Goal: Information Seeking & Learning: Compare options

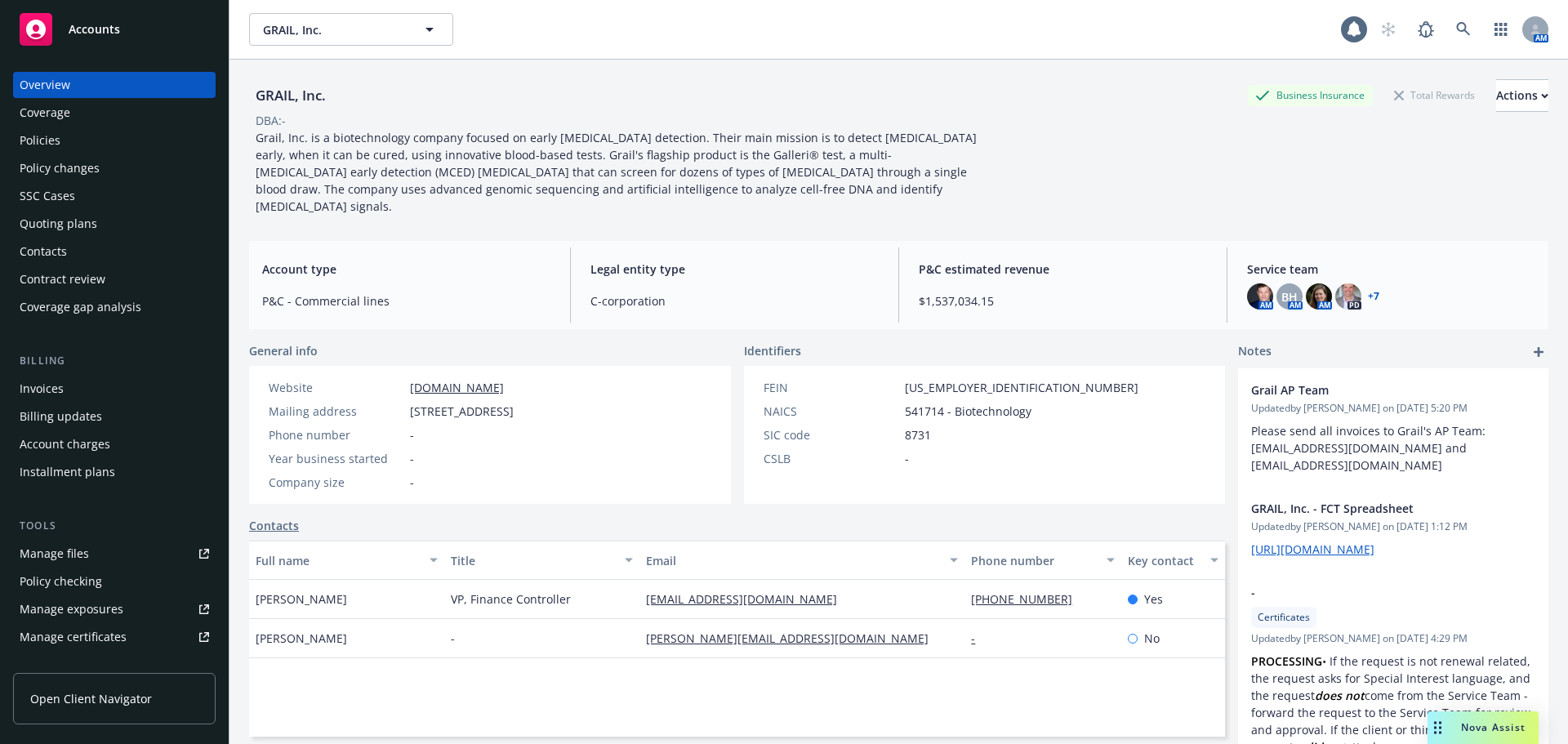
scroll to position [275, 0]
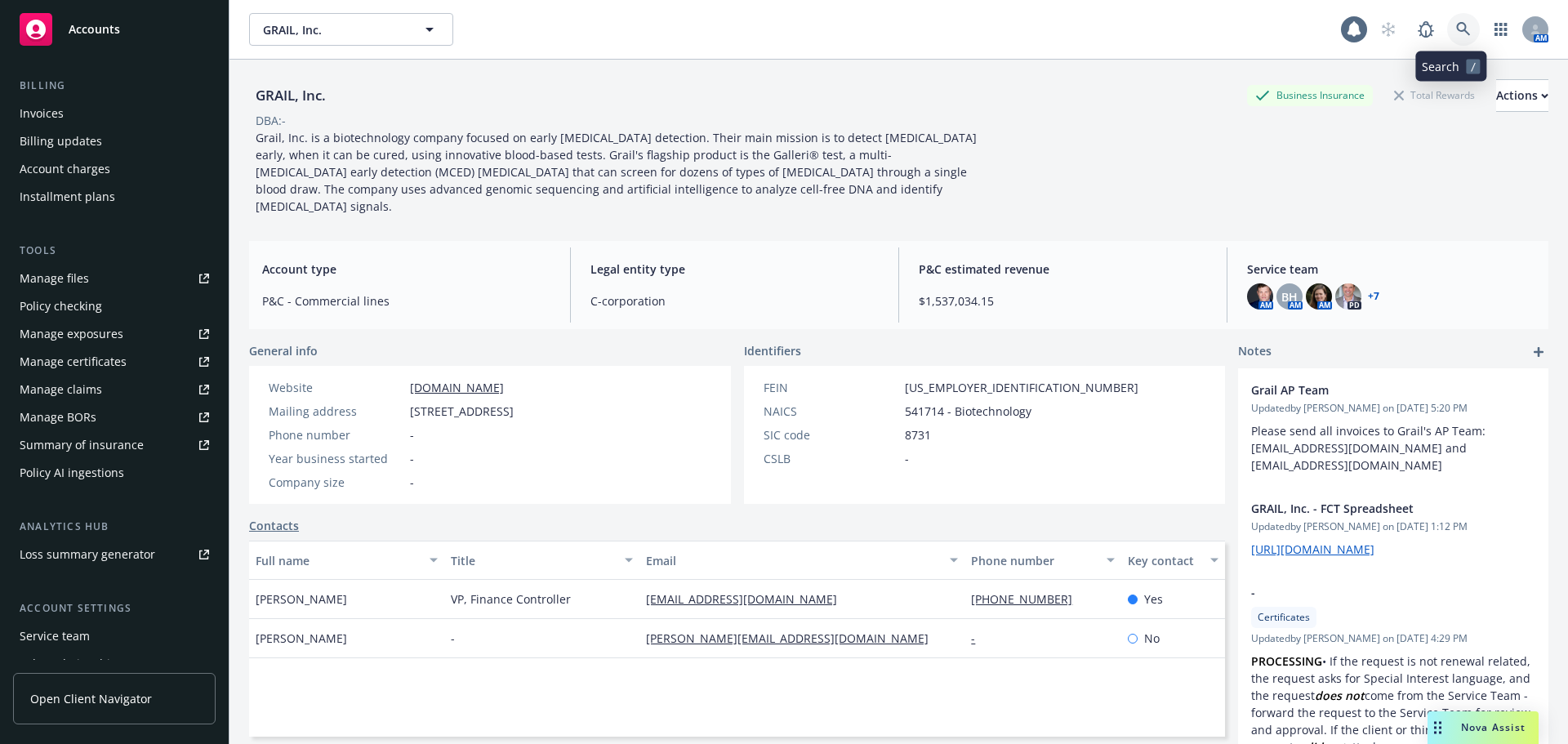
click at [1456, 30] on icon at bounding box center [1463, 29] width 14 height 14
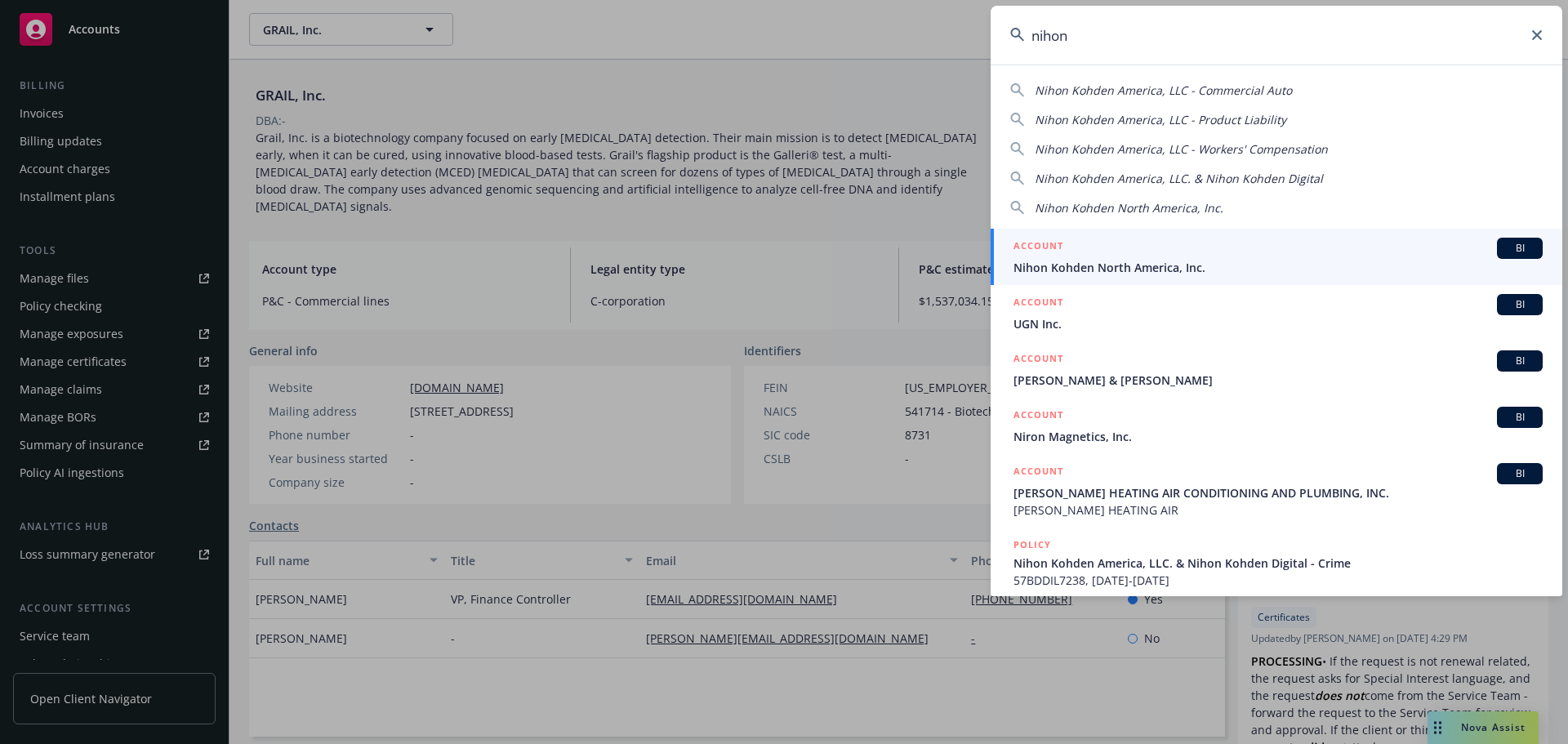
type input "nihon"
click at [1137, 266] on span "Nihon Kohden North America, Inc." at bounding box center [1278, 267] width 529 height 17
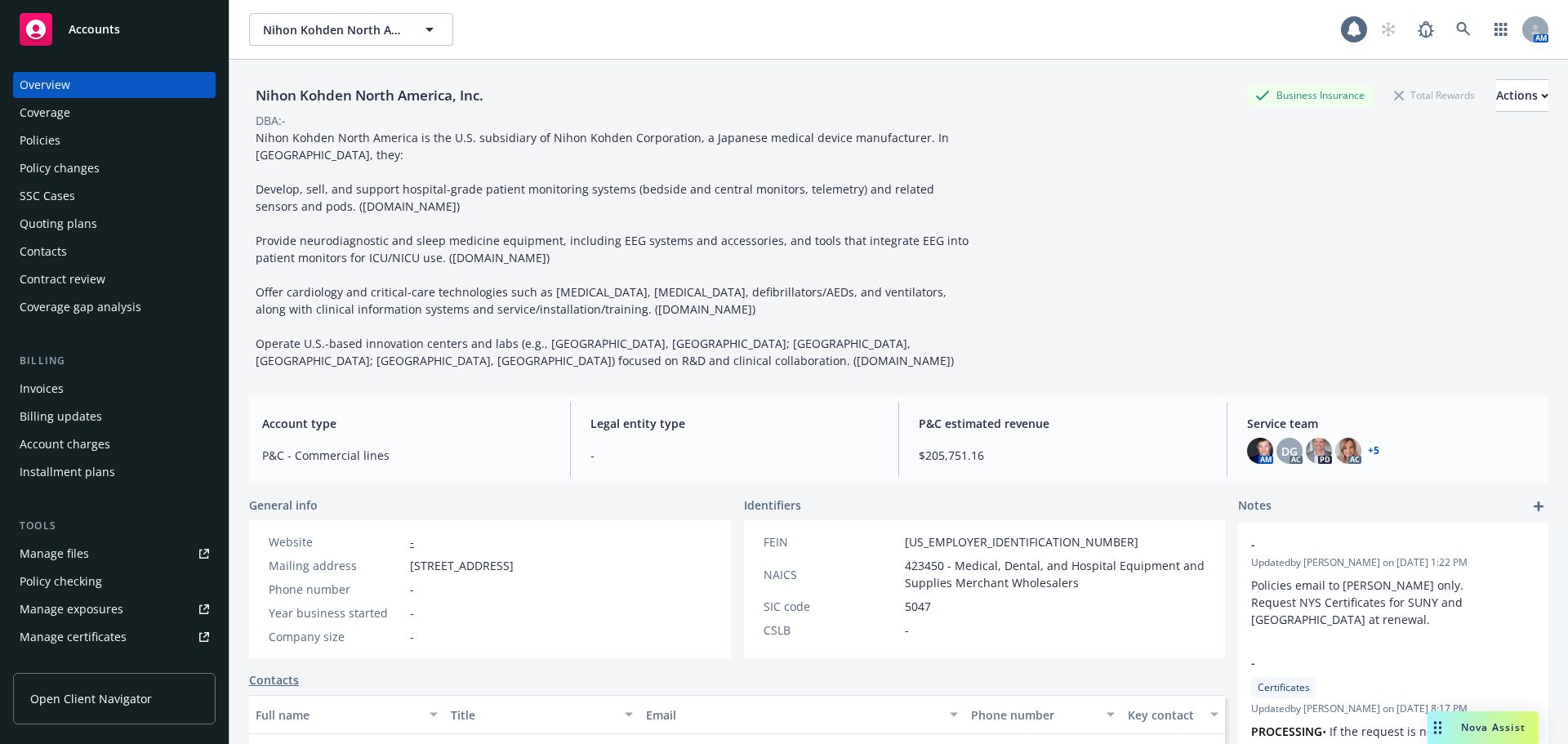
click at [78, 230] on div "Quoting plans" at bounding box center [58, 224] width 78 height 27
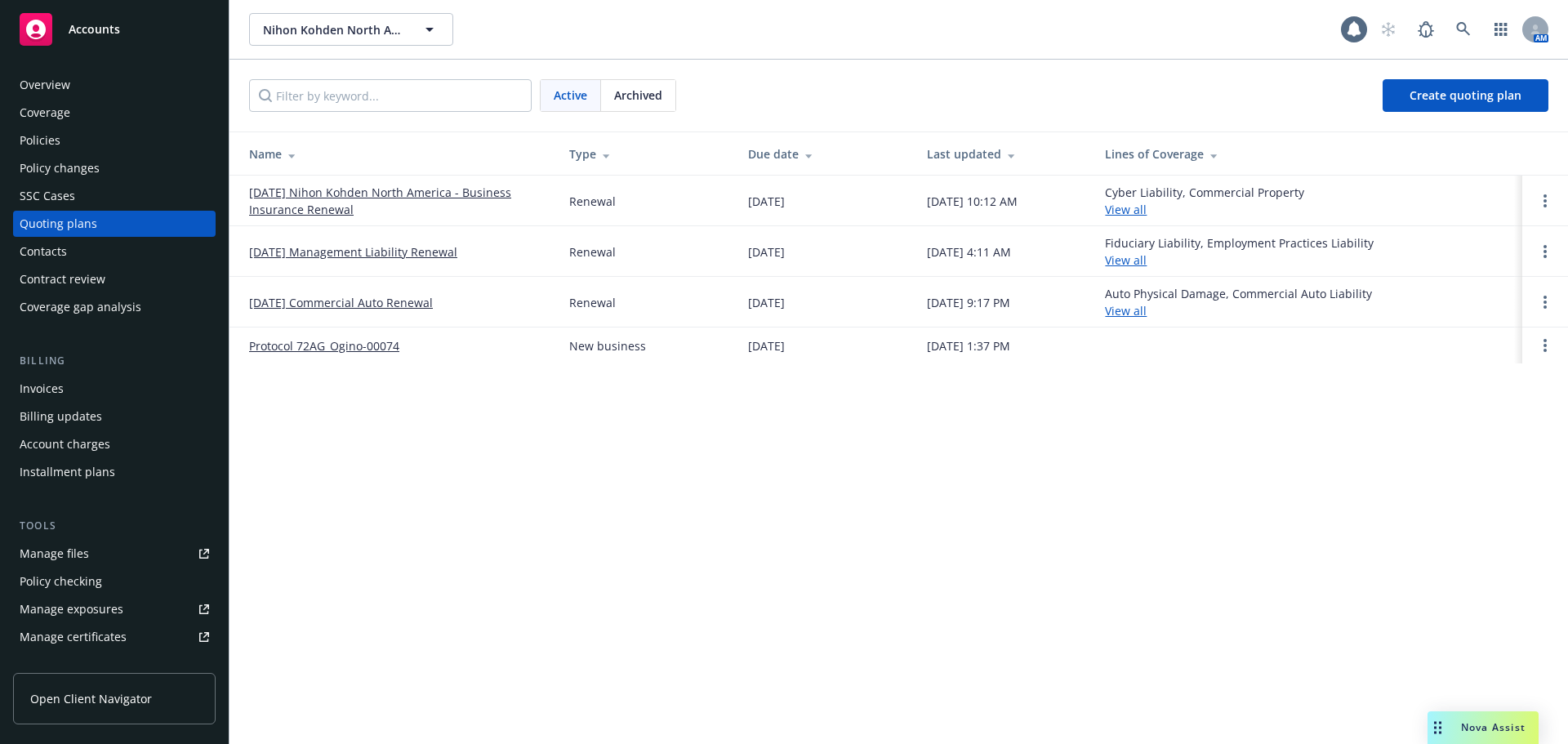
click at [292, 201] on link "[DATE] Nihon Kohden North America - Business Insurance Renewal" at bounding box center [396, 201] width 294 height 35
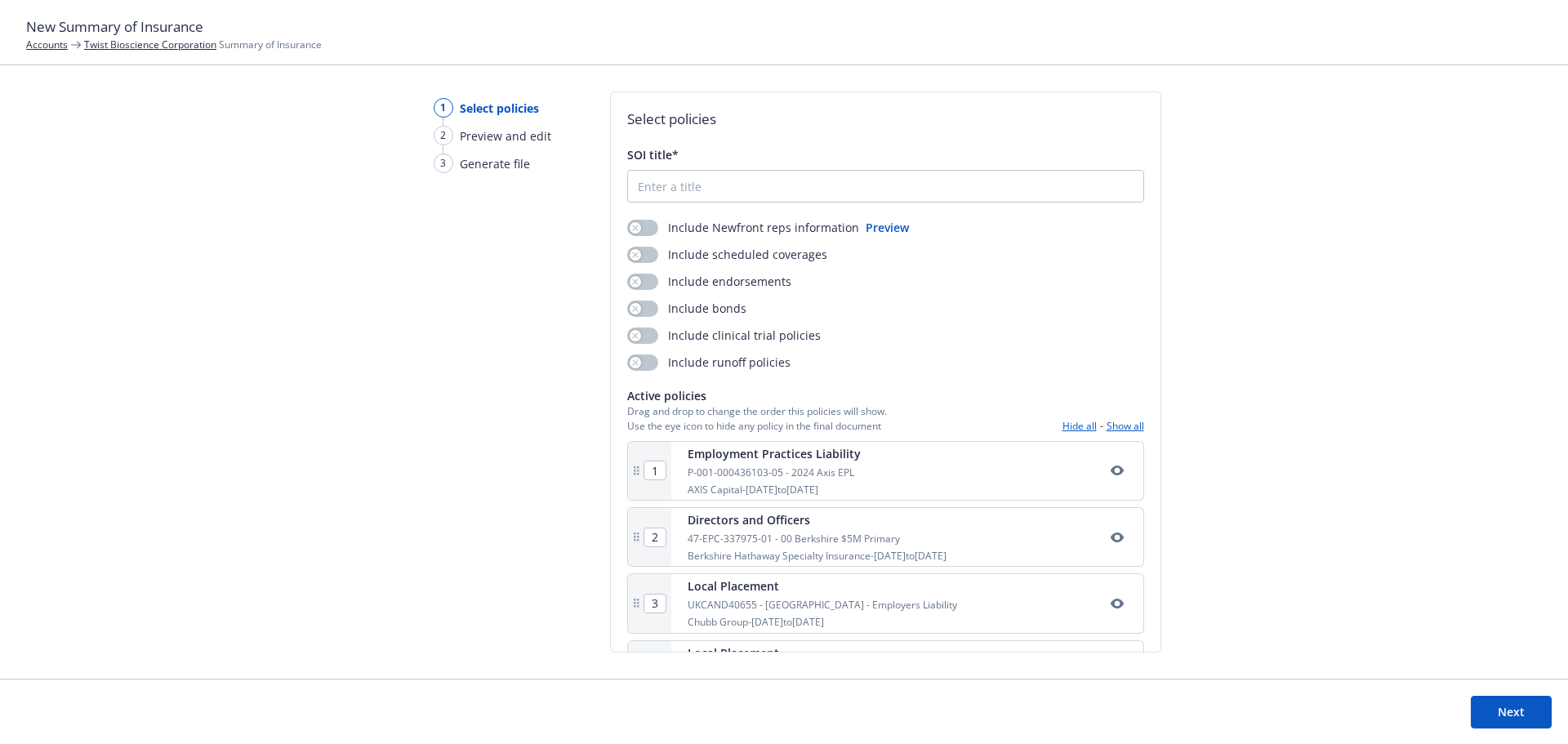
click at [144, 43] on link "Twist Bioscience Corporation" at bounding box center [150, 44] width 133 height 14
click at [57, 46] on link "Accounts" at bounding box center [47, 44] width 42 height 14
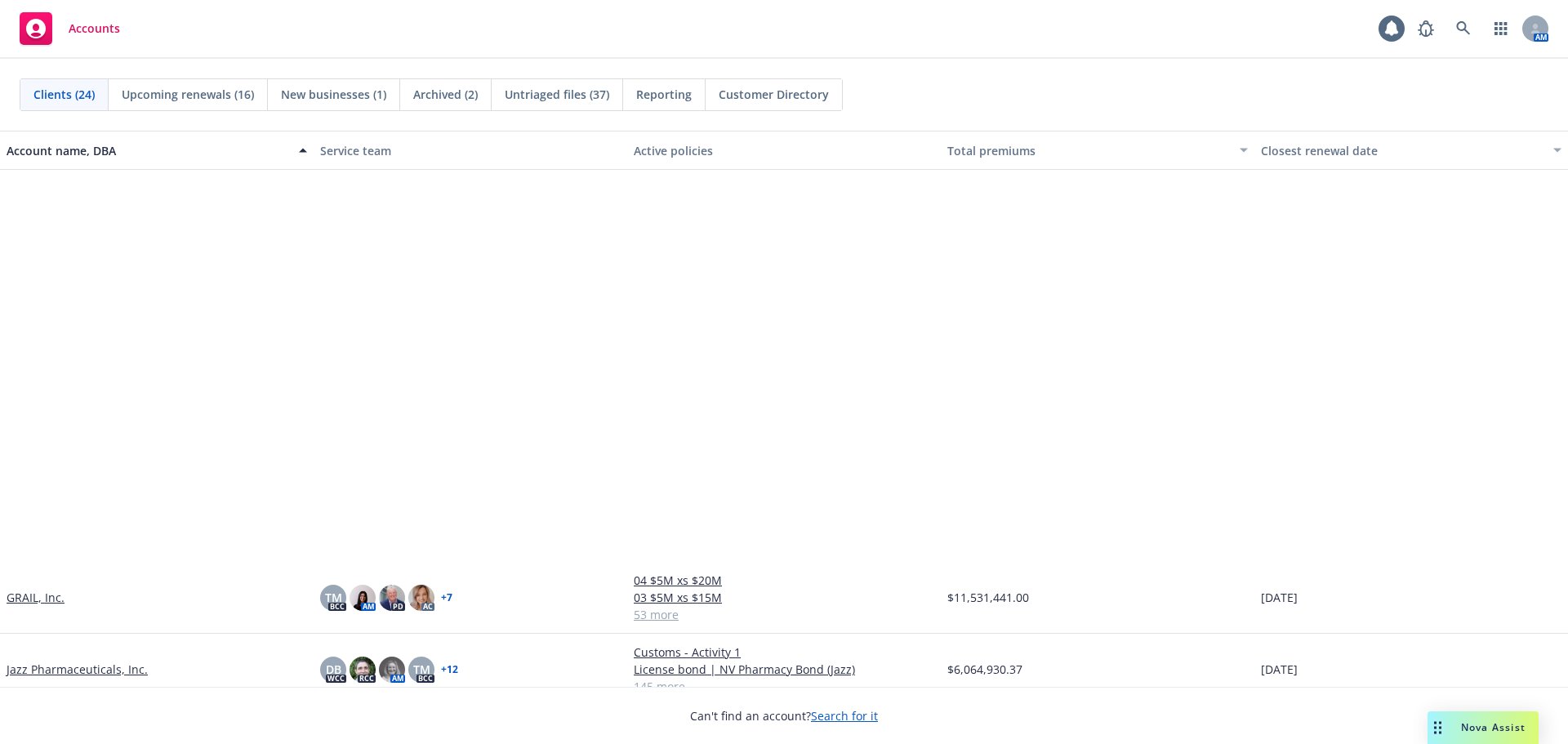
scroll to position [487, 0]
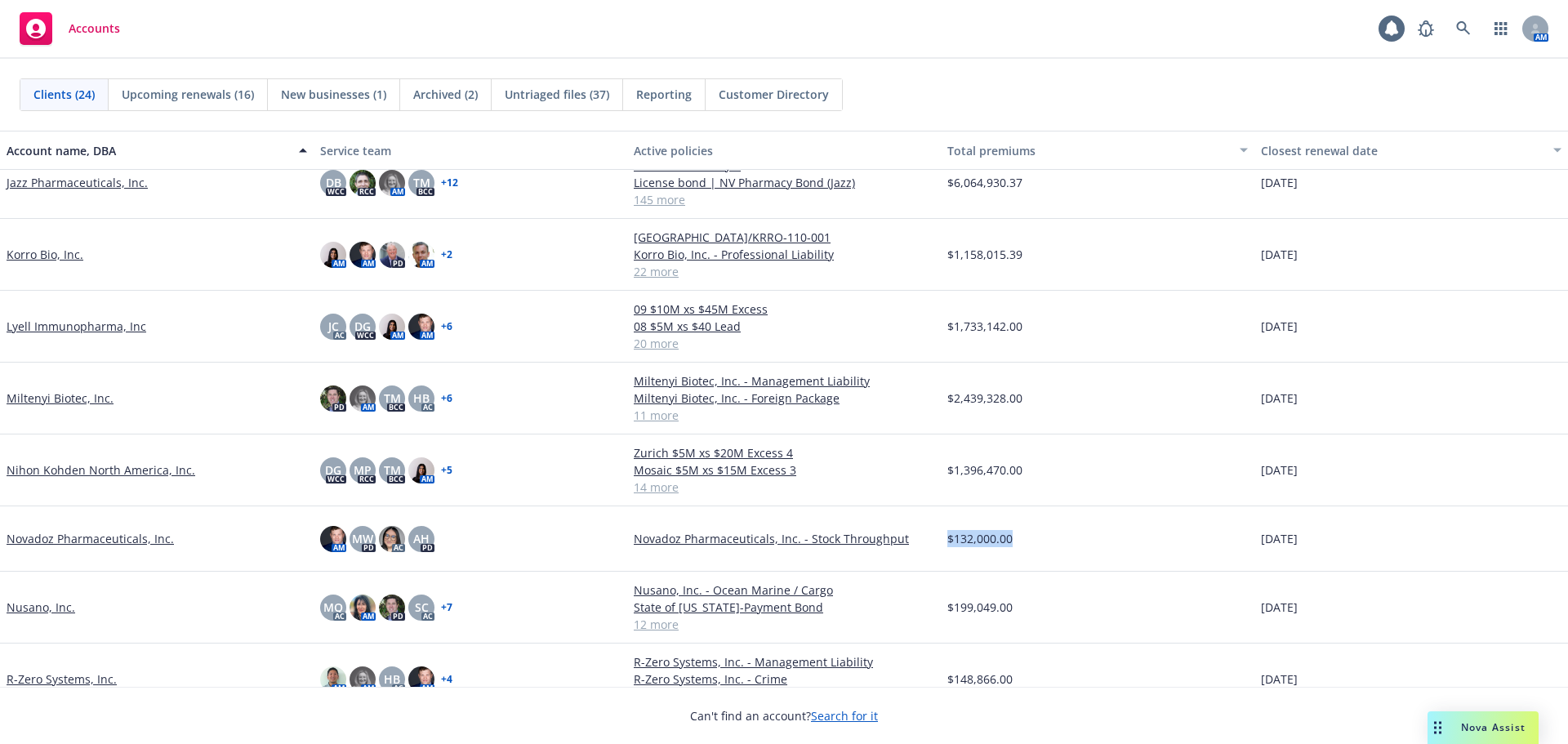
drag, startPoint x: 1018, startPoint y: 534, endPoint x: 932, endPoint y: 538, distance: 86.1
click at [932, 538] on div "Novadoz Pharmaceuticals, Inc. AM MW PD AC AH PD Novadoz Pharmaceuticals, Inc. -…" at bounding box center [784, 539] width 1568 height 65
click at [1049, 533] on div "$132,000.00" at bounding box center [1098, 539] width 314 height 65
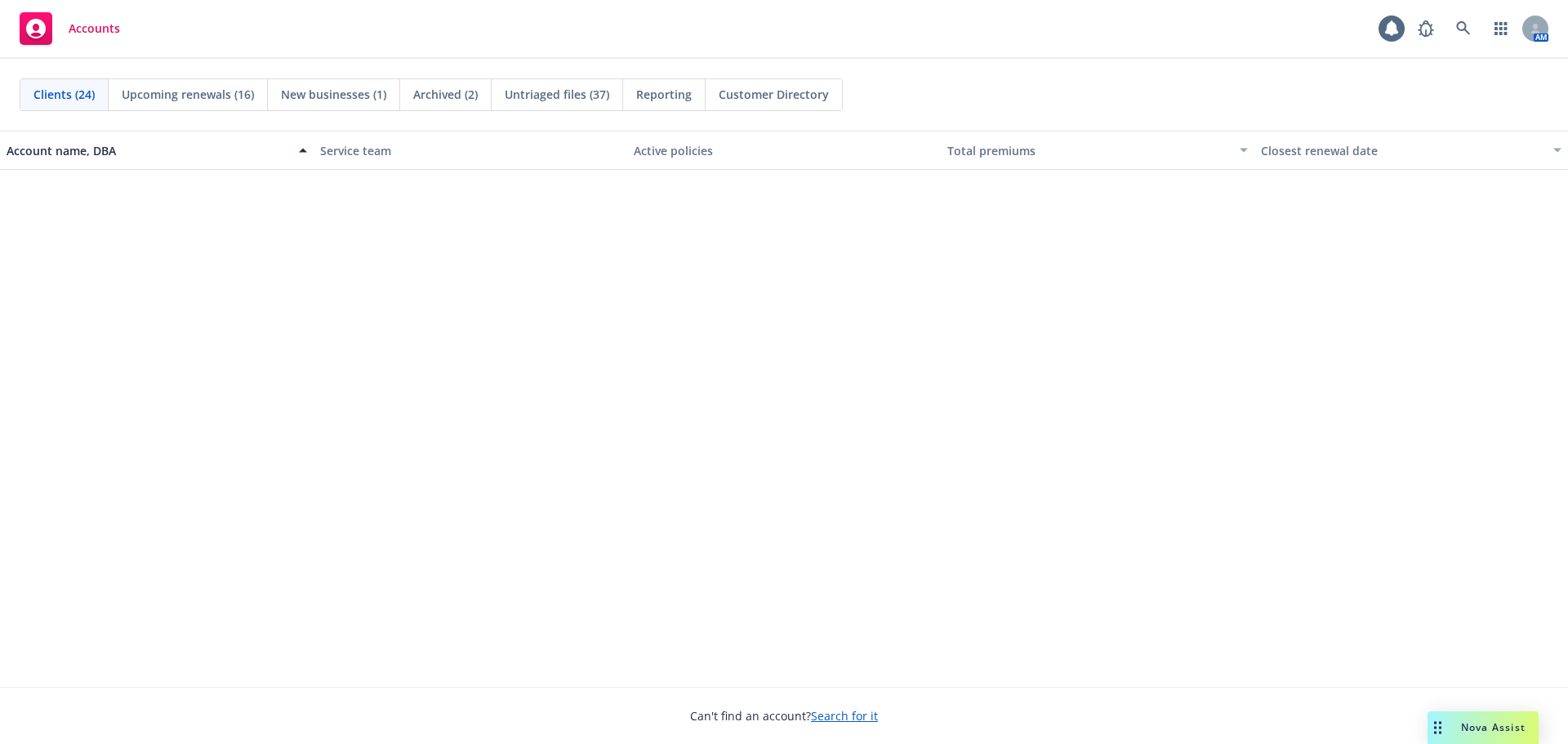
scroll to position [0, 0]
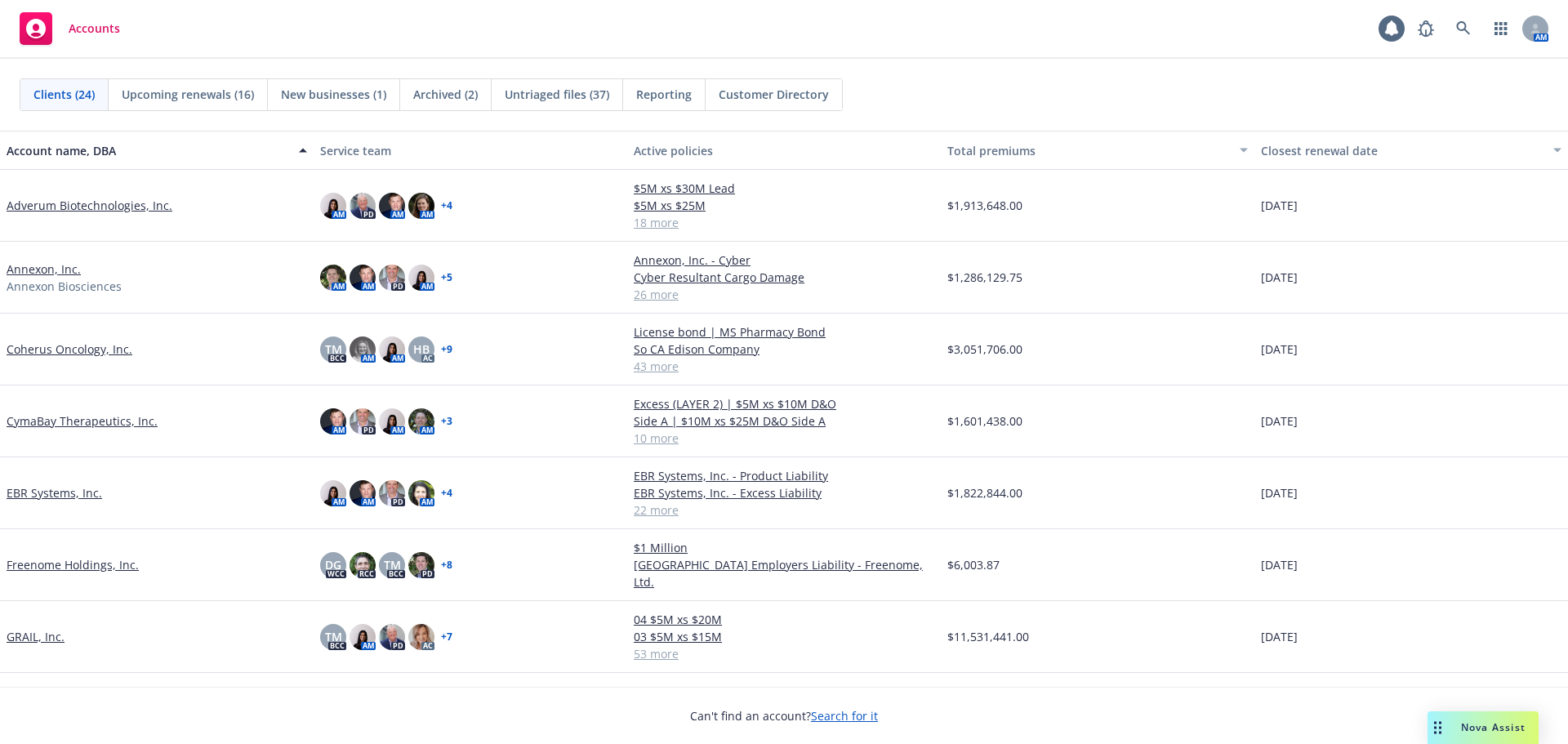
click at [537, 96] on span "Untriaged files (37)" at bounding box center [557, 94] width 104 height 17
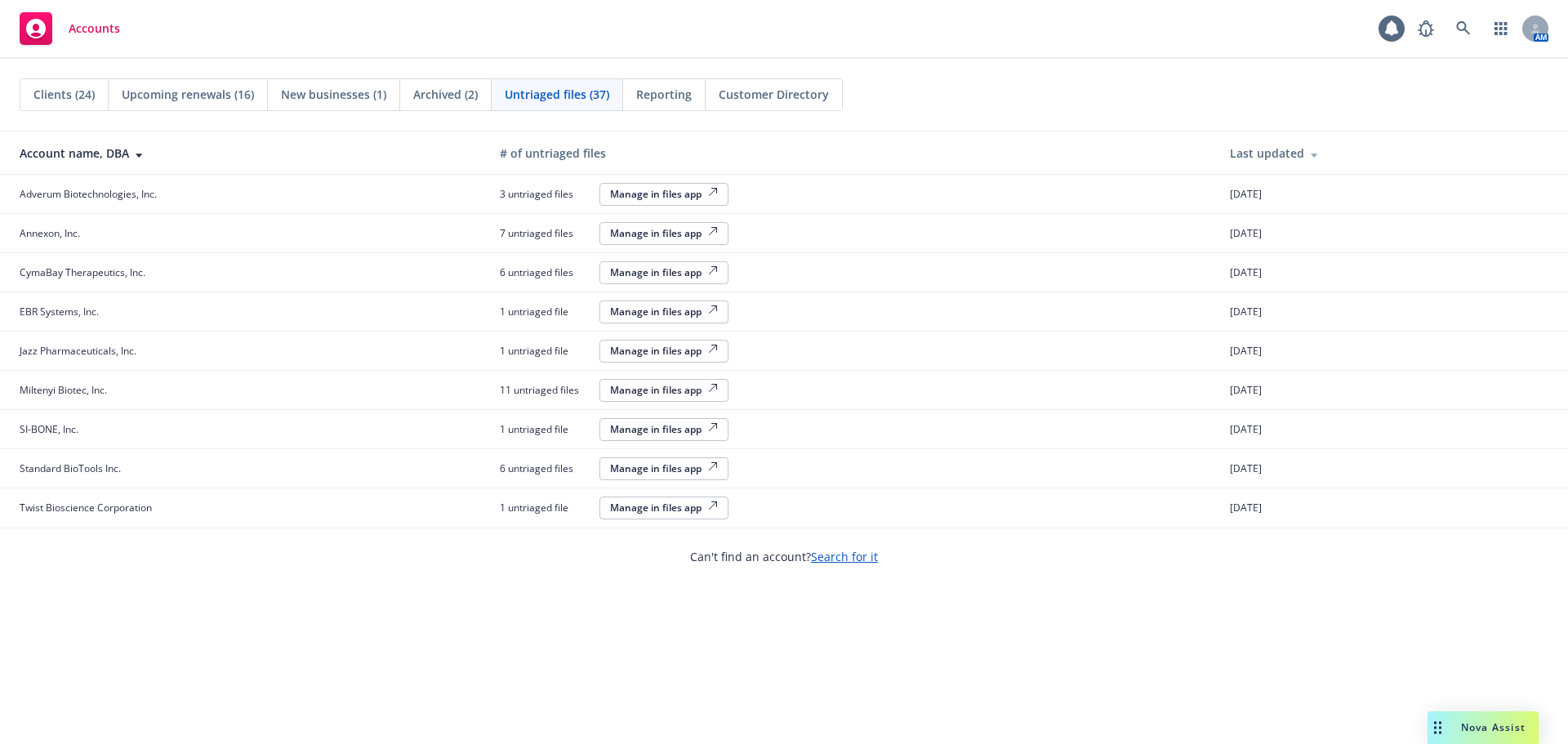
click at [92, 95] on span "Clients (24)" at bounding box center [64, 94] width 61 height 17
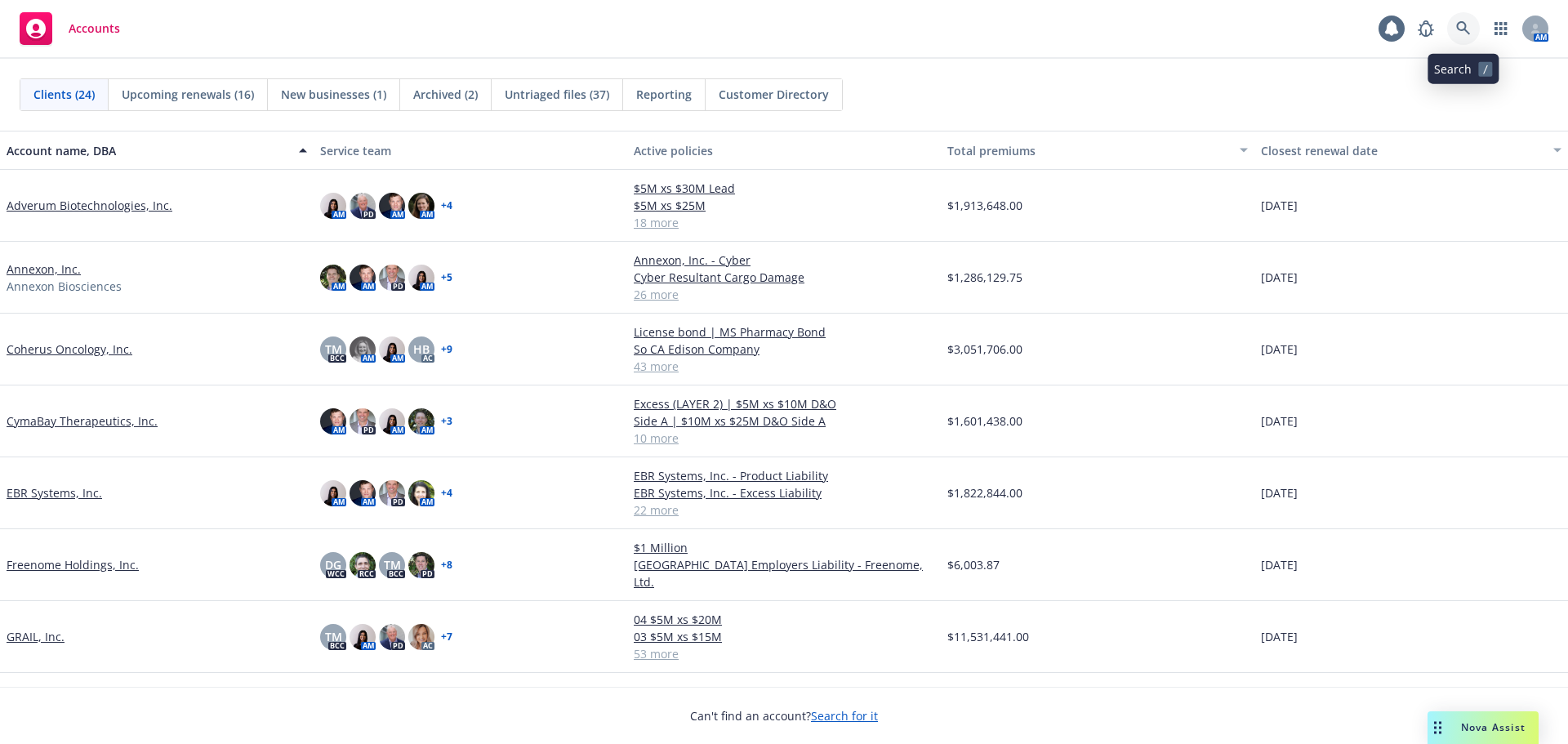
click at [1458, 28] on icon at bounding box center [1463, 28] width 14 height 14
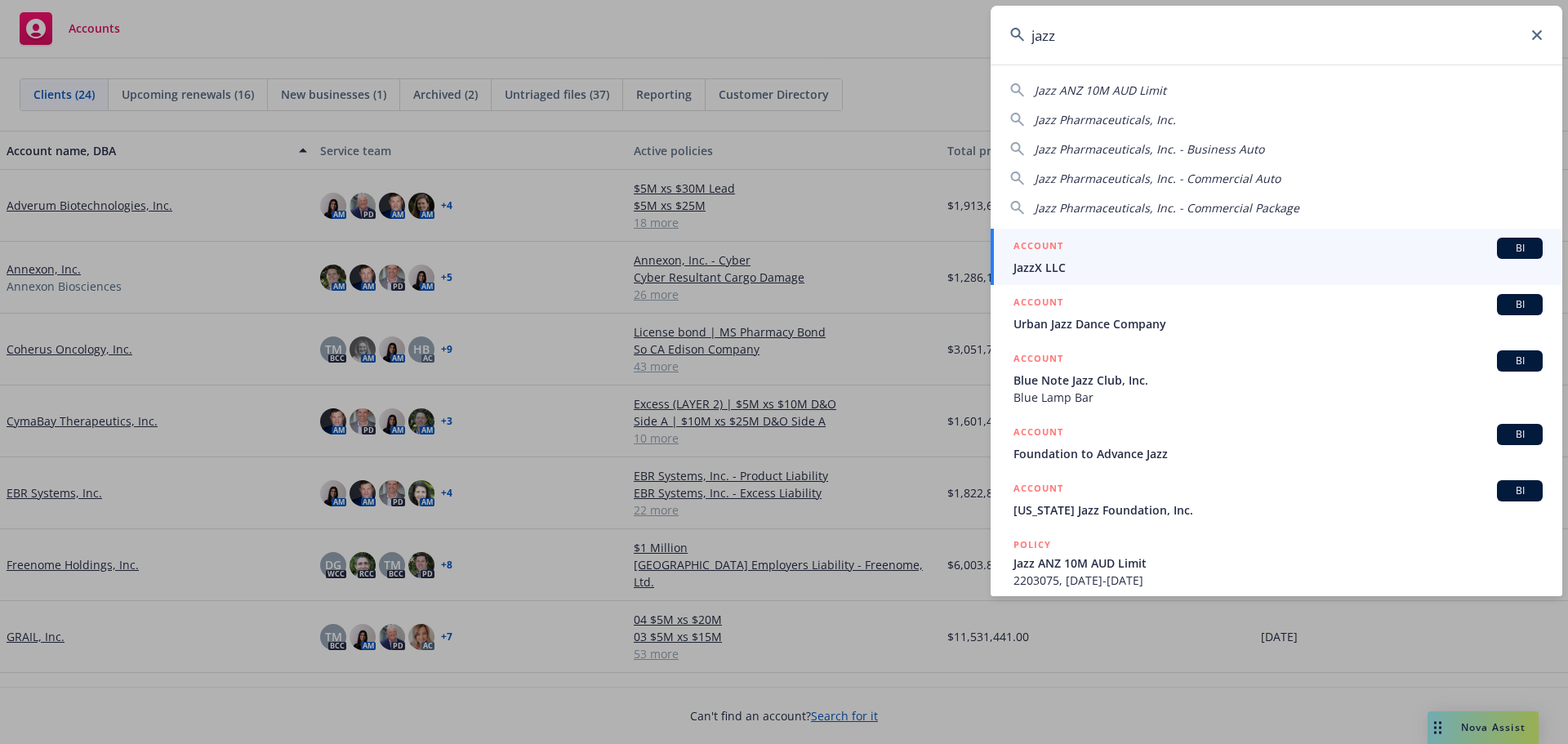
drag, startPoint x: 1093, startPoint y: 37, endPoint x: 930, endPoint y: 27, distance: 163.3
click at [931, 27] on div "jazz Jazz ANZ 10M AUD Limit Jazz Pharmaceuticals, Inc. Jazz Pharmaceuticals, In…" at bounding box center [784, 372] width 1568 height 744
click at [1144, 37] on input "jazz" at bounding box center [1276, 35] width 571 height 58
drag, startPoint x: 1084, startPoint y: 35, endPoint x: 859, endPoint y: 40, distance: 225.1
click at [859, 40] on div "jazz Jazz ANZ 10M AUD Limit Jazz Pharmaceuticals, Inc. Jazz Pharmaceuticals, In…" at bounding box center [784, 372] width 1568 height 744
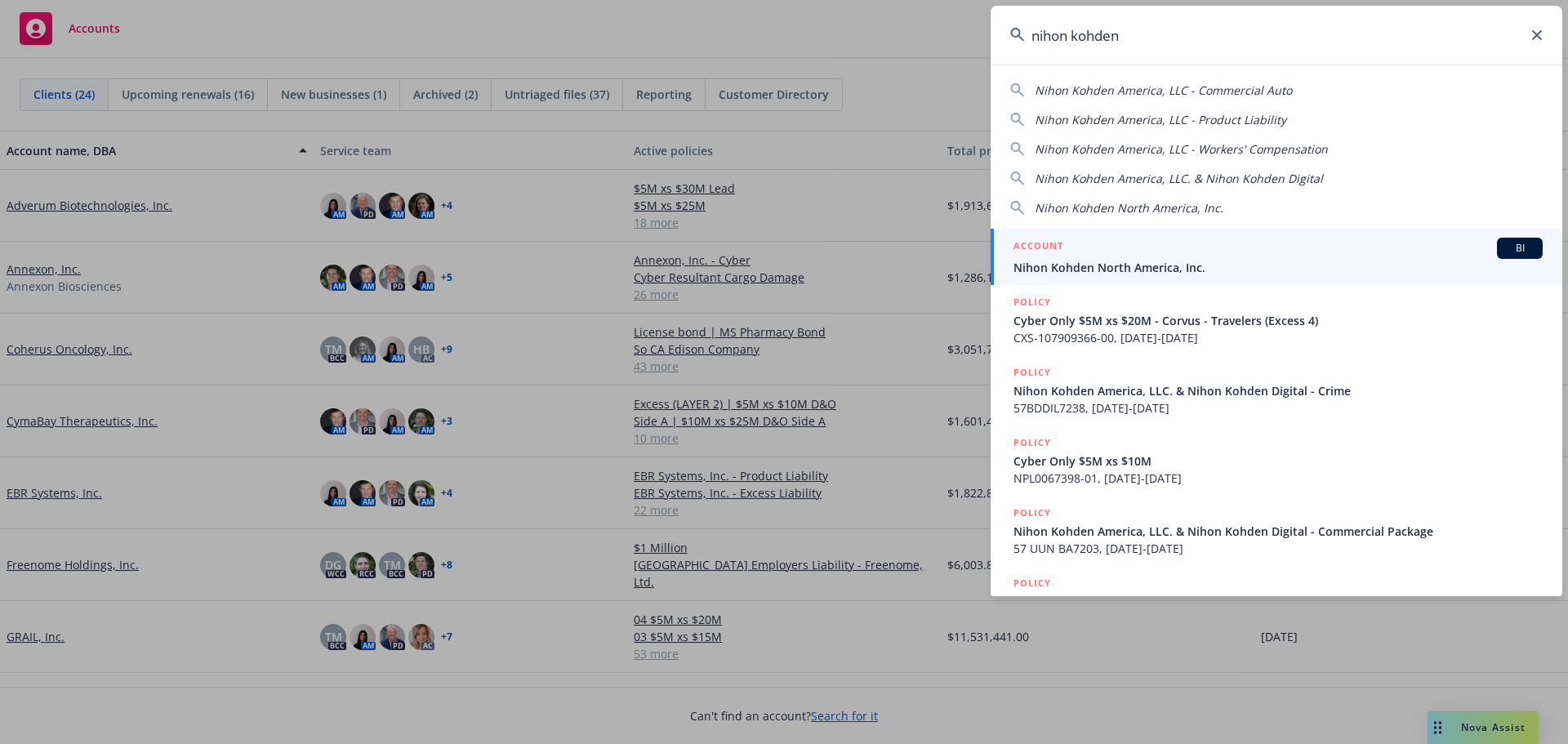
type input "nihon kohden"
click at [1222, 267] on span "Nihon Kohden North America, Inc." at bounding box center [1278, 267] width 529 height 17
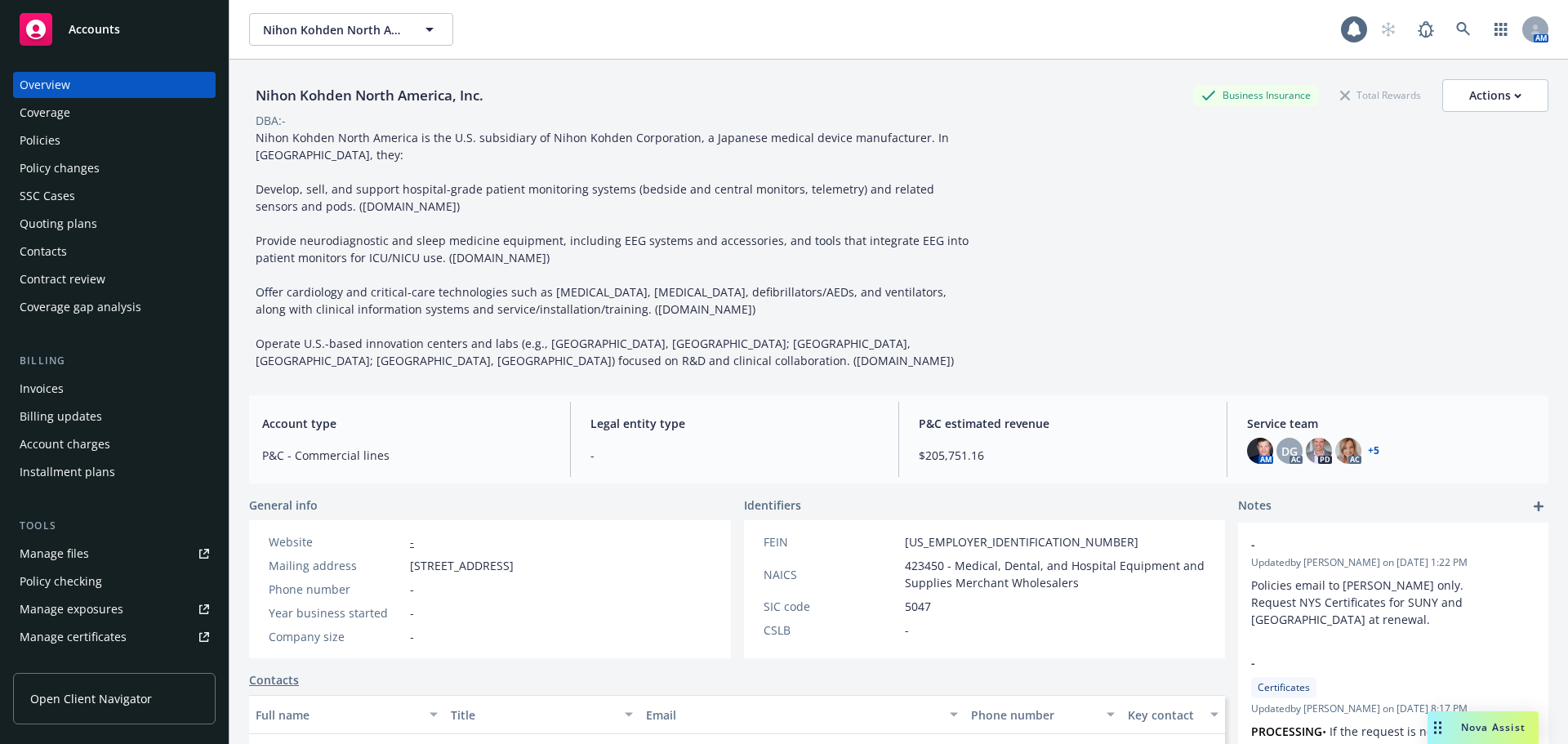
click at [58, 224] on div "Quoting plans" at bounding box center [58, 224] width 78 height 27
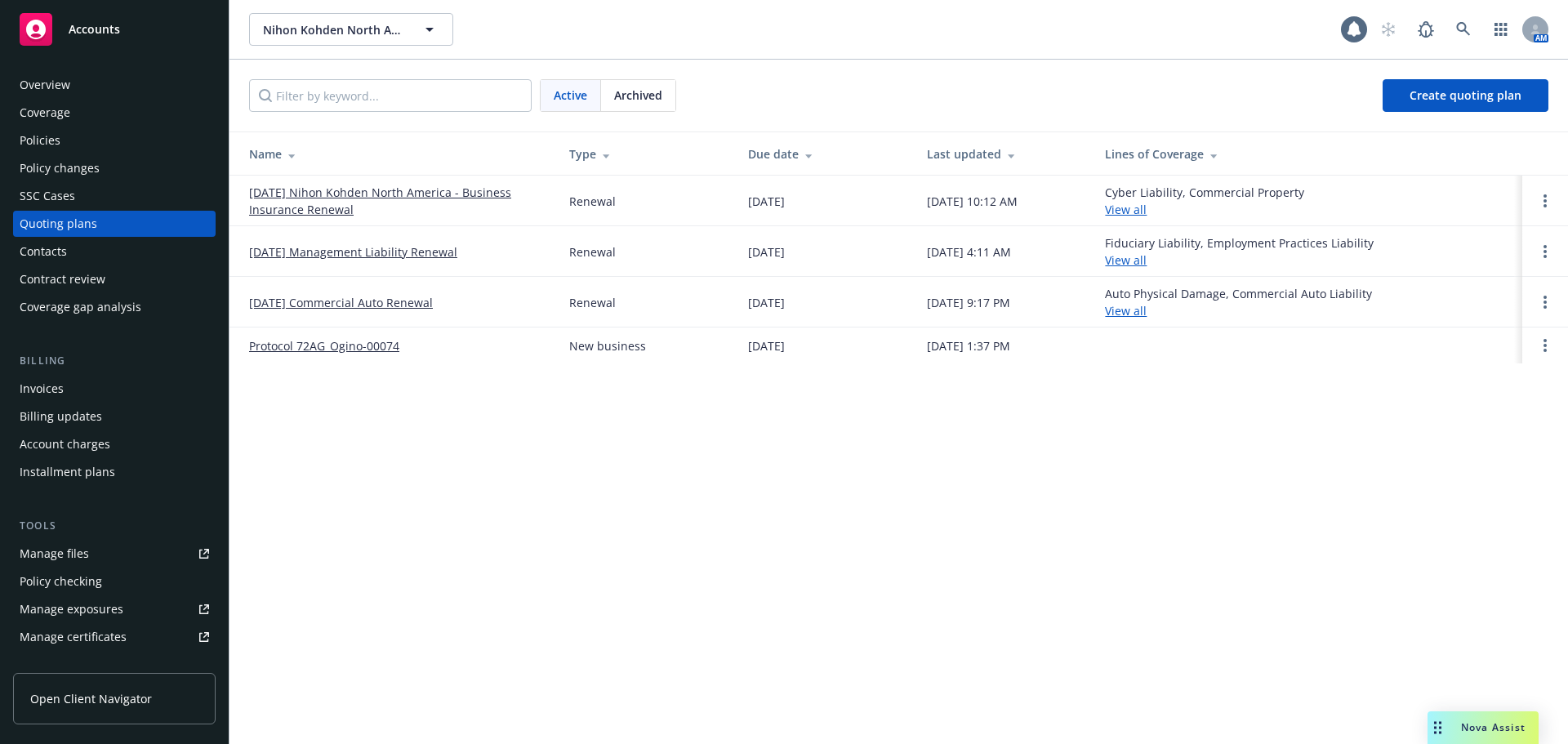
click at [319, 196] on link "[DATE] Nihon Kohden North America - Business Insurance Renewal" at bounding box center [396, 201] width 294 height 35
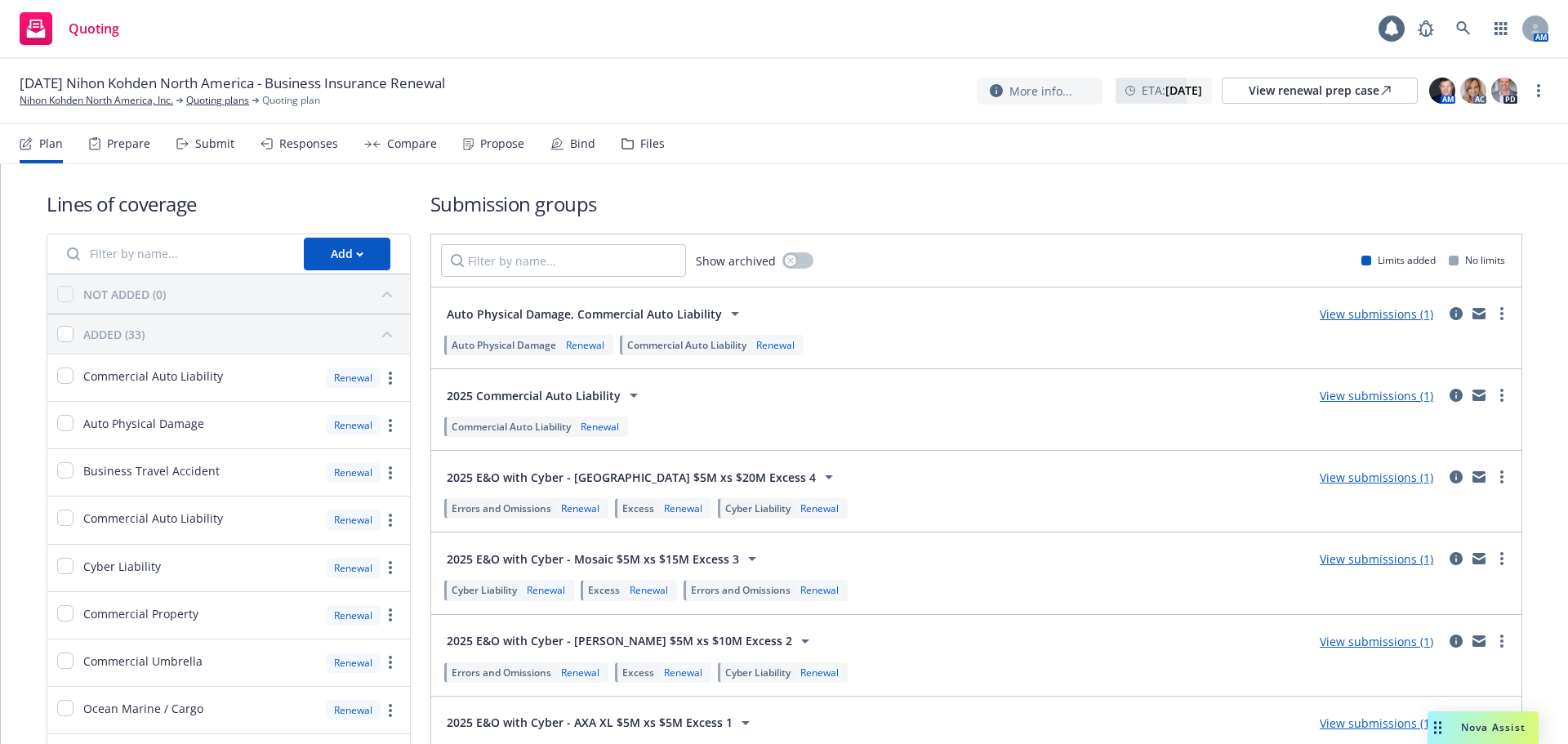
click at [400, 146] on div "Compare" at bounding box center [412, 143] width 50 height 13
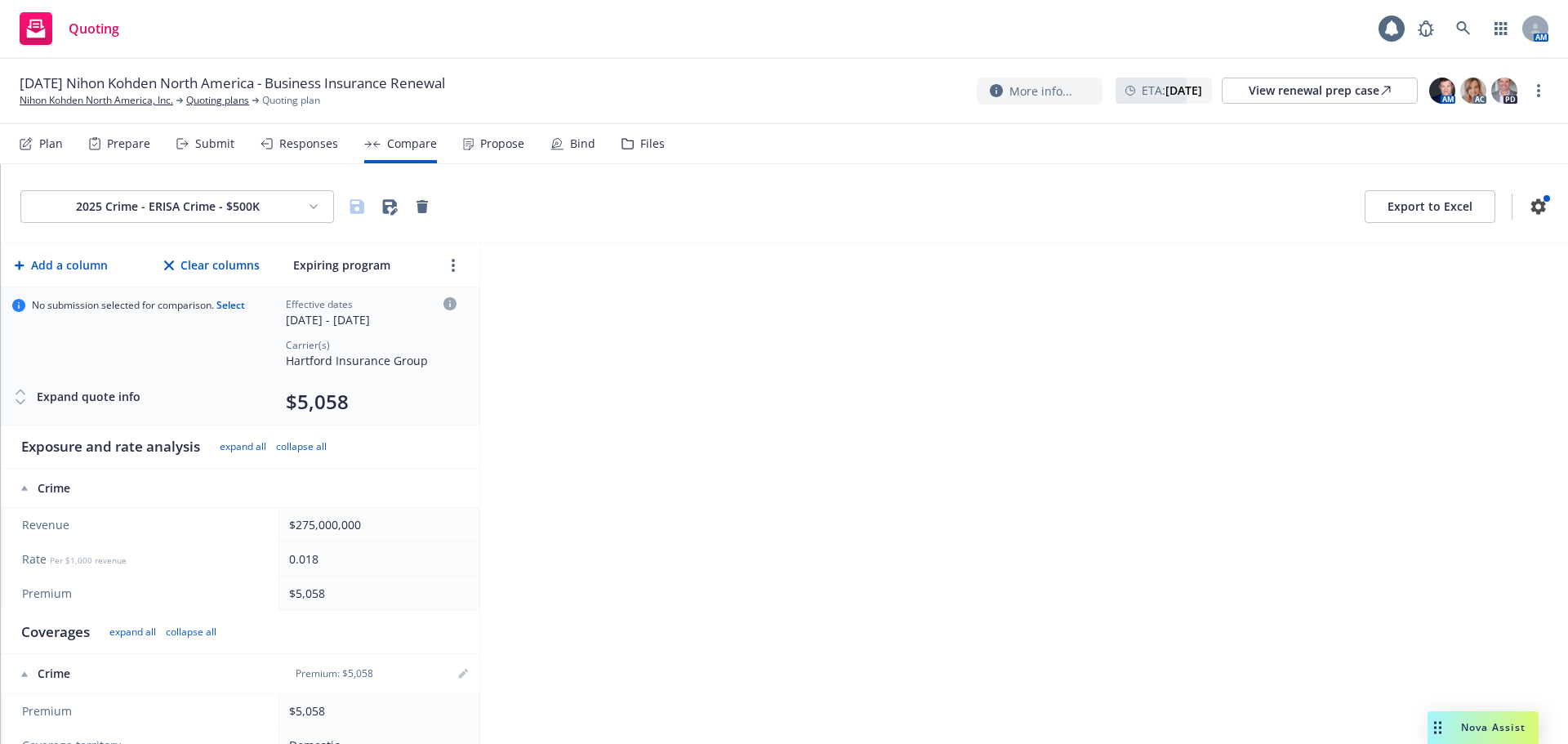
click at [202, 201] on html "Quoting 1 AM 11/01/25 Nihon Kohden North America - Business Insurance Renewal N…" at bounding box center [784, 372] width 1568 height 744
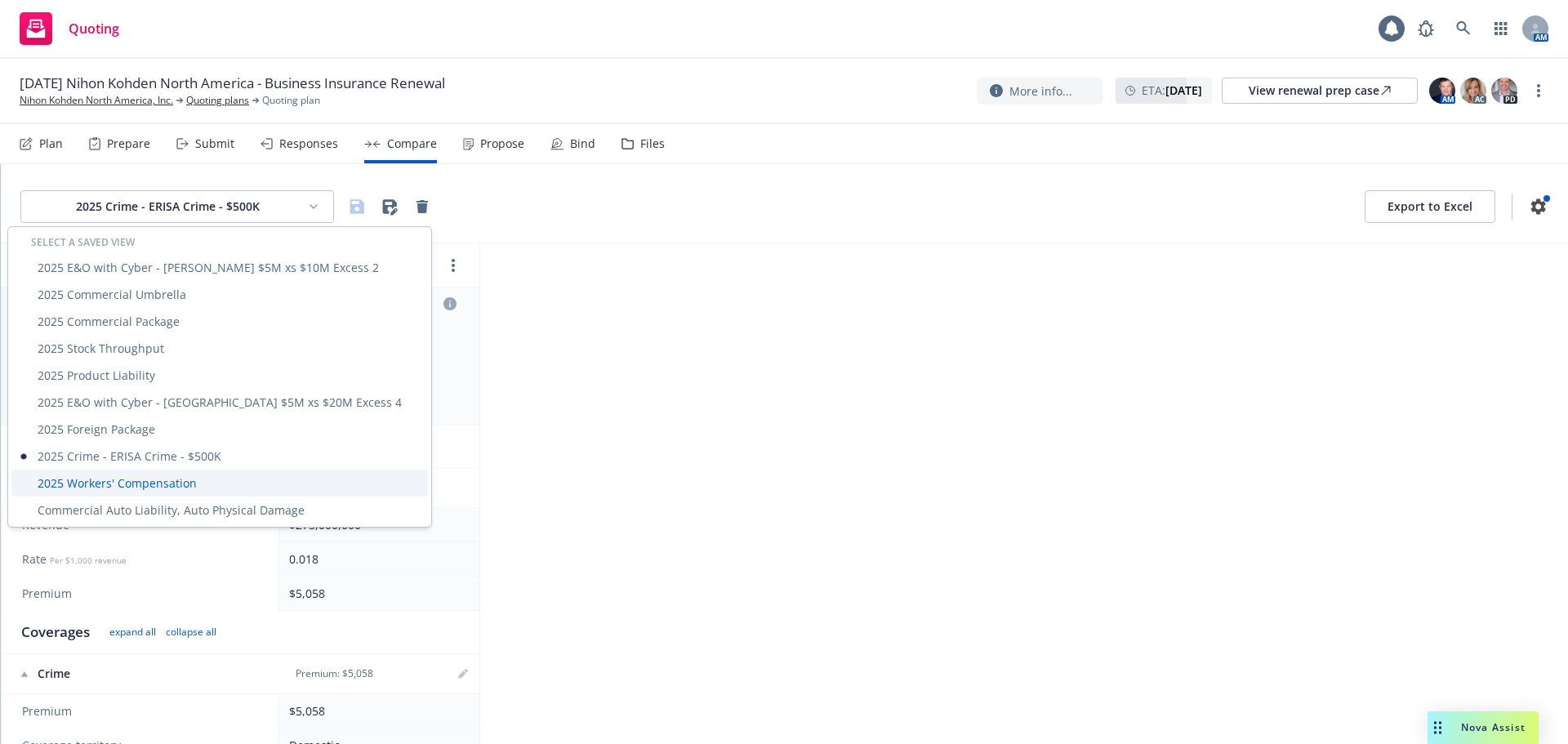
click at [170, 481] on div "2025 Workers' Compensation" at bounding box center [219, 483] width 417 height 27
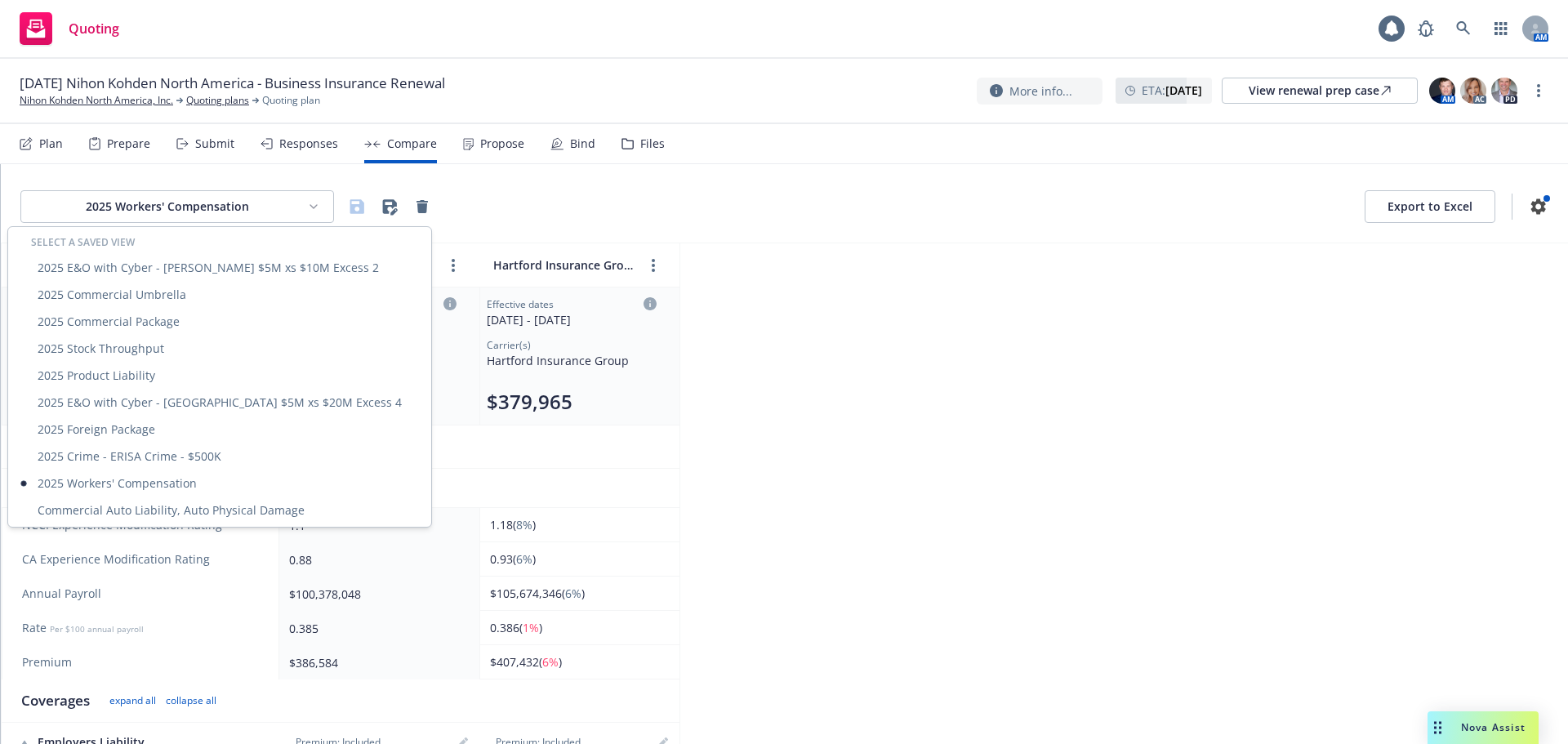
click at [294, 219] on html "Quoting 1 AM 11/01/25 Nihon Kohden North America - Business Insurance Renewal N…" at bounding box center [784, 372] width 1568 height 744
click at [123, 377] on div "2025 Product Liability" at bounding box center [219, 375] width 417 height 27
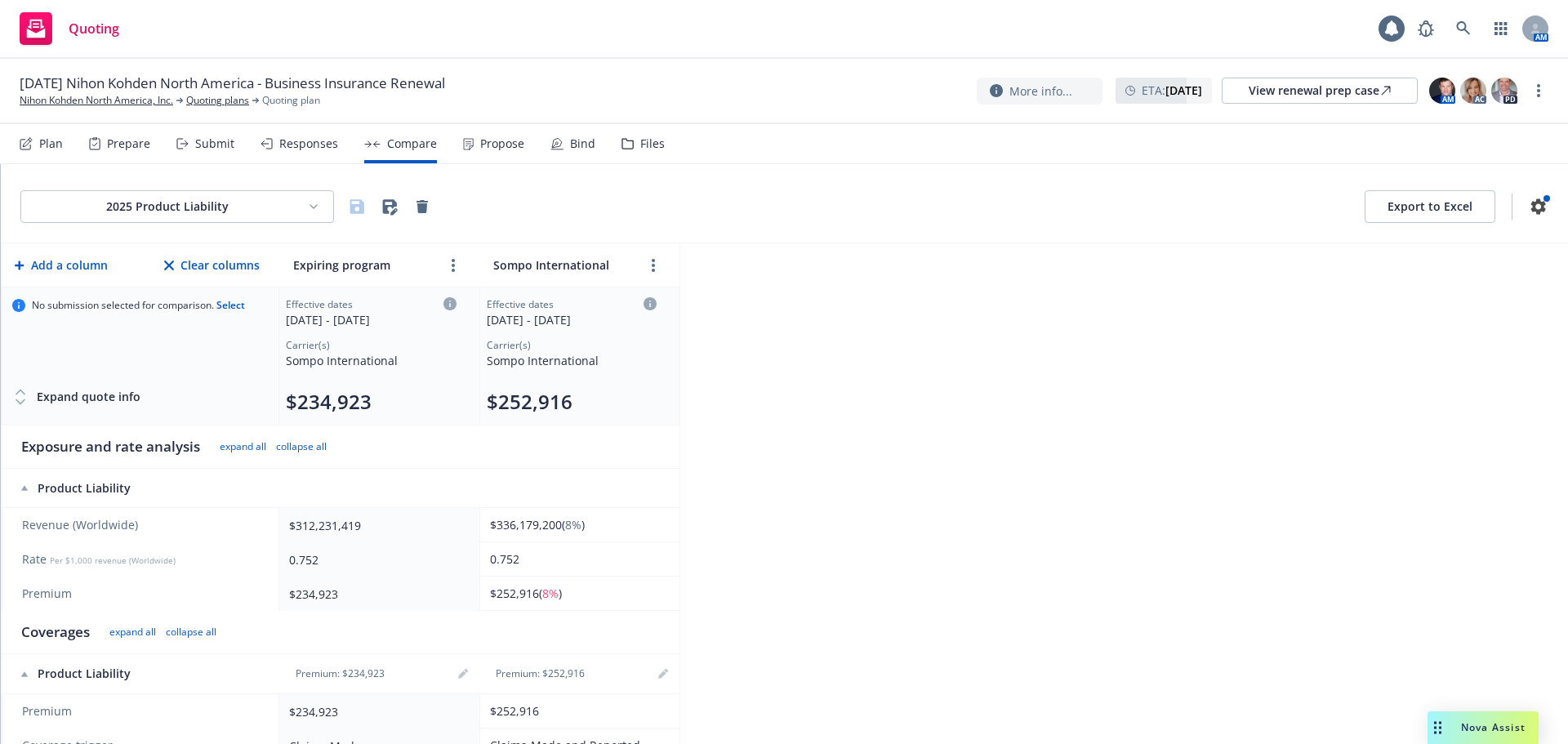
click at [178, 215] on html "Quoting 1 AM 11/01/25 Nihon Kohden North America - Business Insurance Renewal N…" at bounding box center [784, 372] width 1568 height 744
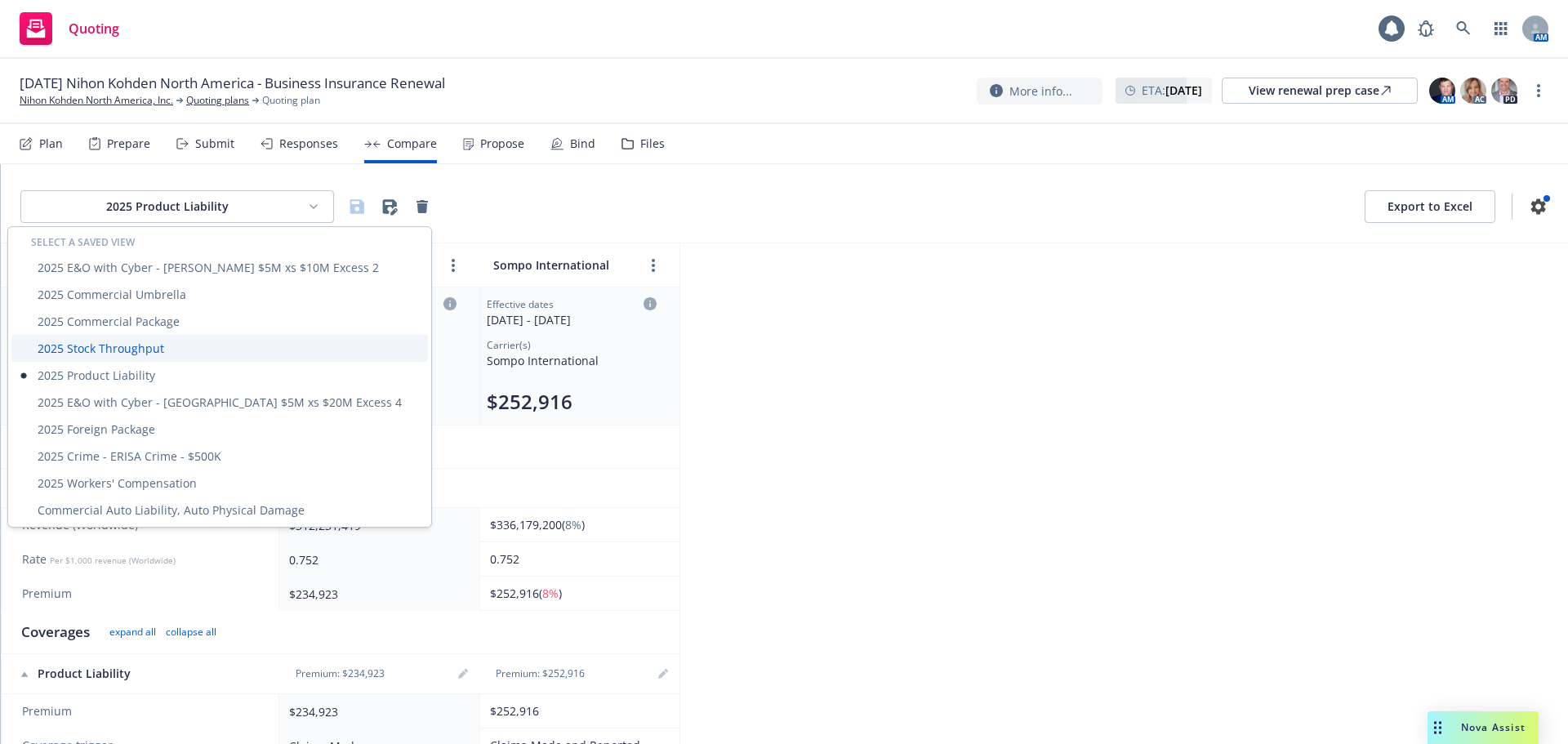
click at [117, 350] on div "2025 Stock Throughput" at bounding box center [219, 349] width 417 height 27
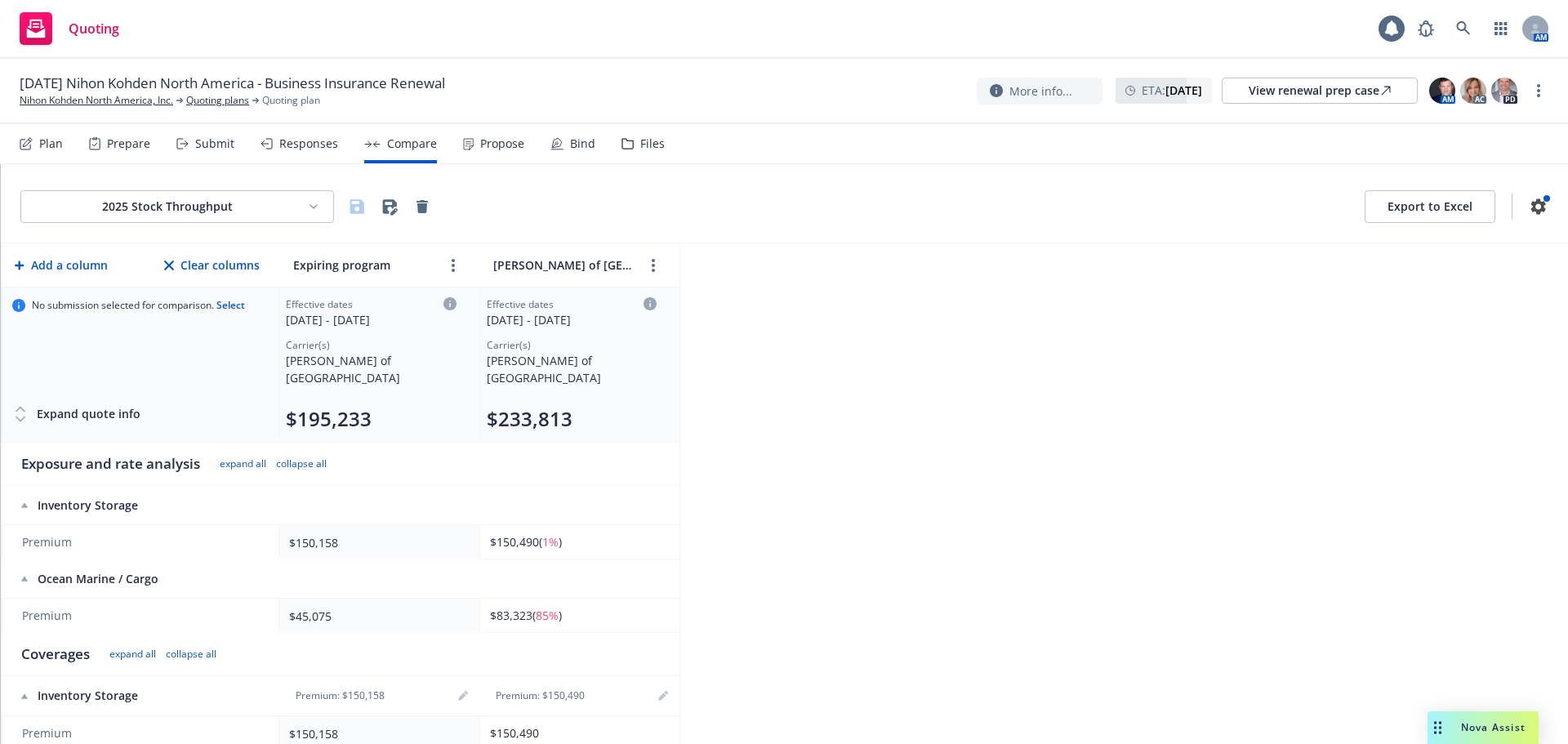
click at [180, 207] on html "Quoting 1 AM 11/01/25 Nihon Kohden North America - Business Insurance Renewal N…" at bounding box center [784, 372] width 1568 height 744
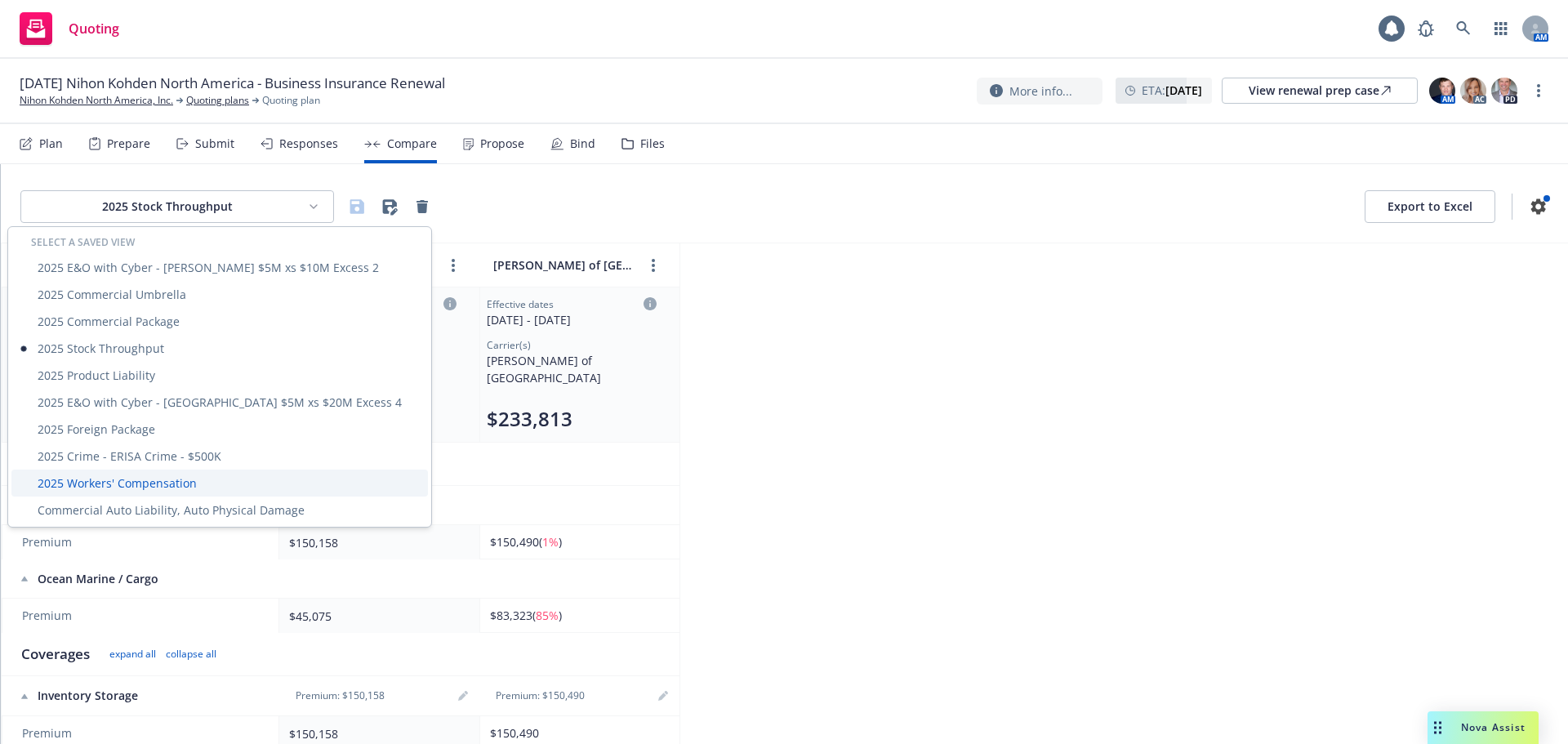
click at [136, 476] on div "2025 Workers' Compensation" at bounding box center [219, 483] width 417 height 27
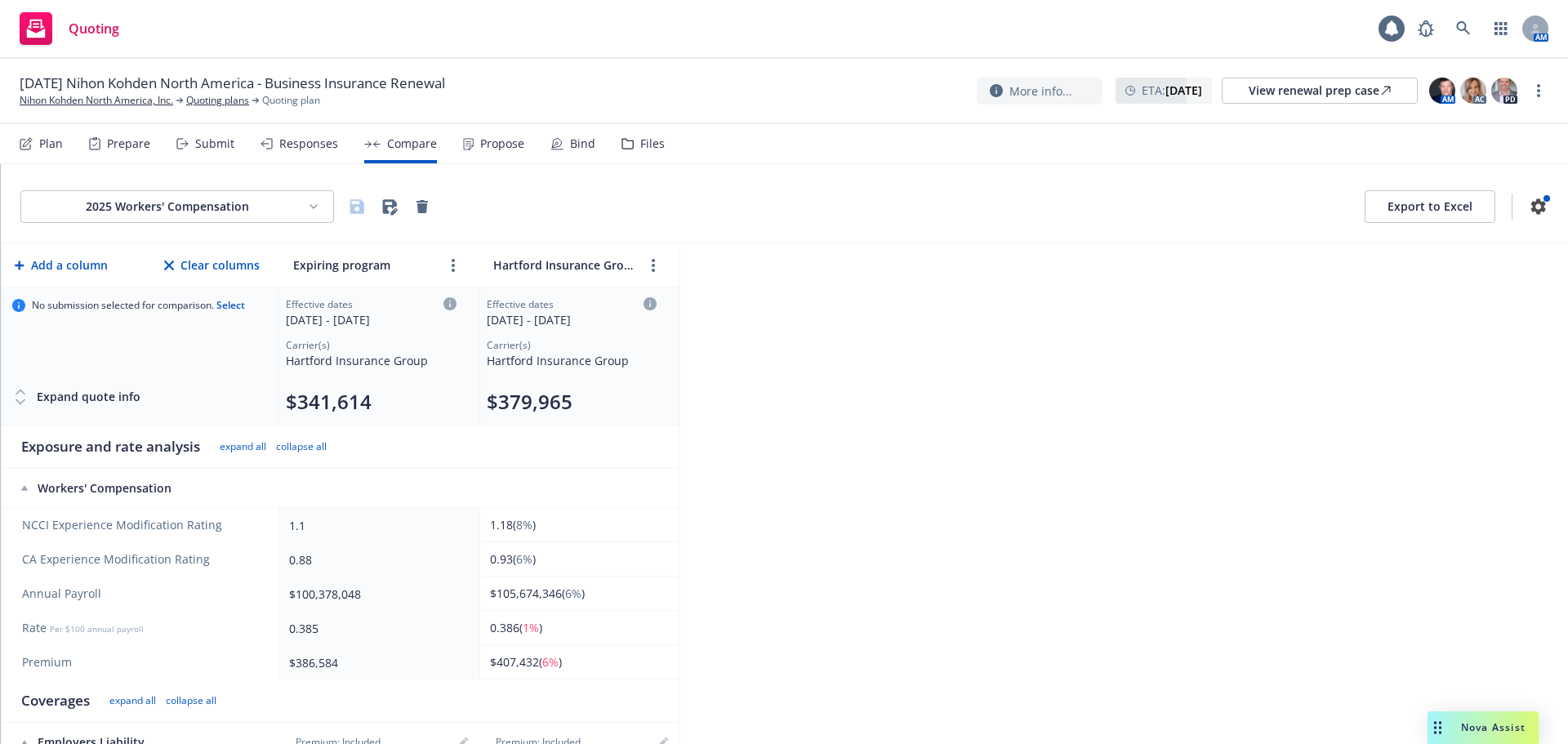
click at [182, 217] on html "Quoting 1 AM 11/01/25 Nihon Kohden North America - Business Insurance Renewal N…" at bounding box center [784, 372] width 1568 height 744
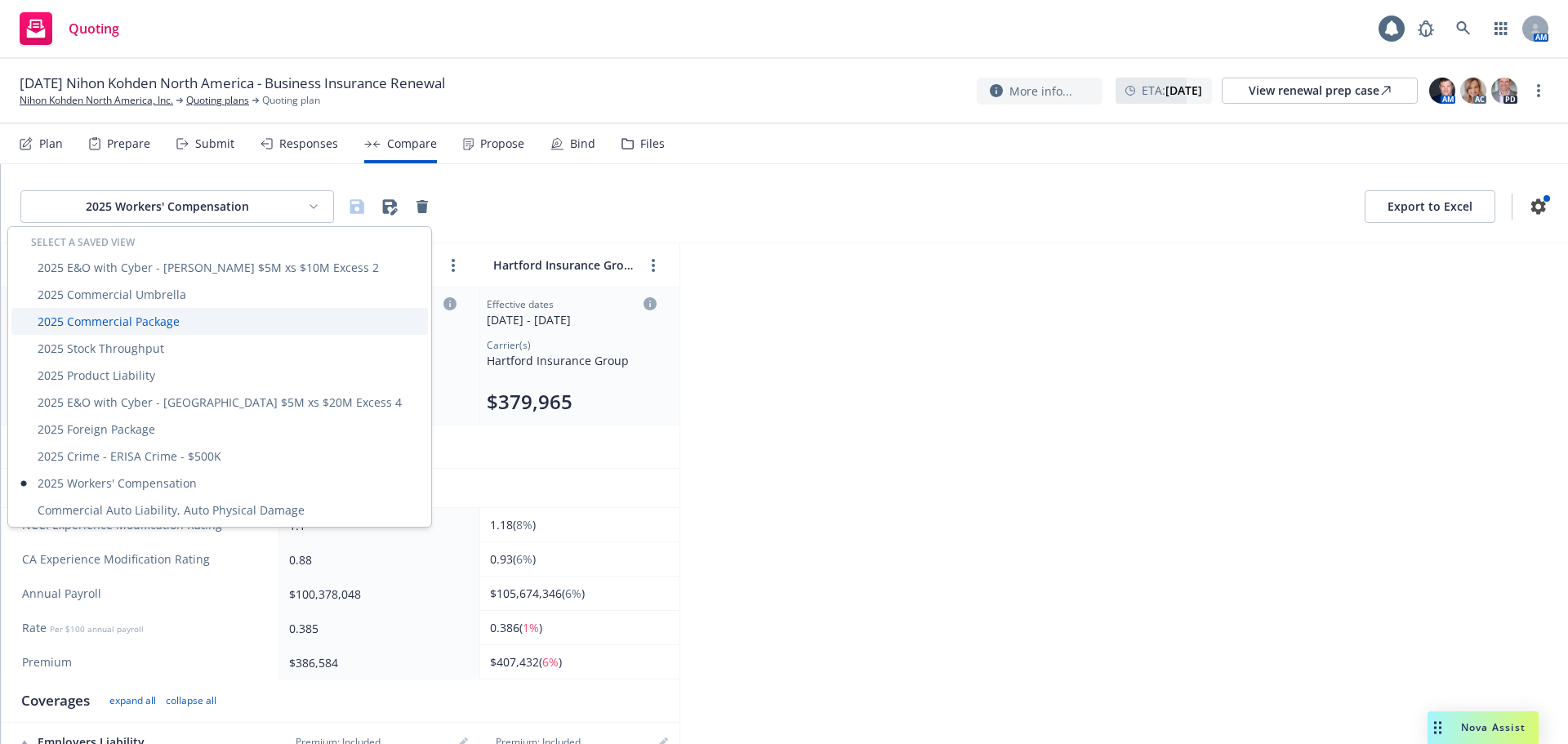
click at [158, 322] on div "2025 Commercial Package" at bounding box center [219, 321] width 417 height 27
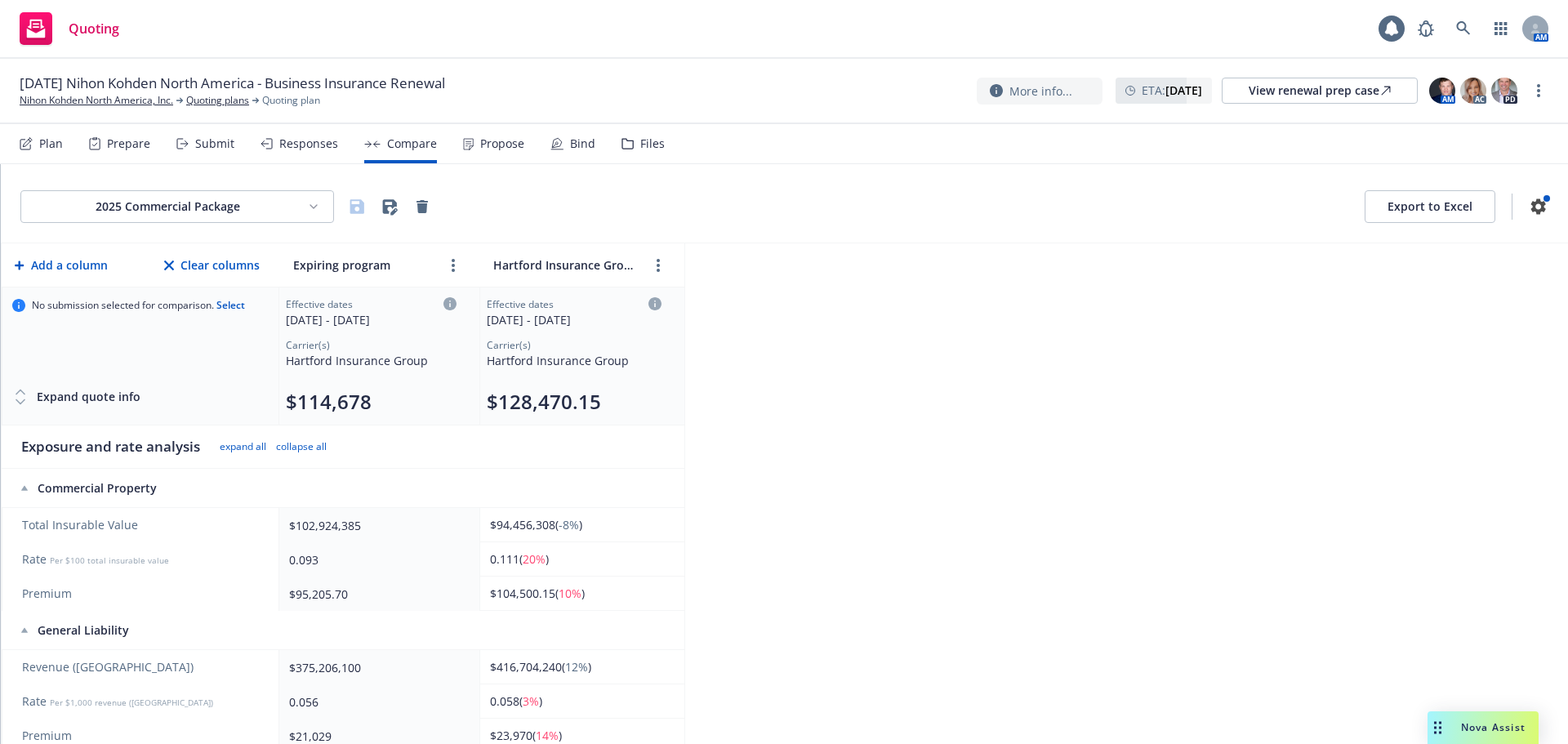
click at [145, 208] on html "Quoting 1 AM 11/01/25 Nihon Kohden North America - Business Insurance Renewal N…" at bounding box center [784, 372] width 1568 height 744
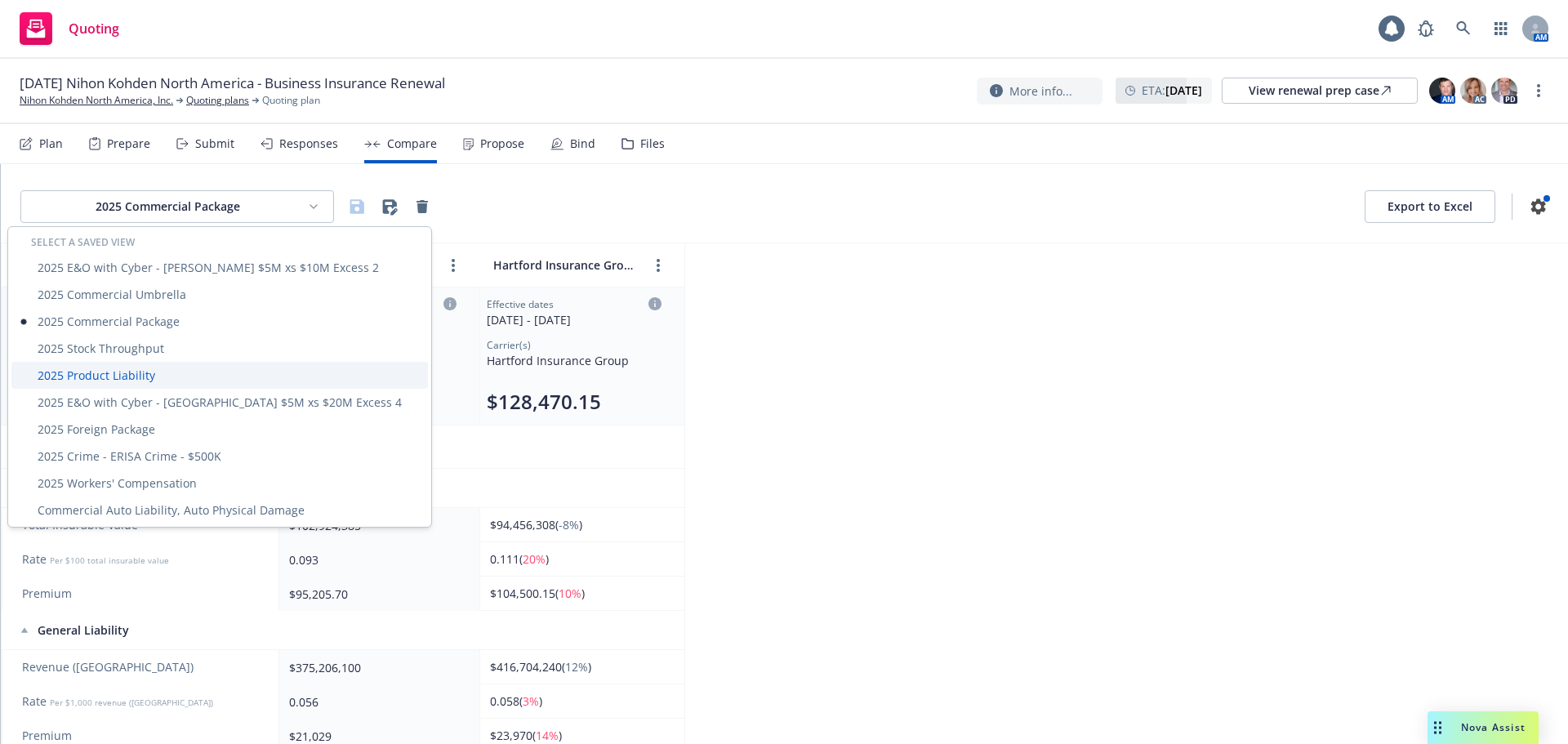
click at [138, 368] on div "2025 Product Liability" at bounding box center [219, 375] width 417 height 27
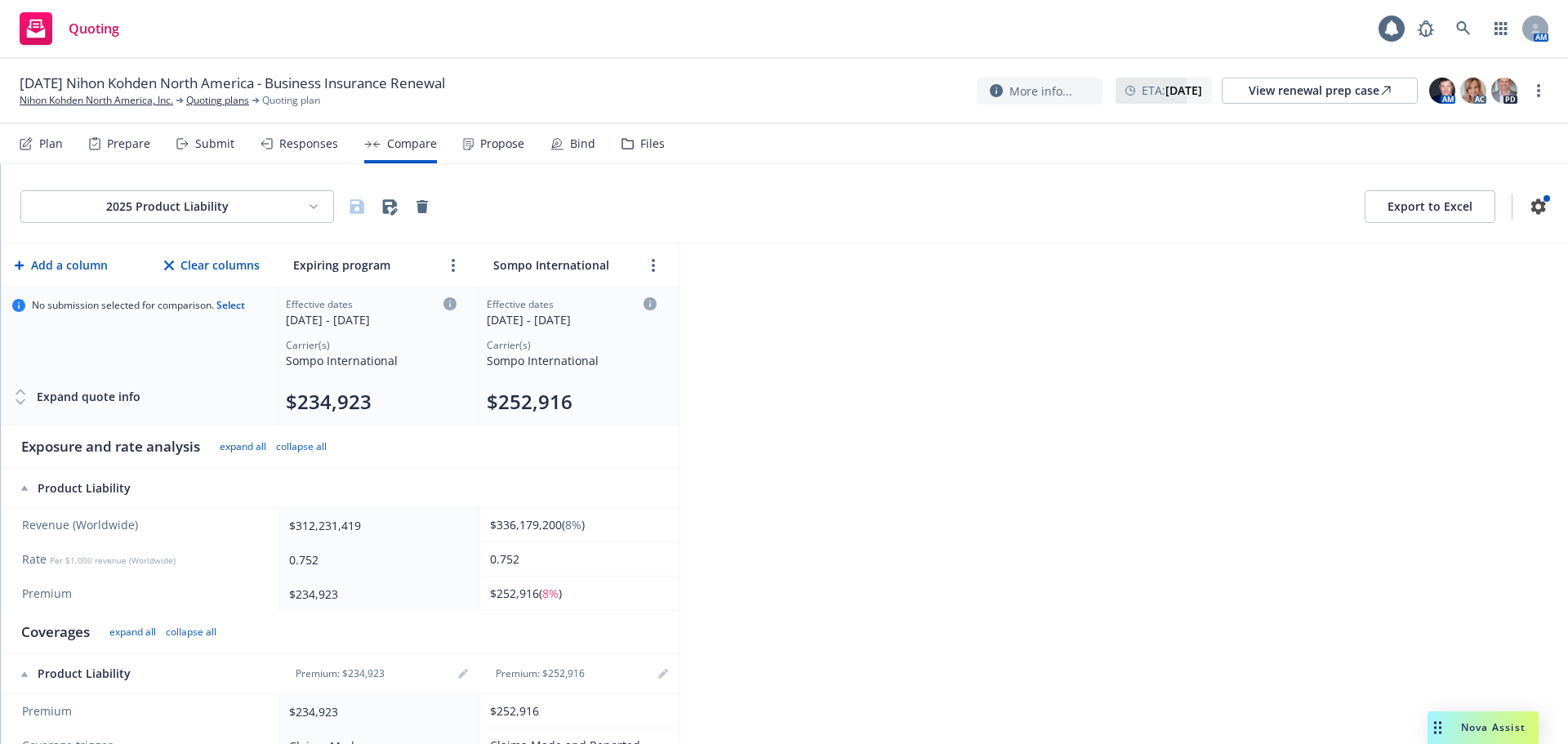
click at [187, 188] on div "2025 Product Liability Export to Excel" at bounding box center [784, 204] width 1567 height 80
click at [187, 216] on html "Quoting 1 AM 11/01/25 Nihon Kohden North America - Business Insurance Renewal N…" at bounding box center [784, 372] width 1568 height 744
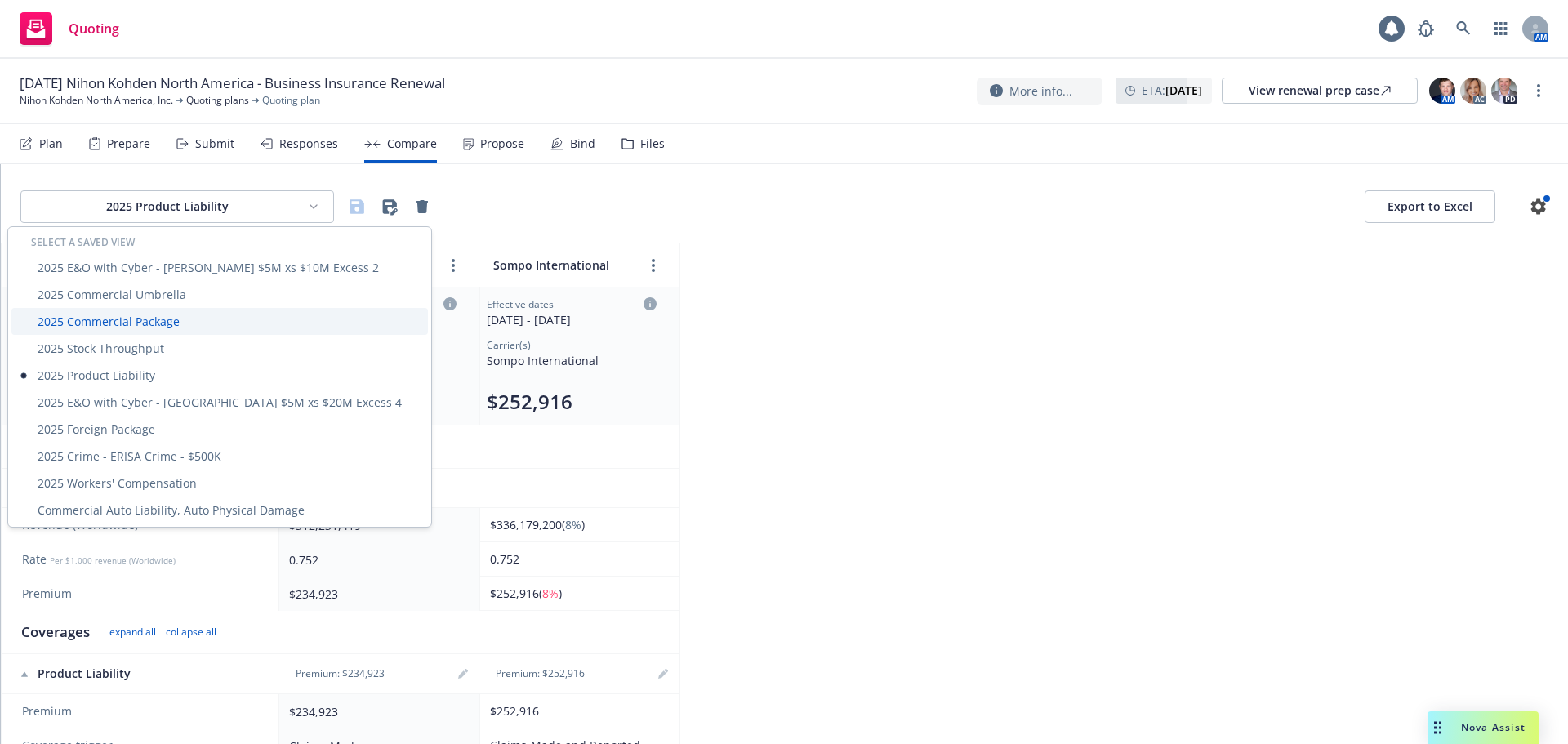
click at [155, 311] on div "2025 Commercial Package" at bounding box center [219, 321] width 417 height 27
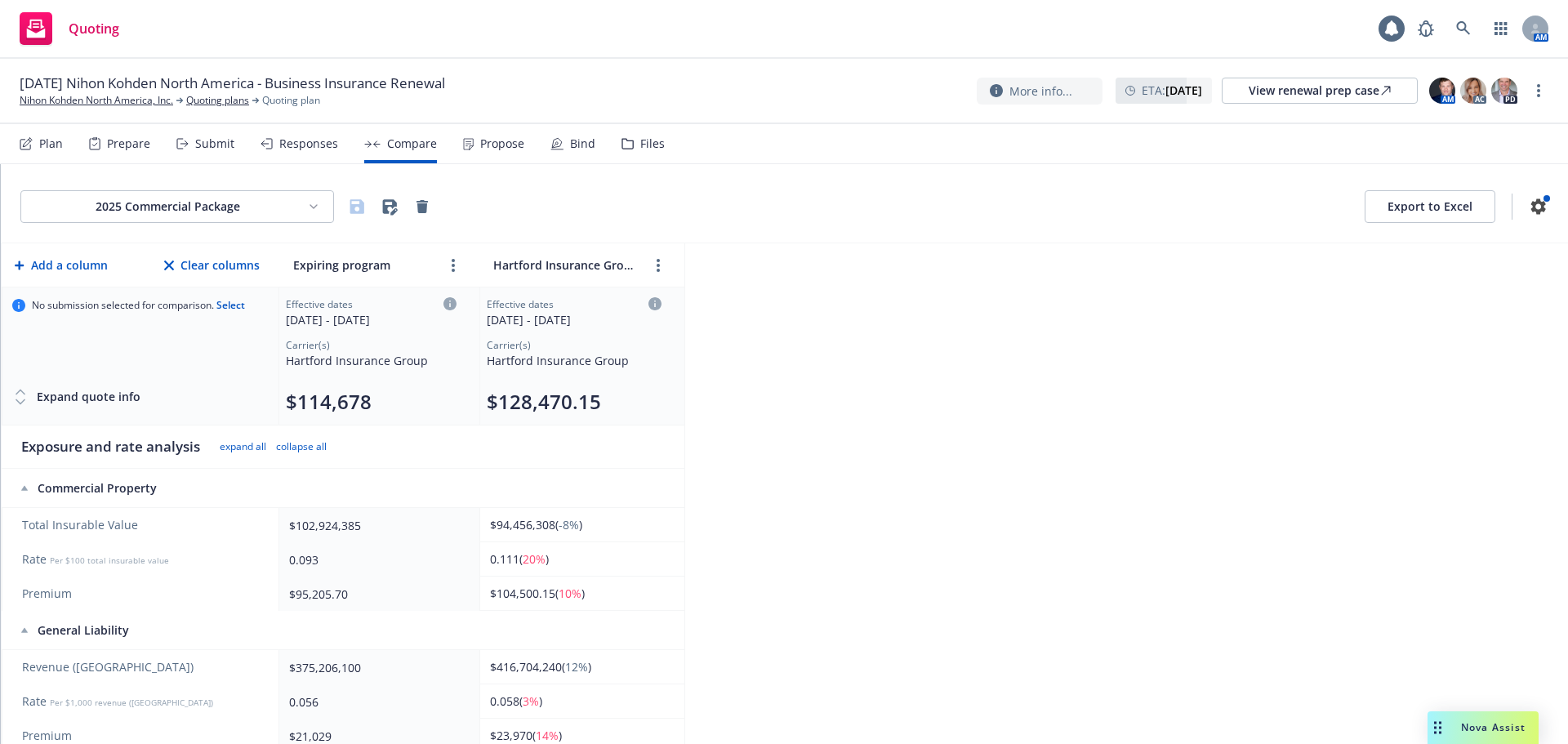
click at [200, 219] on html "Quoting 1 AM 11/01/25 Nihon Kohden North America - Business Insurance Renewal N…" at bounding box center [784, 372] width 1568 height 744
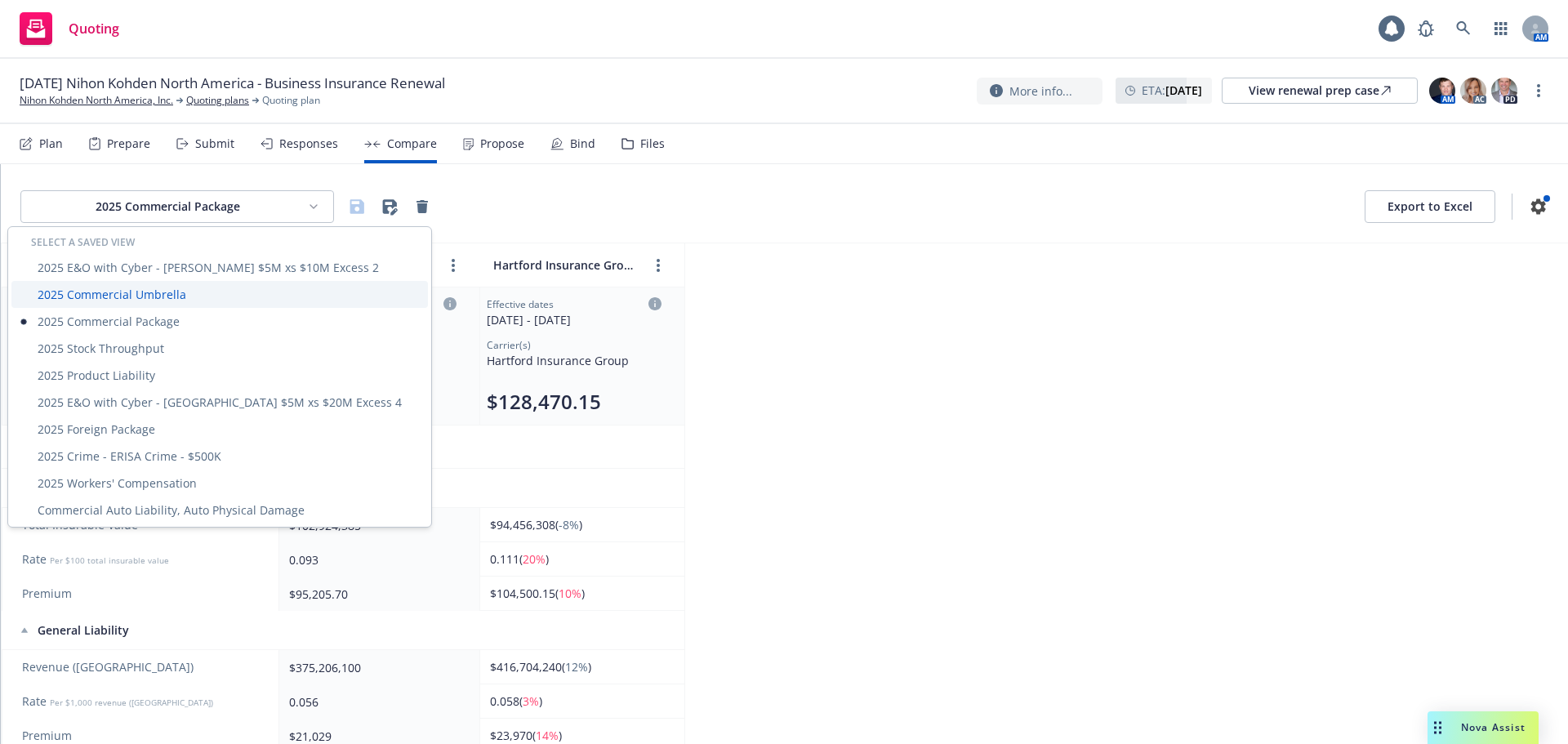
click at [170, 297] on div "2025 Commercial Umbrella" at bounding box center [219, 295] width 417 height 27
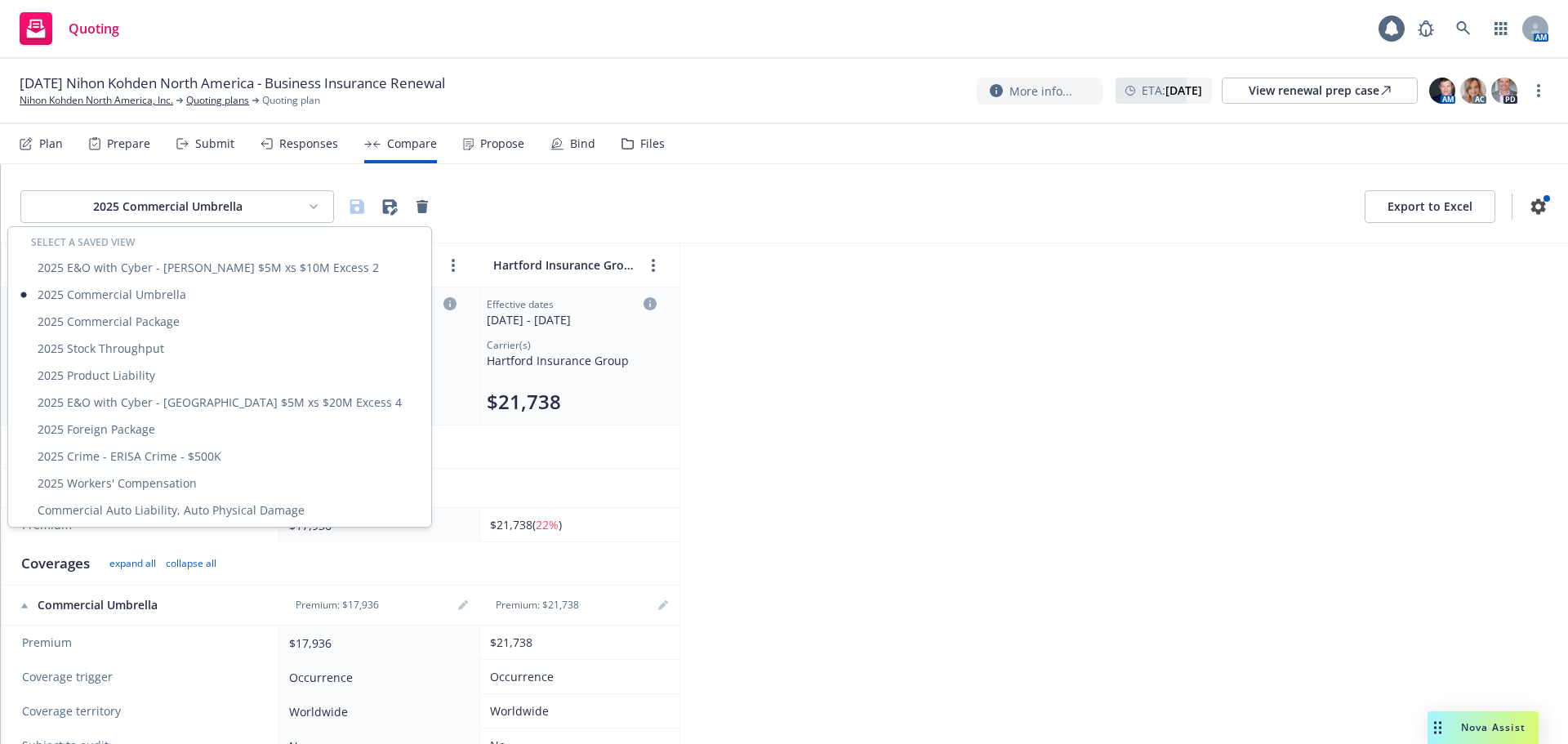
click at [246, 211] on html "Quoting 1 AM 11/01/25 Nihon Kohden North America - Business Insurance Renewal N…" at bounding box center [784, 372] width 1568 height 744
click at [142, 426] on div "2025 Foreign Package" at bounding box center [219, 429] width 417 height 27
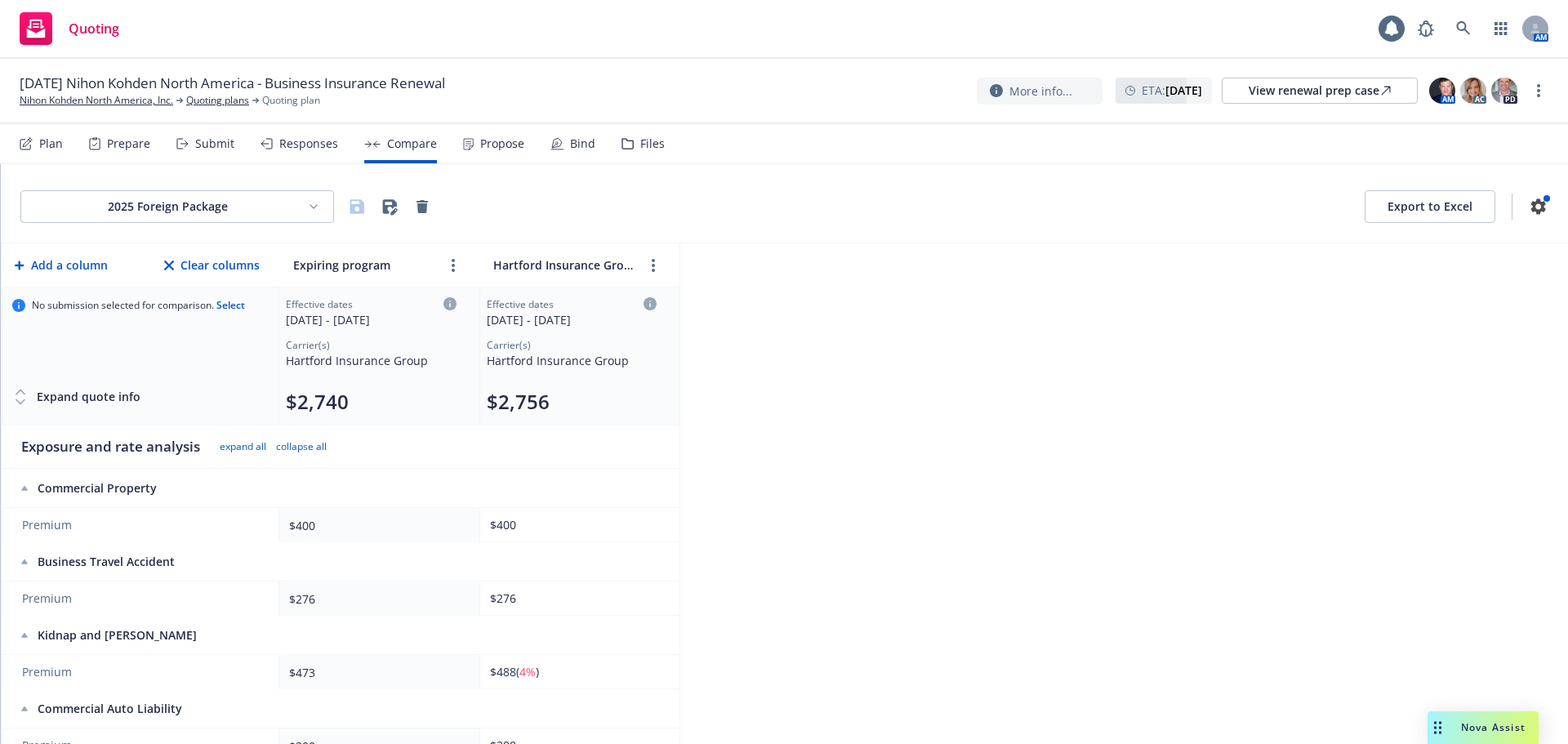
click at [288, 205] on html "Quoting 1 AM 11/01/25 Nihon Kohden North America - Business Insurance Renewal N…" at bounding box center [784, 372] width 1568 height 744
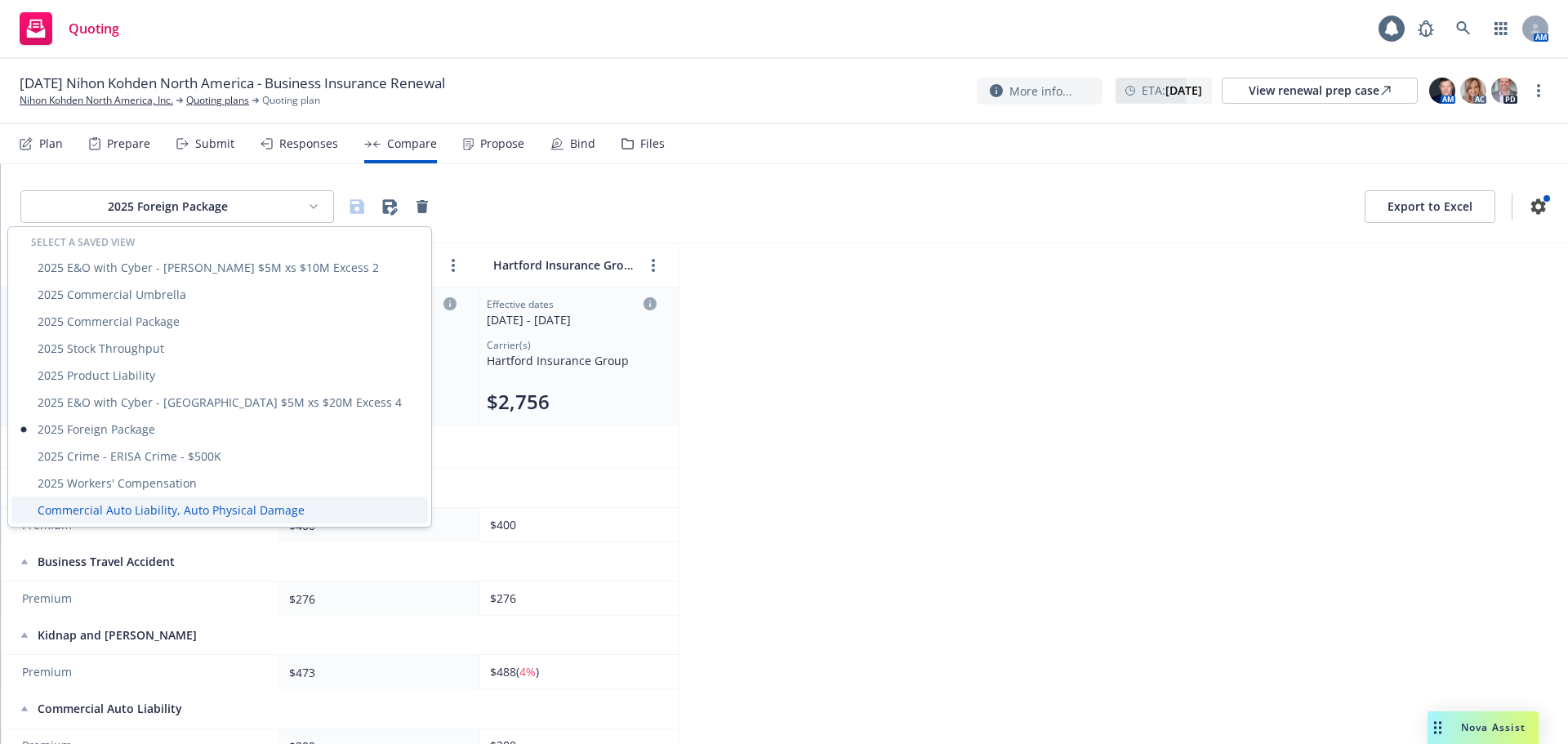
click at [154, 510] on div "Commercial Auto Liability, Auto Physical Damage" at bounding box center [219, 510] width 417 height 27
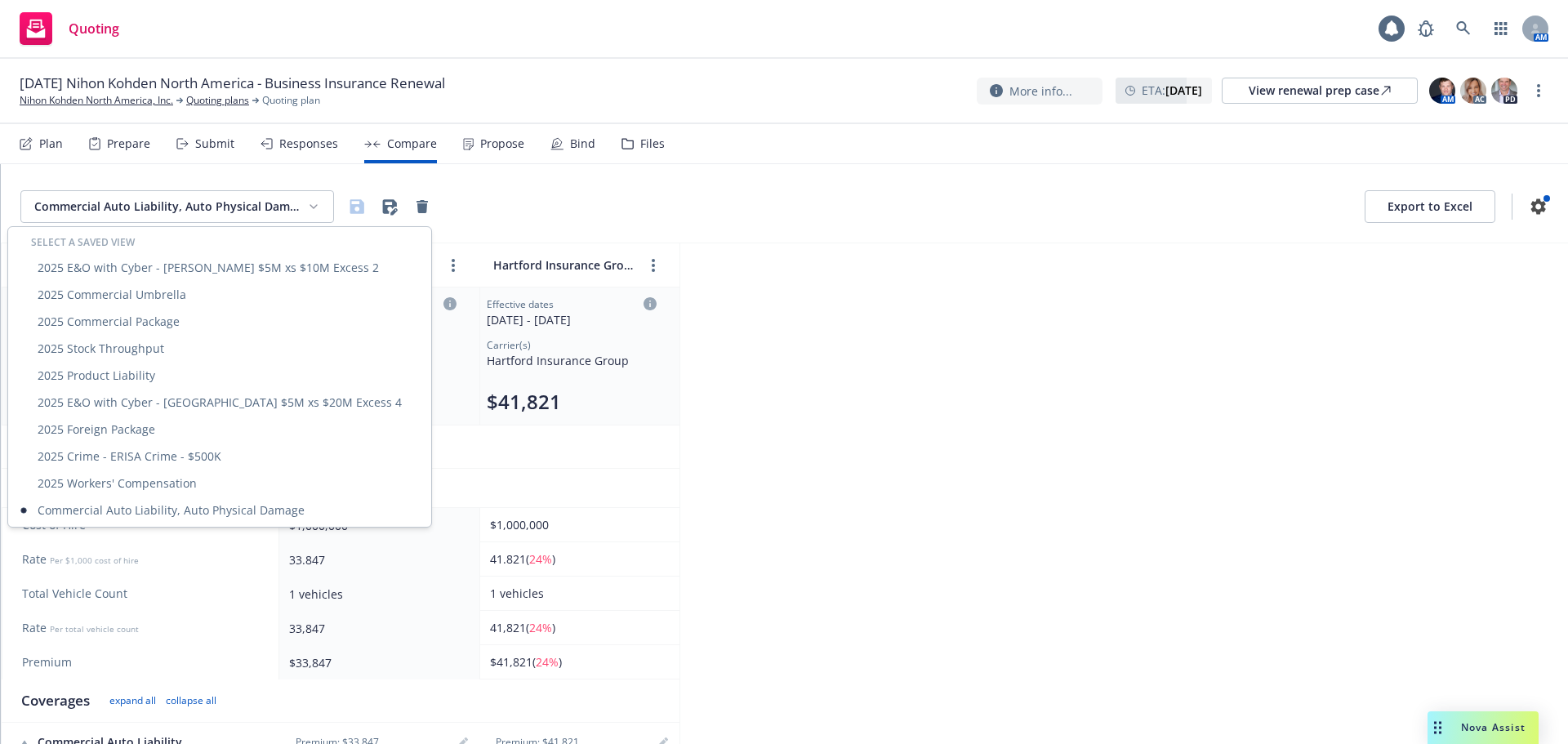
click at [234, 221] on html "Quoting 1 AM 11/01/25 Nihon Kohden North America - Business Insurance Renewal N…" at bounding box center [784, 372] width 1568 height 744
click at [174, 483] on div "2025 Workers' Compensation" at bounding box center [219, 483] width 417 height 27
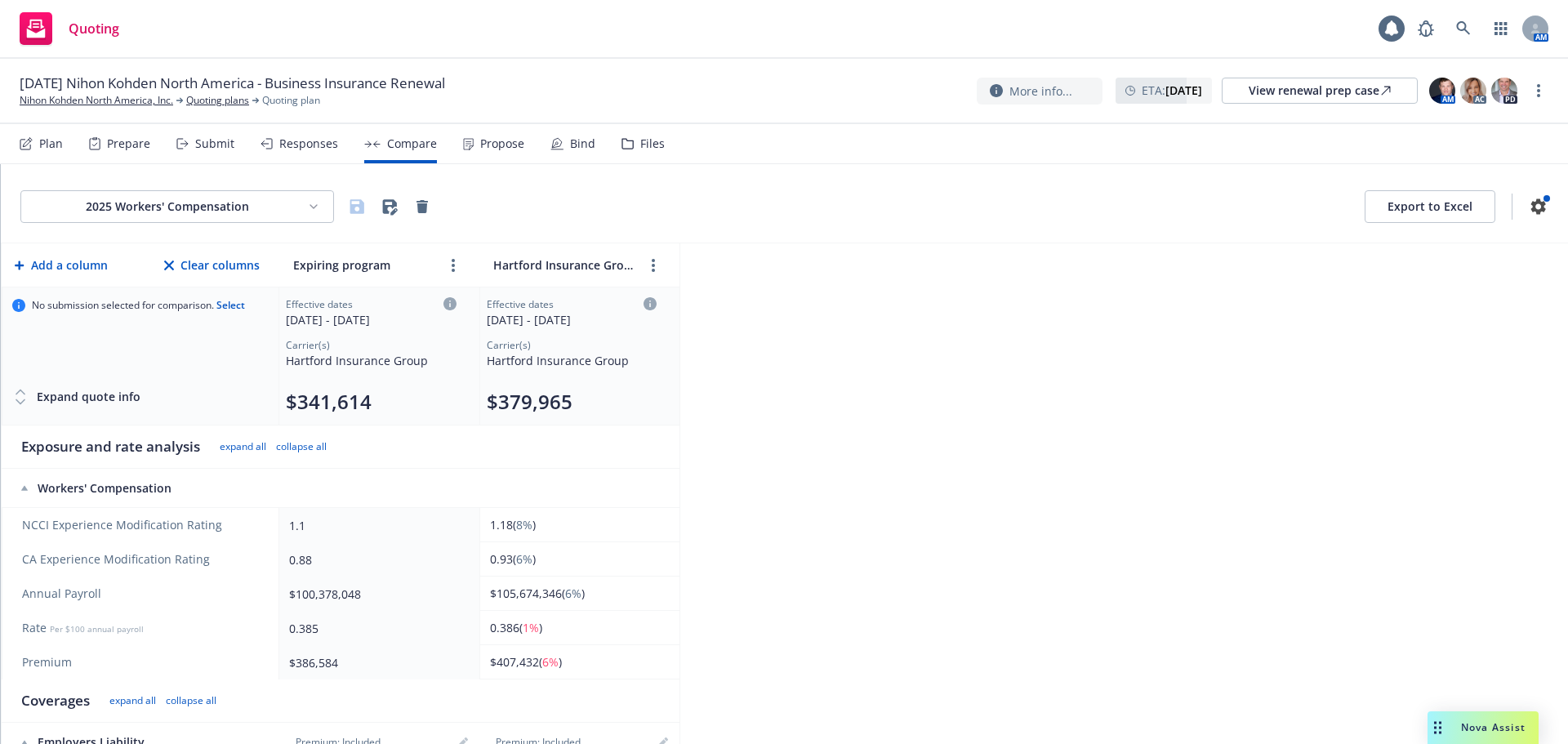
click at [229, 211] on html "Quoting 1 AM 11/01/25 Nihon Kohden North America - Business Insurance Renewal N…" at bounding box center [784, 372] width 1568 height 744
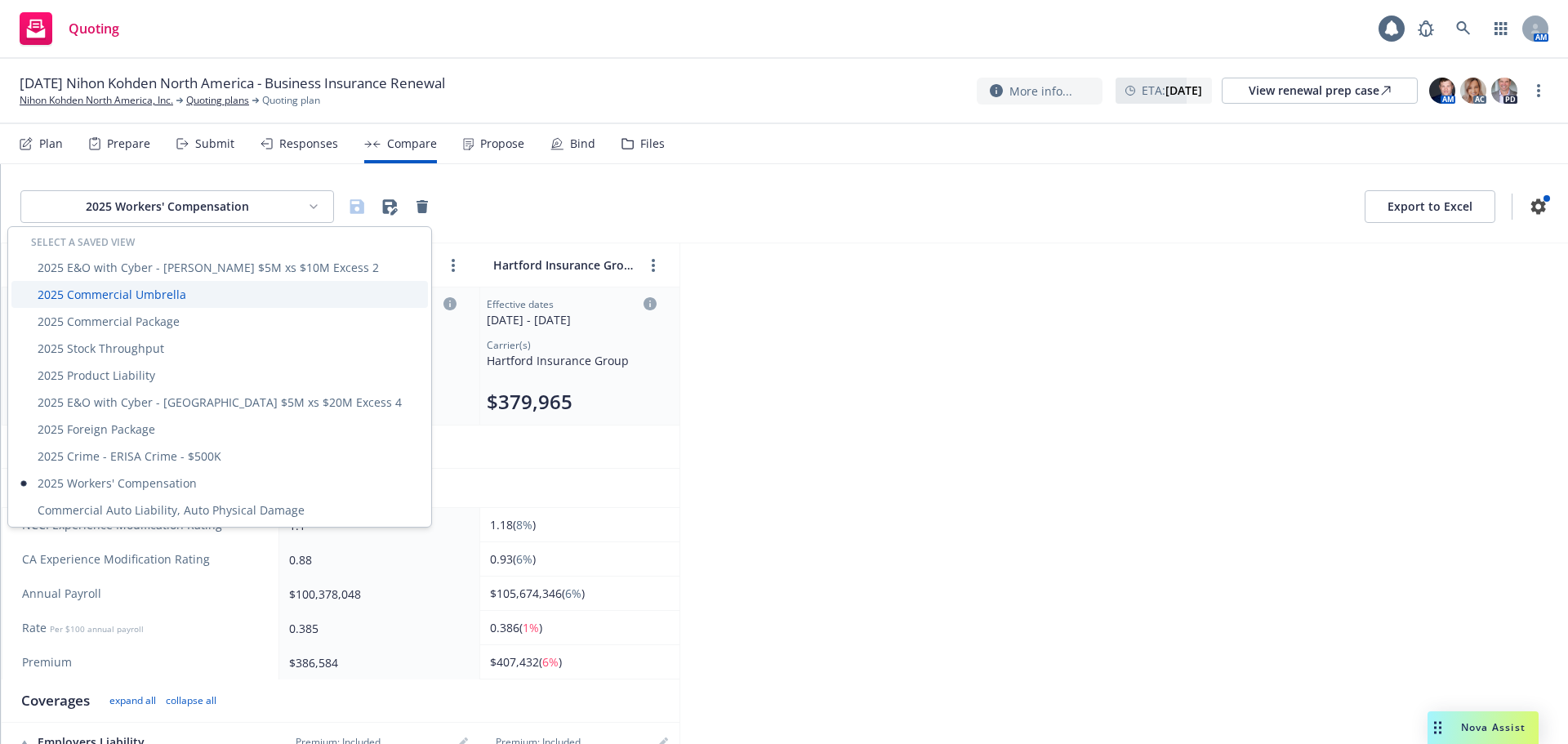
click at [183, 299] on div "2025 Commercial Umbrella" at bounding box center [219, 295] width 417 height 27
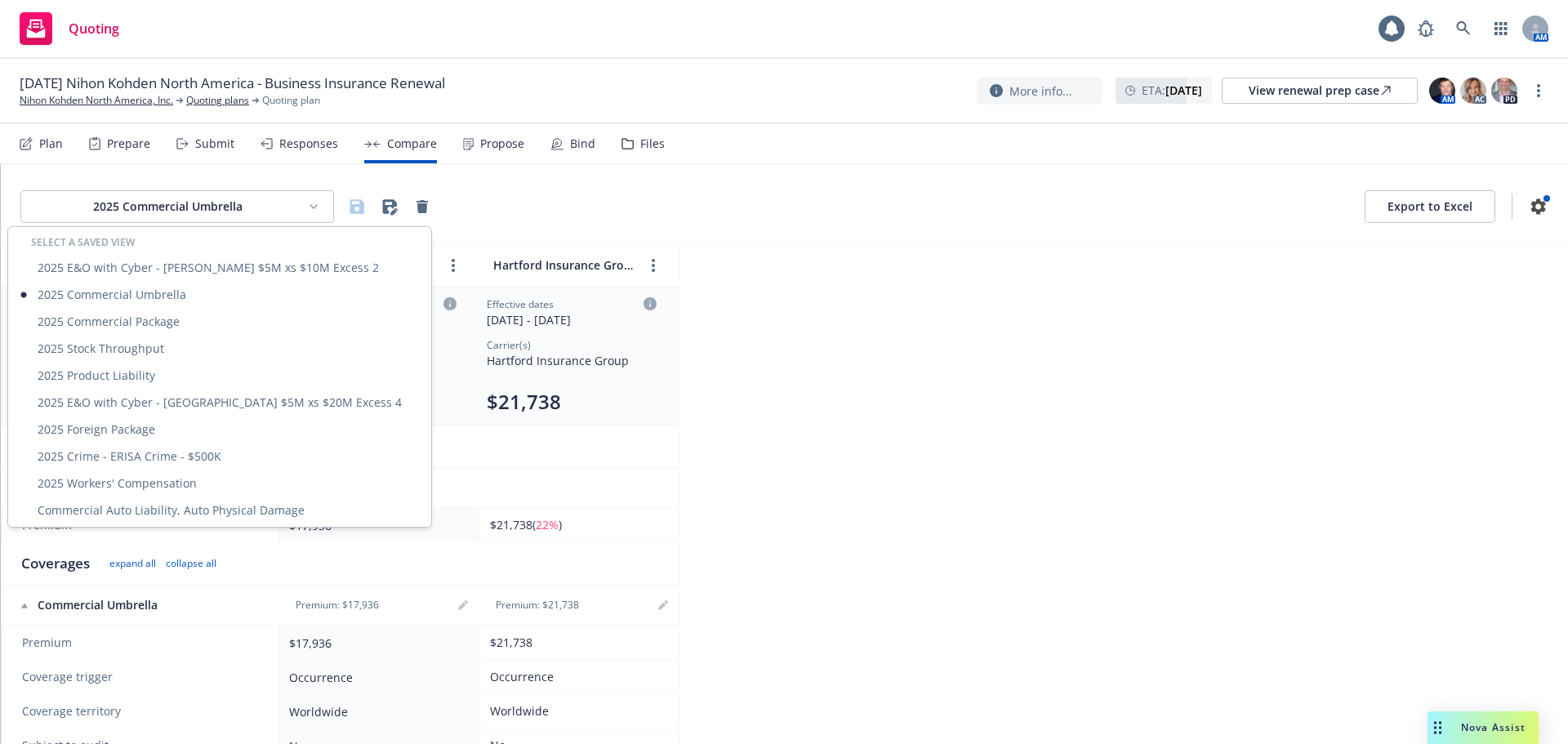
click at [160, 198] on html "Quoting 1 AM 11/01/25 Nihon Kohden North America - Business Insurance Renewal N…" at bounding box center [784, 372] width 1568 height 744
click at [173, 325] on div "2025 Commercial Package" at bounding box center [219, 321] width 417 height 27
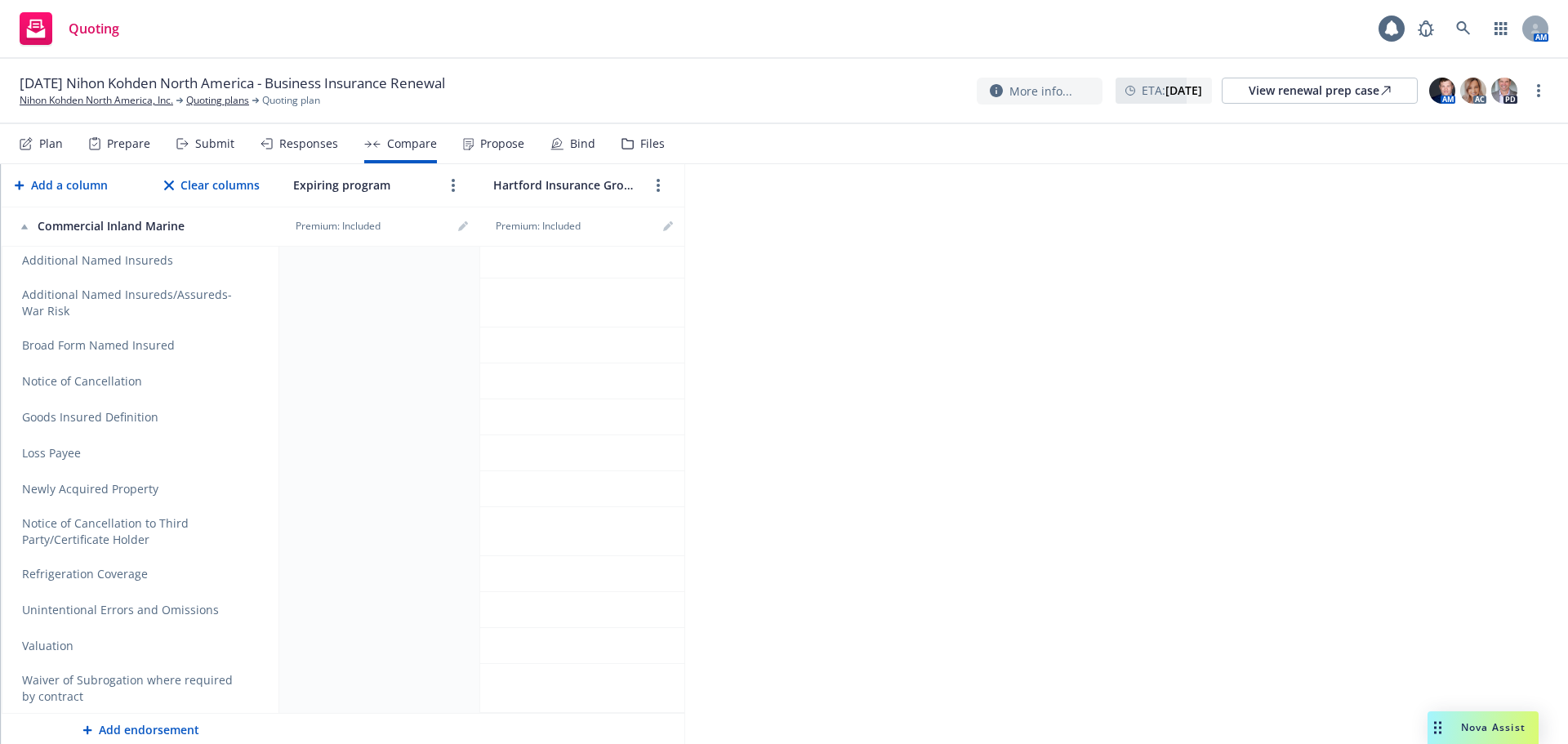
scroll to position [1220, 0]
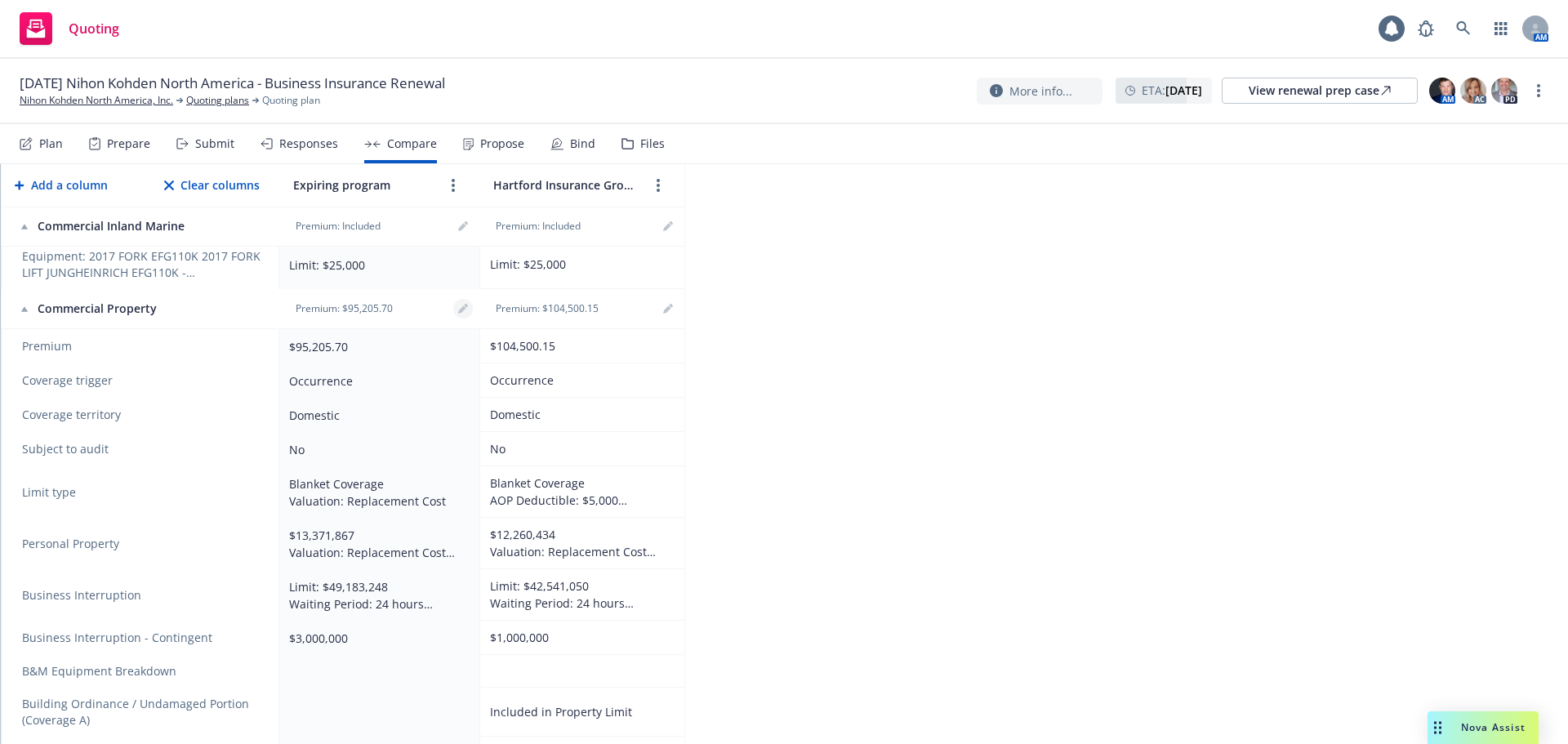
click at [465, 306] on icon "editPencil" at bounding box center [465, 305] width 4 height 4
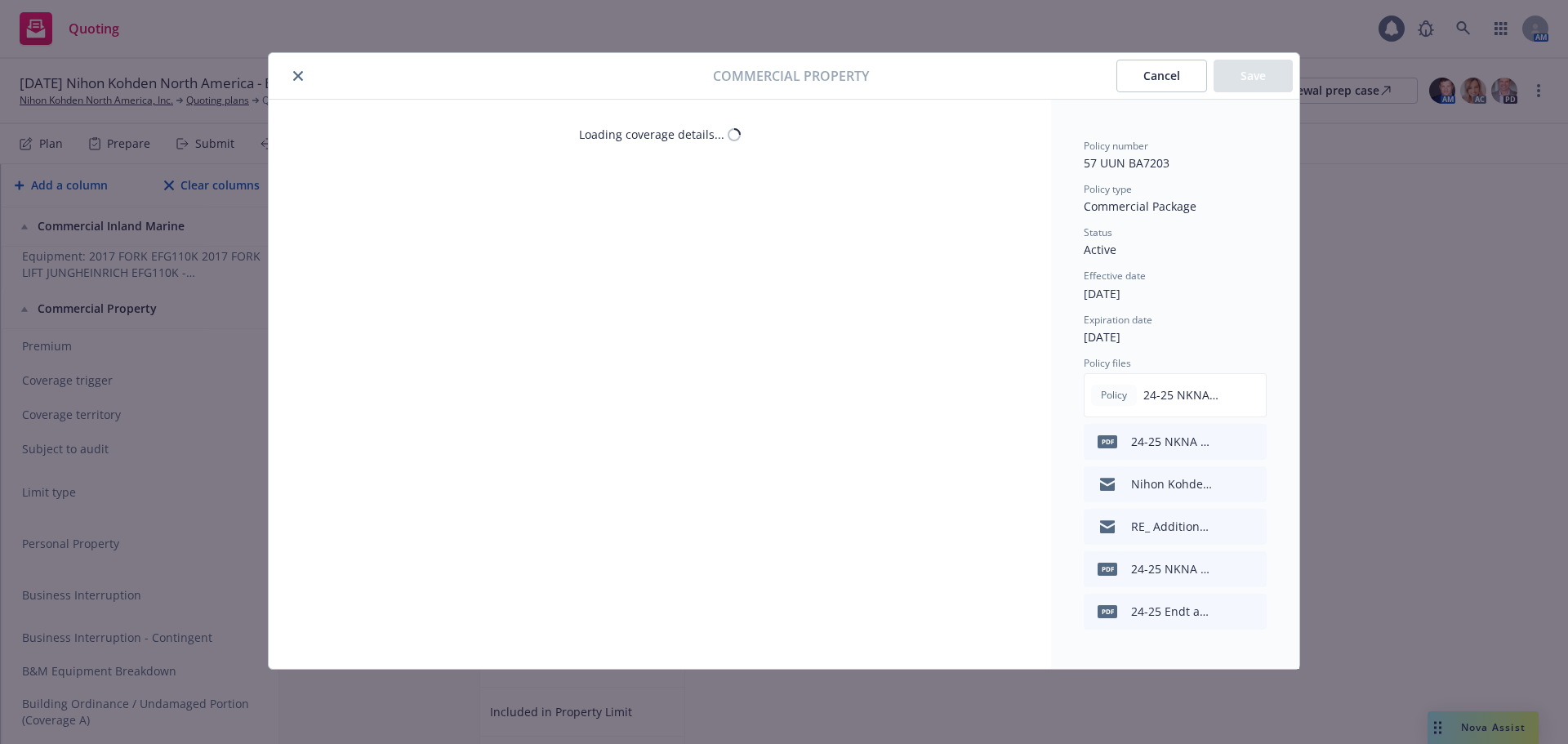
click at [290, 74] on button "close" at bounding box center [298, 76] width 19 height 19
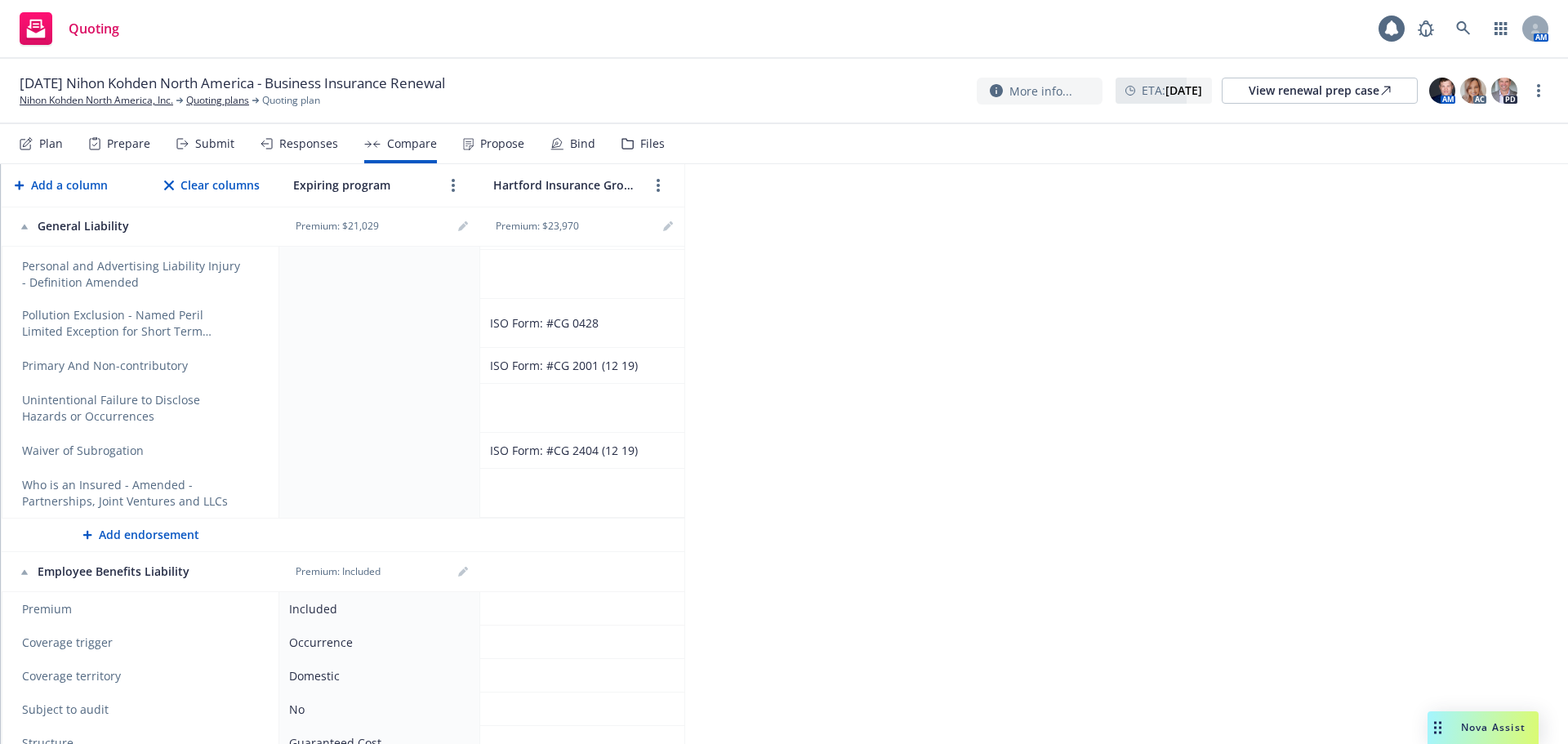
scroll to position [5449, 0]
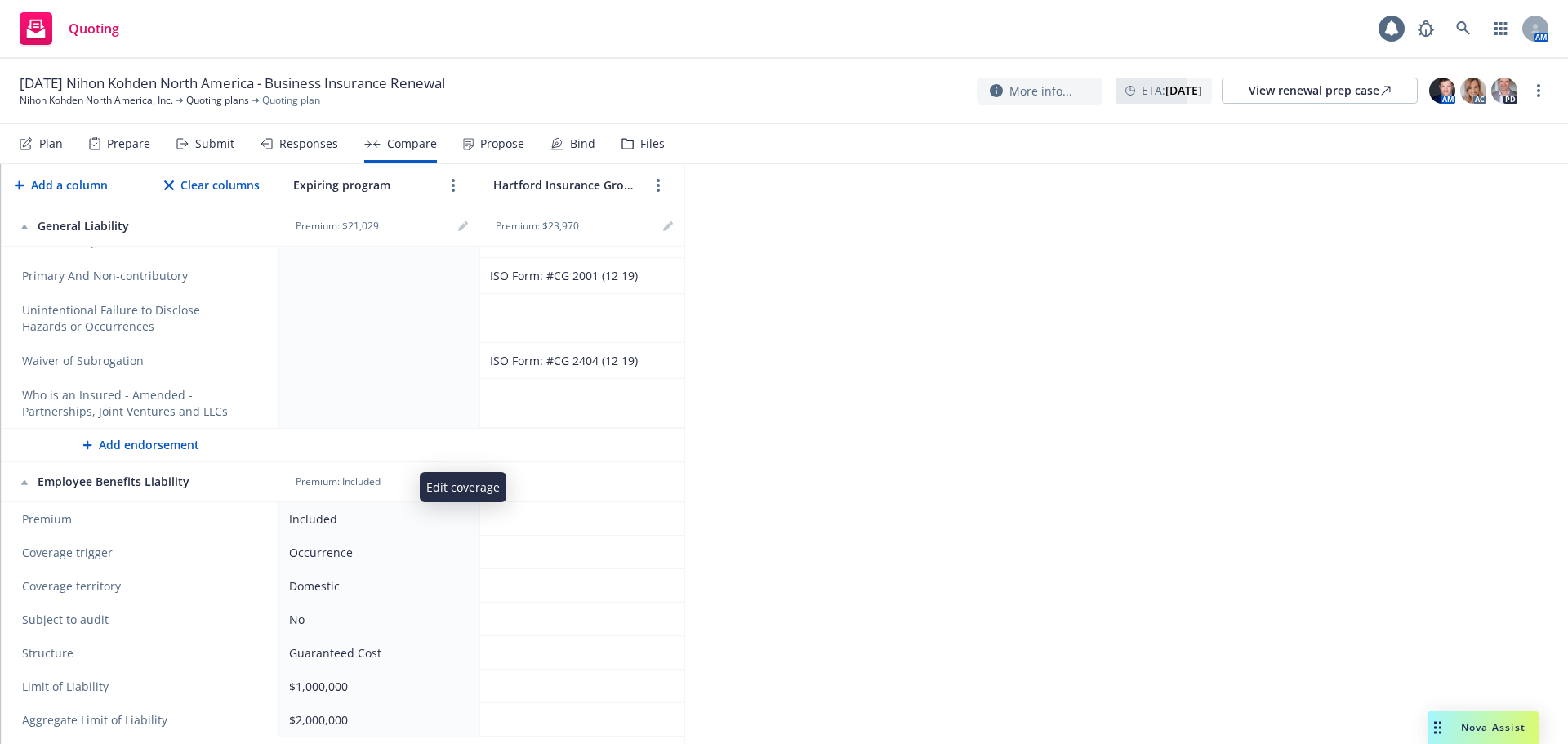
click at [459, 477] on icon "editPencil" at bounding box center [463, 481] width 10 height 10
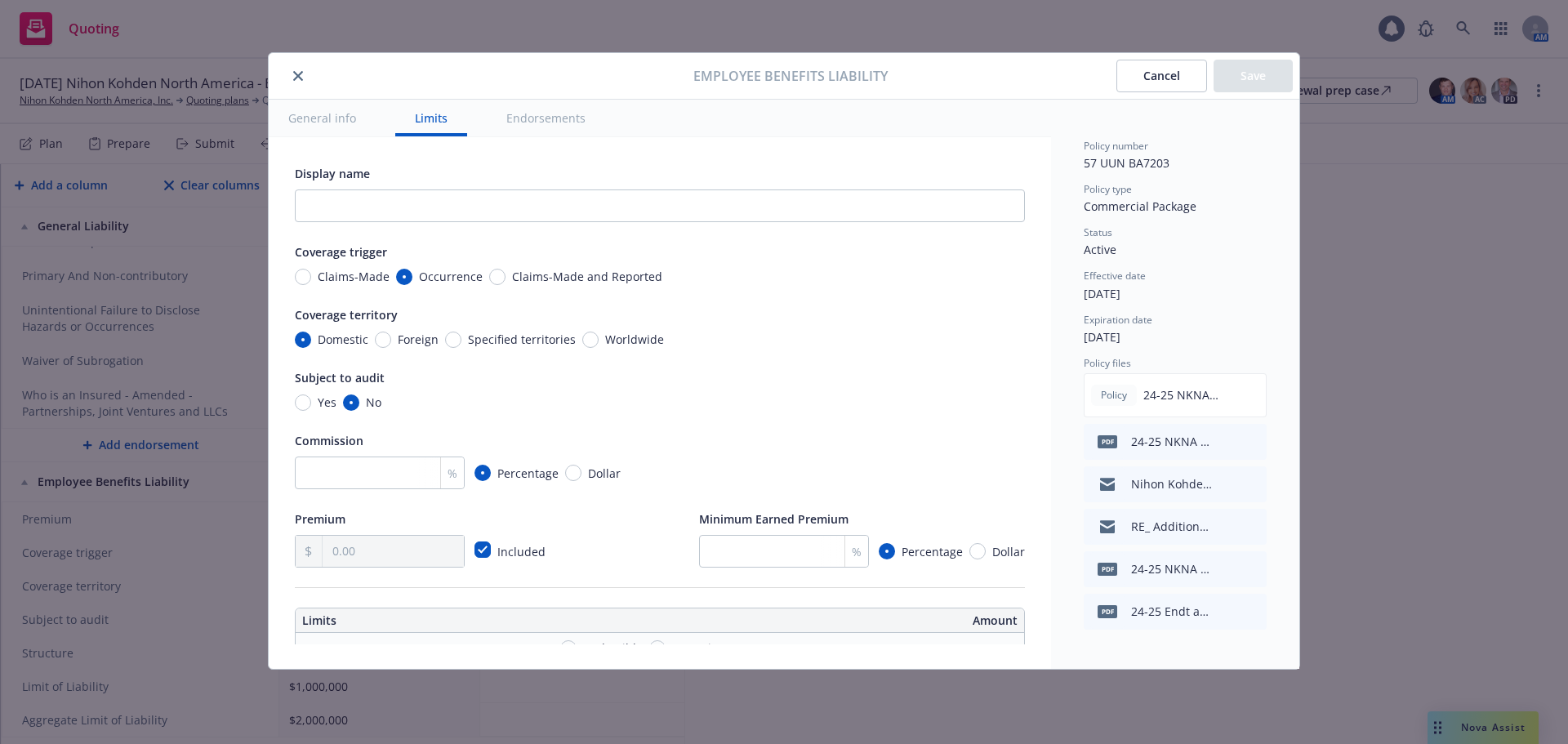
click at [302, 80] on icon "close" at bounding box center [297, 75] width 10 height 10
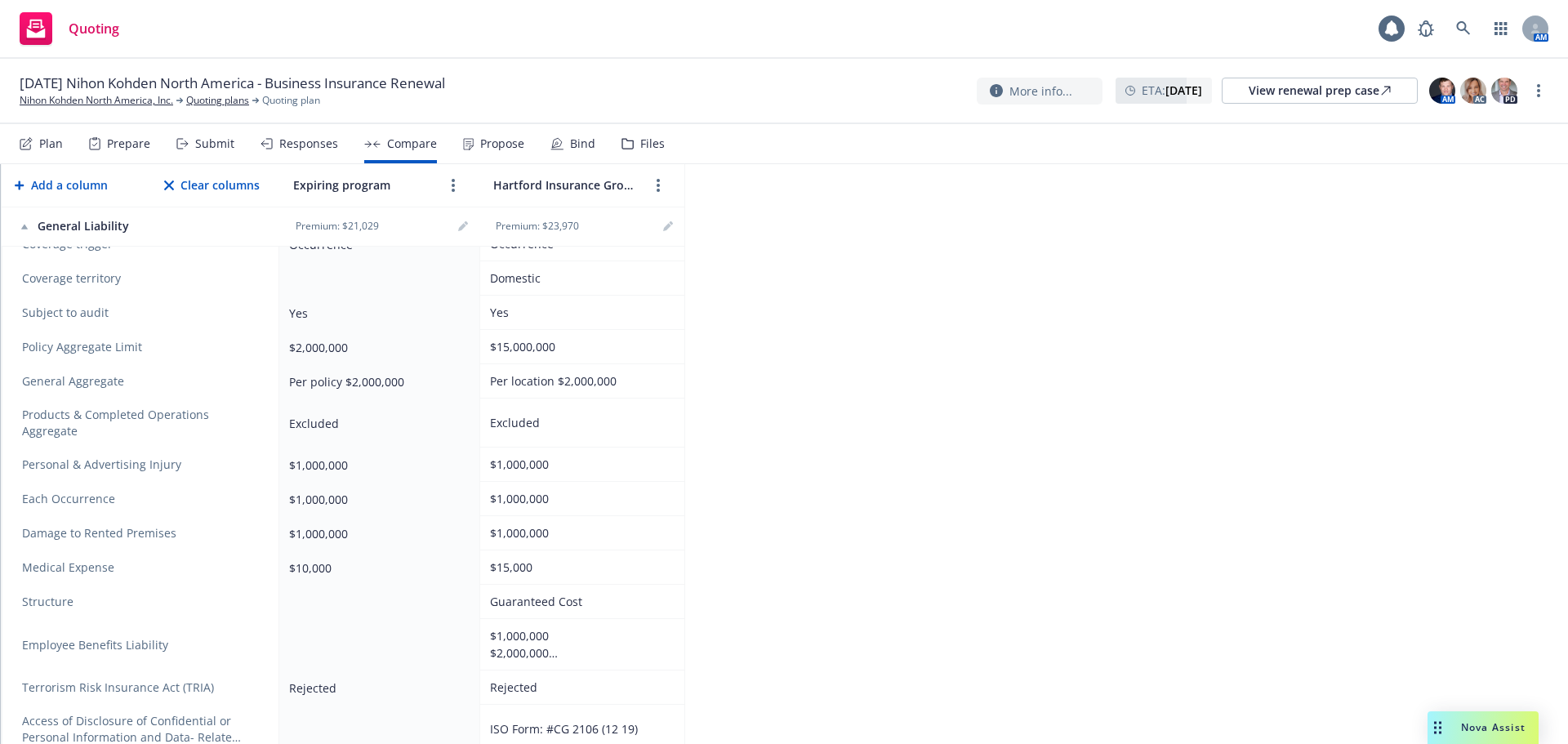
scroll to position [3926, 0]
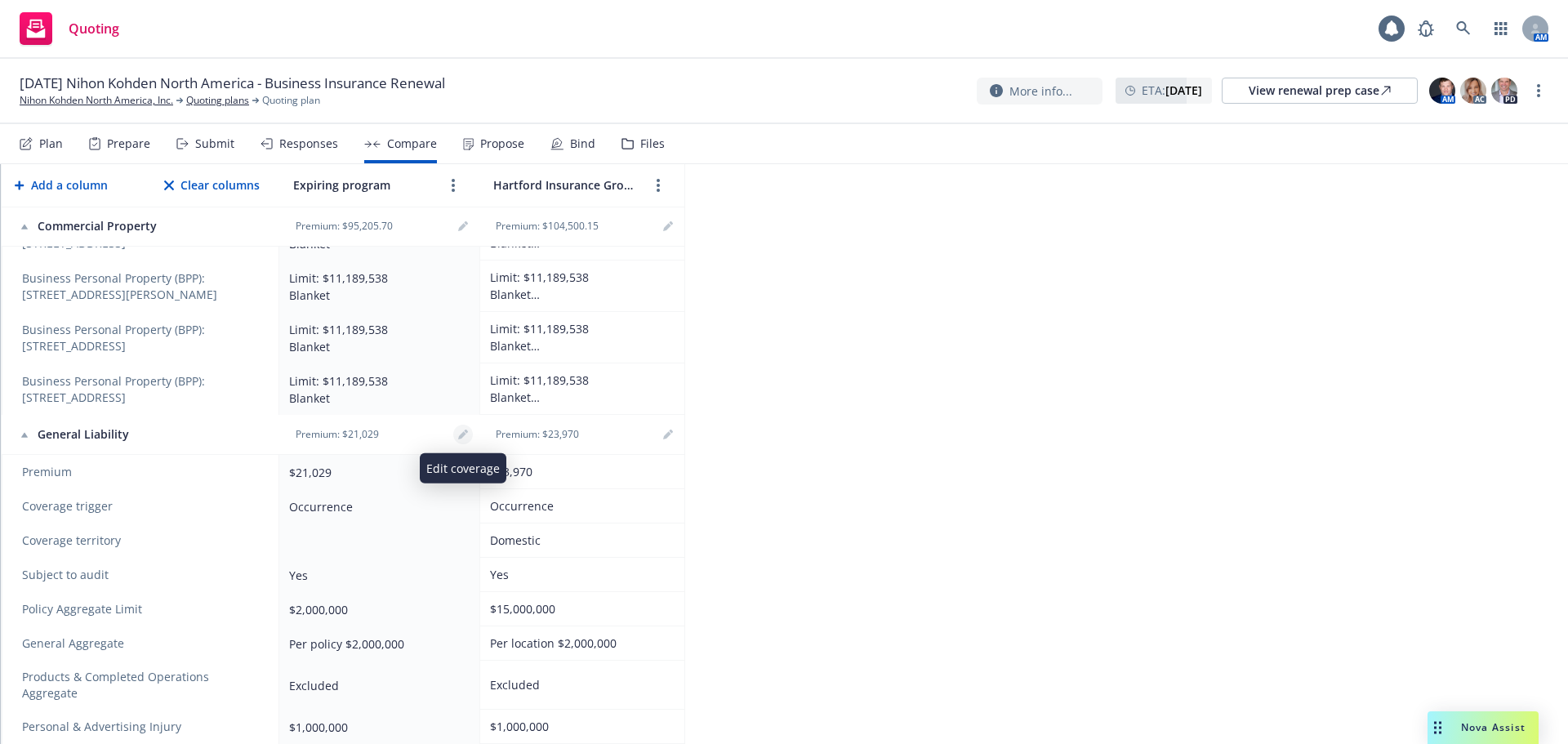
click at [463, 433] on icon "editPencil" at bounding box center [462, 435] width 8 height 8
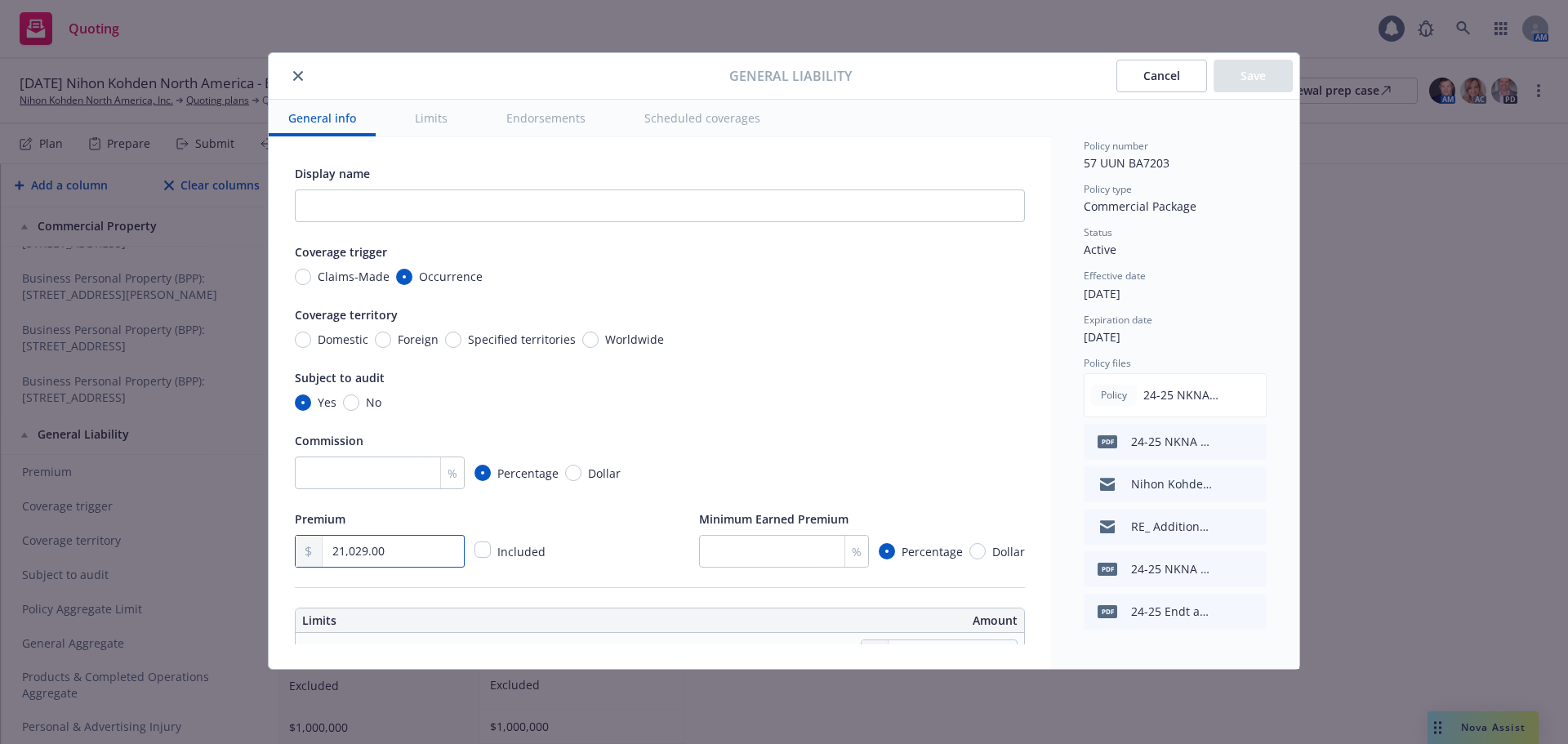
drag, startPoint x: 405, startPoint y: 547, endPoint x: 119, endPoint y: 553, distance: 286.1
click at [119, 553] on div "General Liability Cancel Save General info Limits Endorsements Scheduled covera…" at bounding box center [784, 372] width 1568 height 744
type textarea "x"
type input "2.00"
type textarea "x"
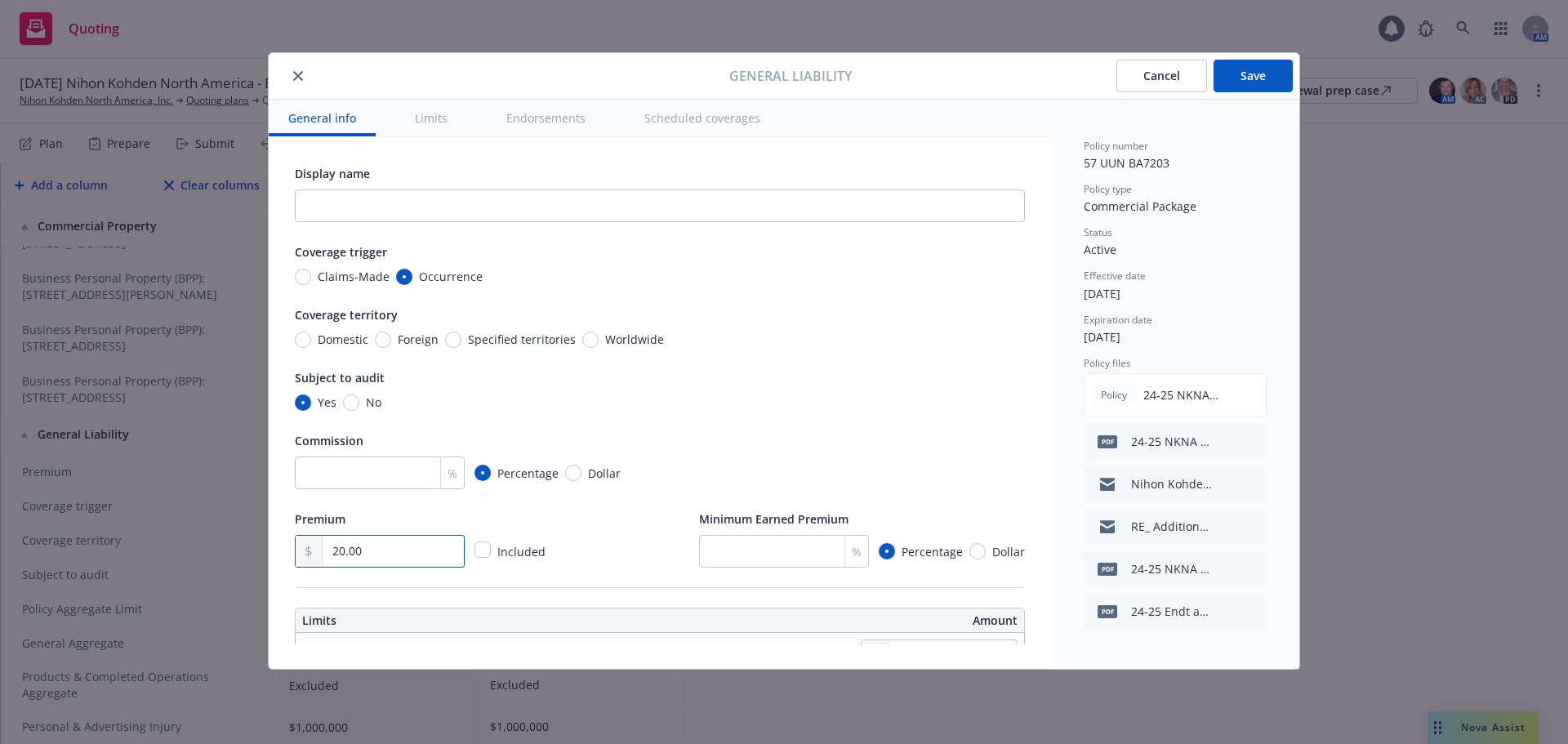
type input "208.00"
type textarea "x"
type input "2,081.00"
type textarea "x"
type input "20,819.00"
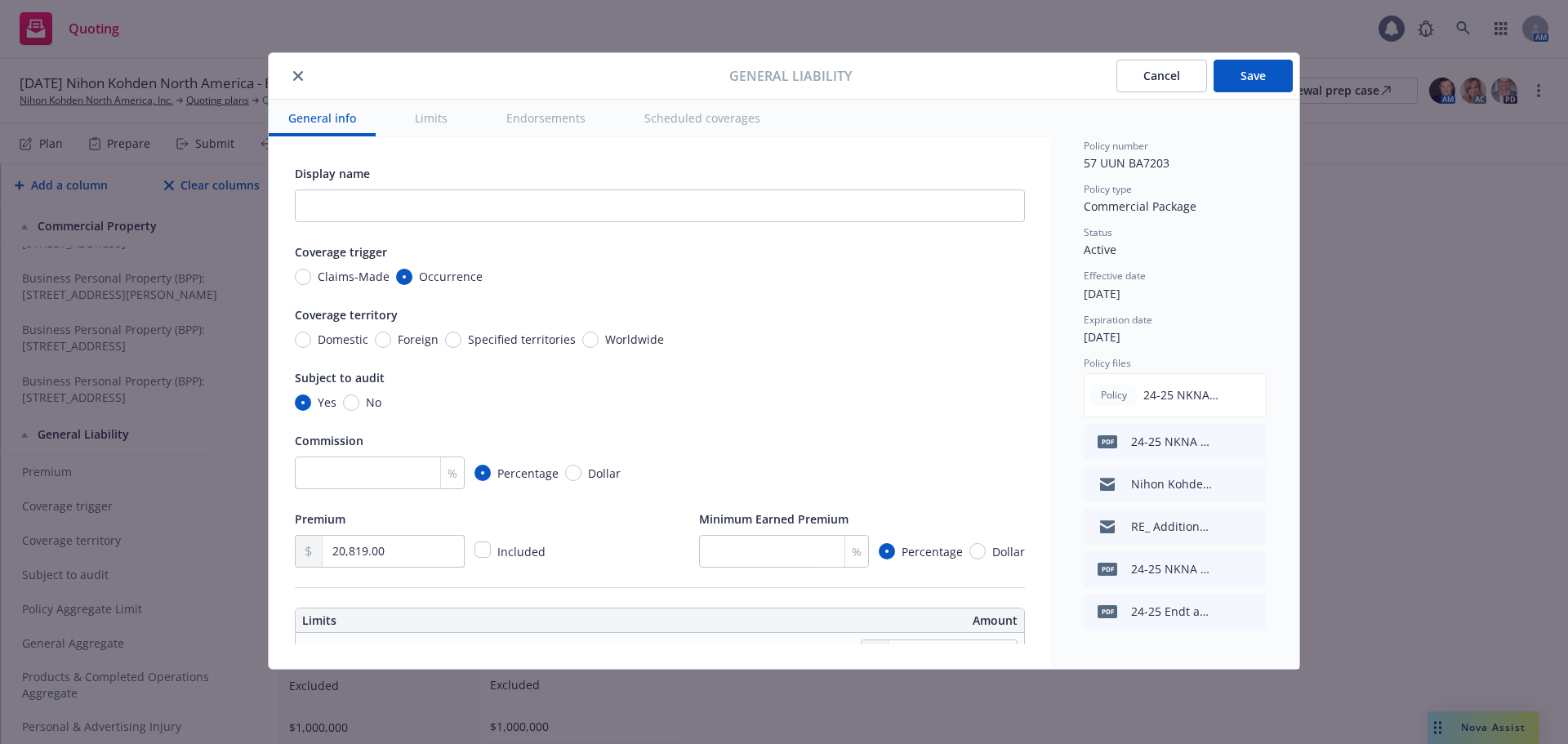
click at [337, 341] on span "Domestic" at bounding box center [342, 339] width 50 height 17
click at [311, 341] on input "Domestic" at bounding box center [302, 340] width 16 height 16
radio input "true"
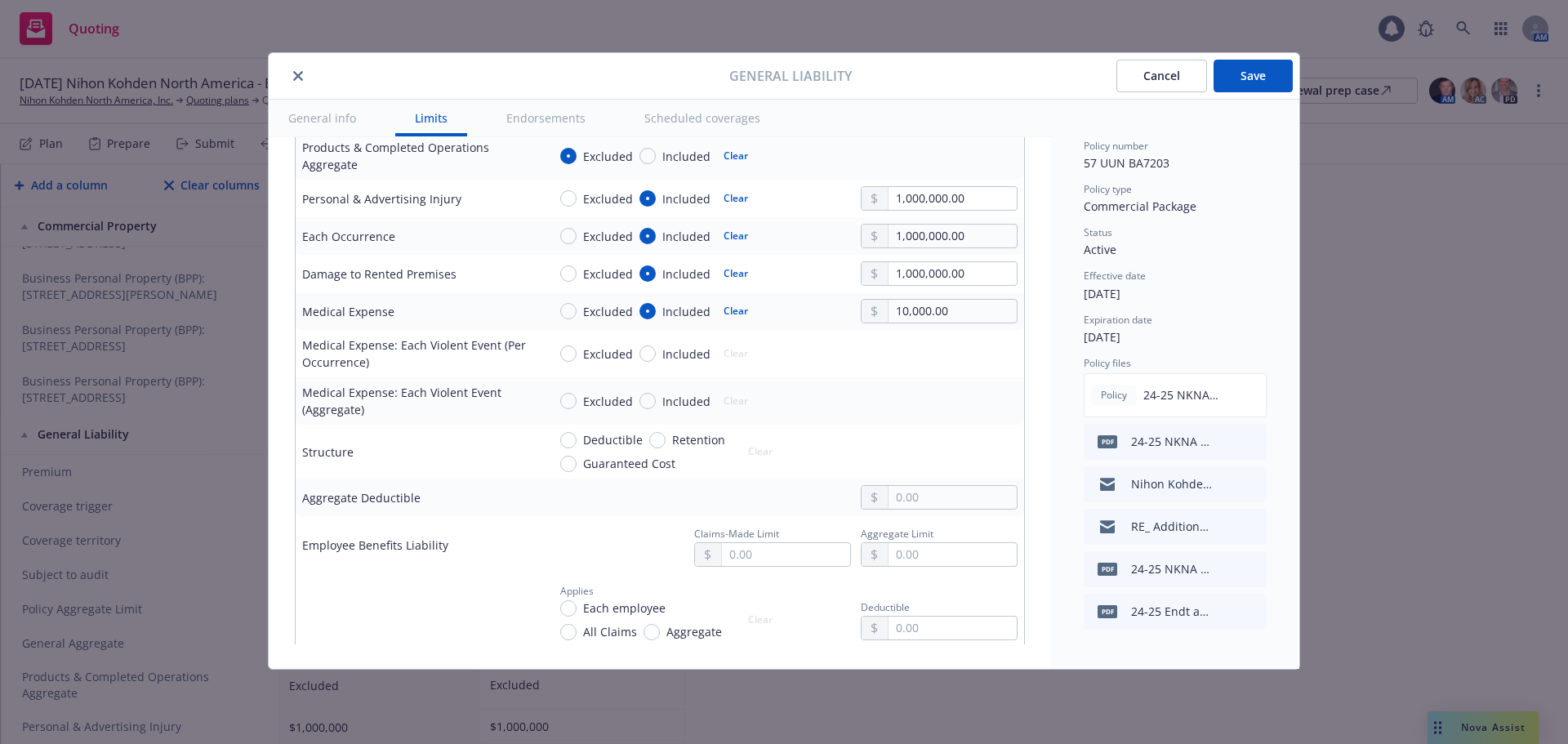
scroll to position [263, 0]
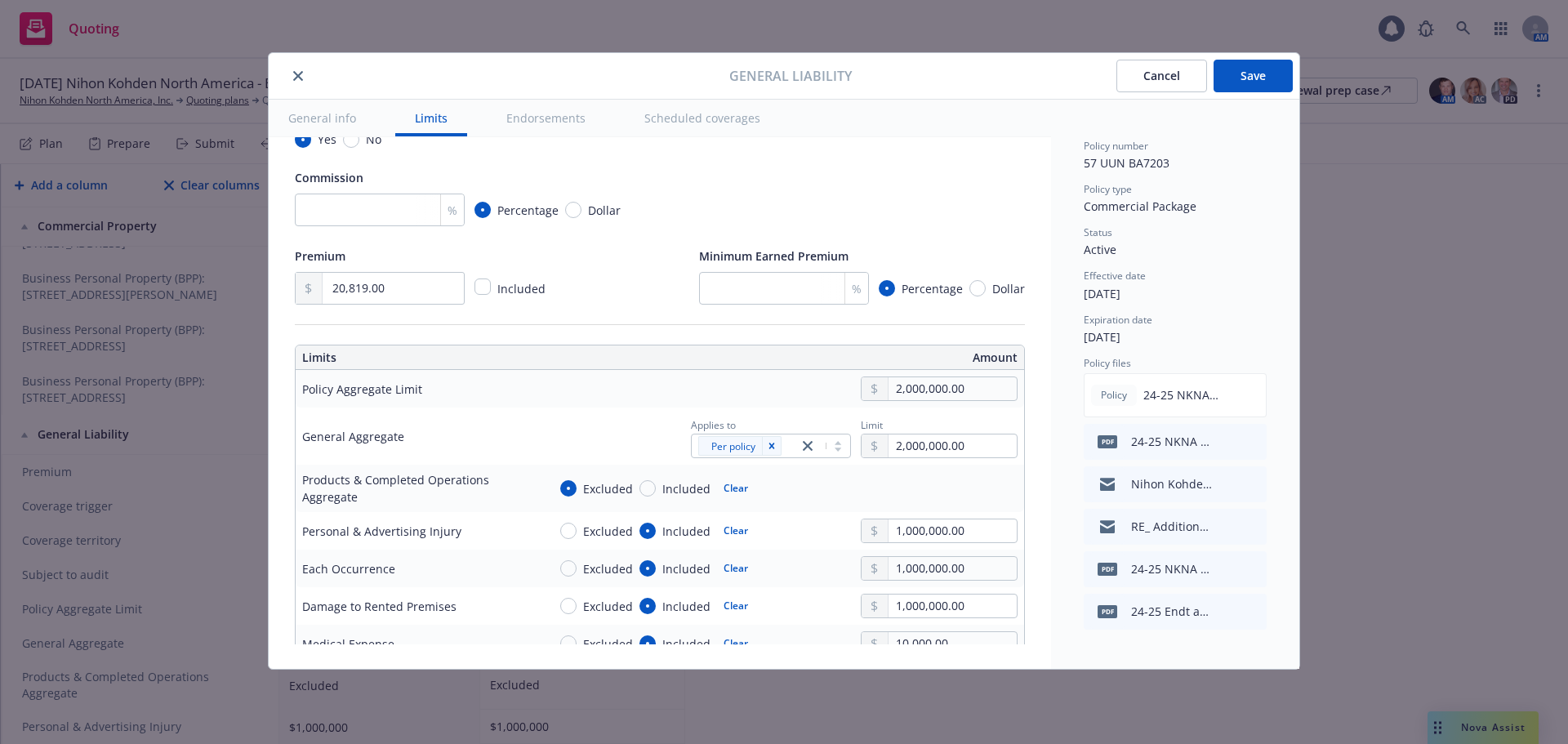
click at [1249, 81] on button "Save" at bounding box center [1253, 75] width 80 height 33
type textarea "x"
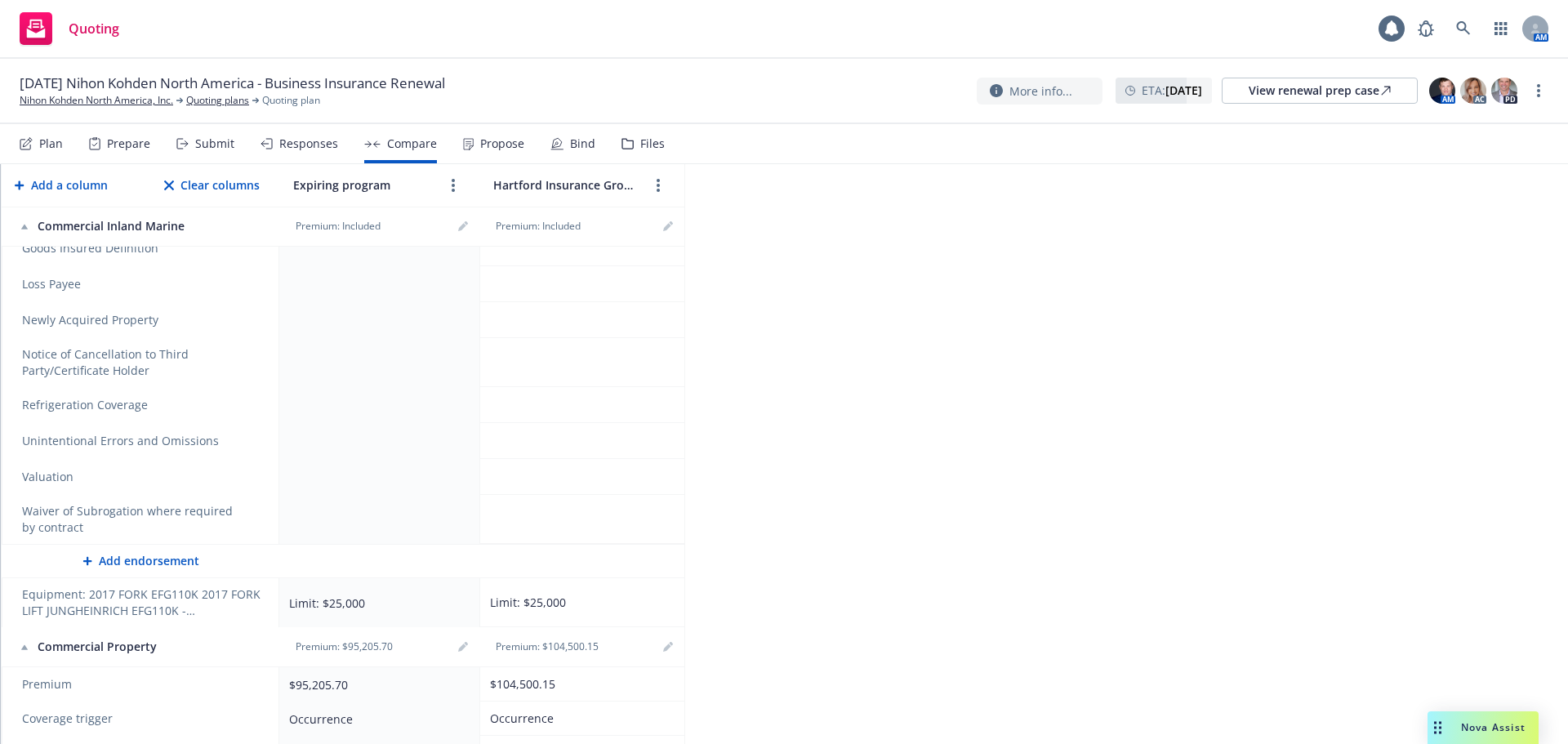
scroll to position [0, 0]
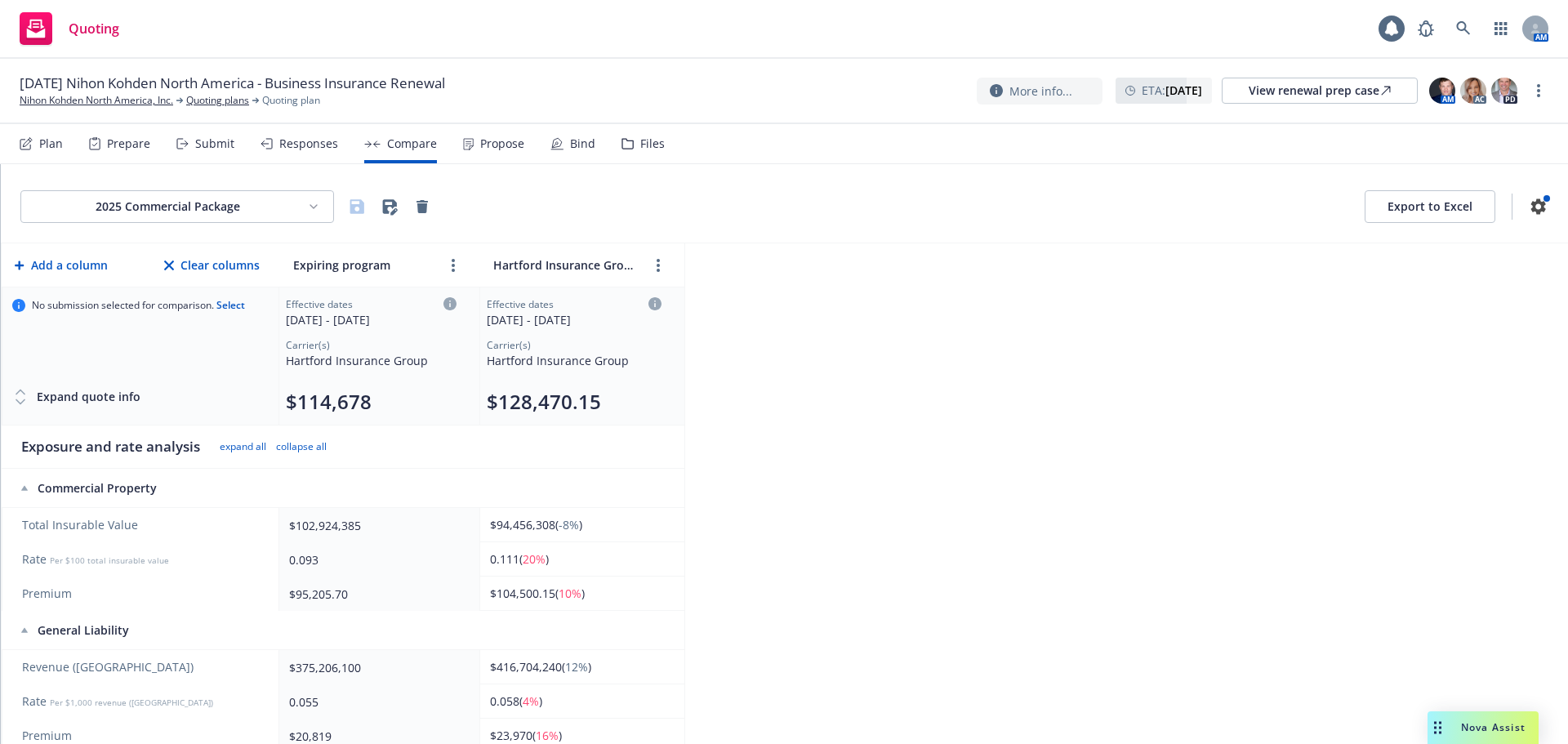
click at [265, 211] on html "Quoting 1 AM 11/01/25 Nihon Kohden North America - Business Insurance Renewal N…" at bounding box center [784, 372] width 1568 height 744
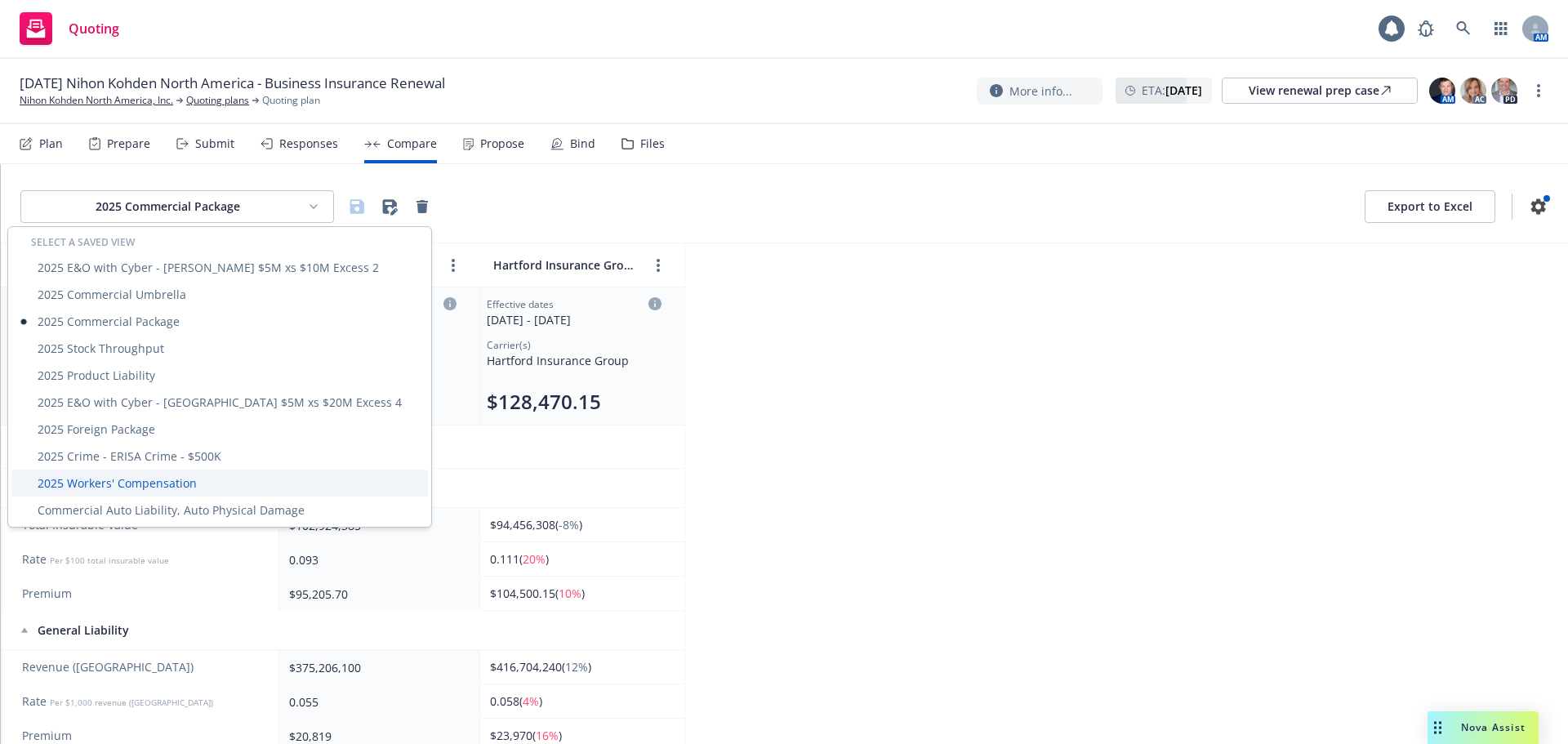
click at [164, 478] on div "2025 Workers' Compensation" at bounding box center [219, 483] width 417 height 27
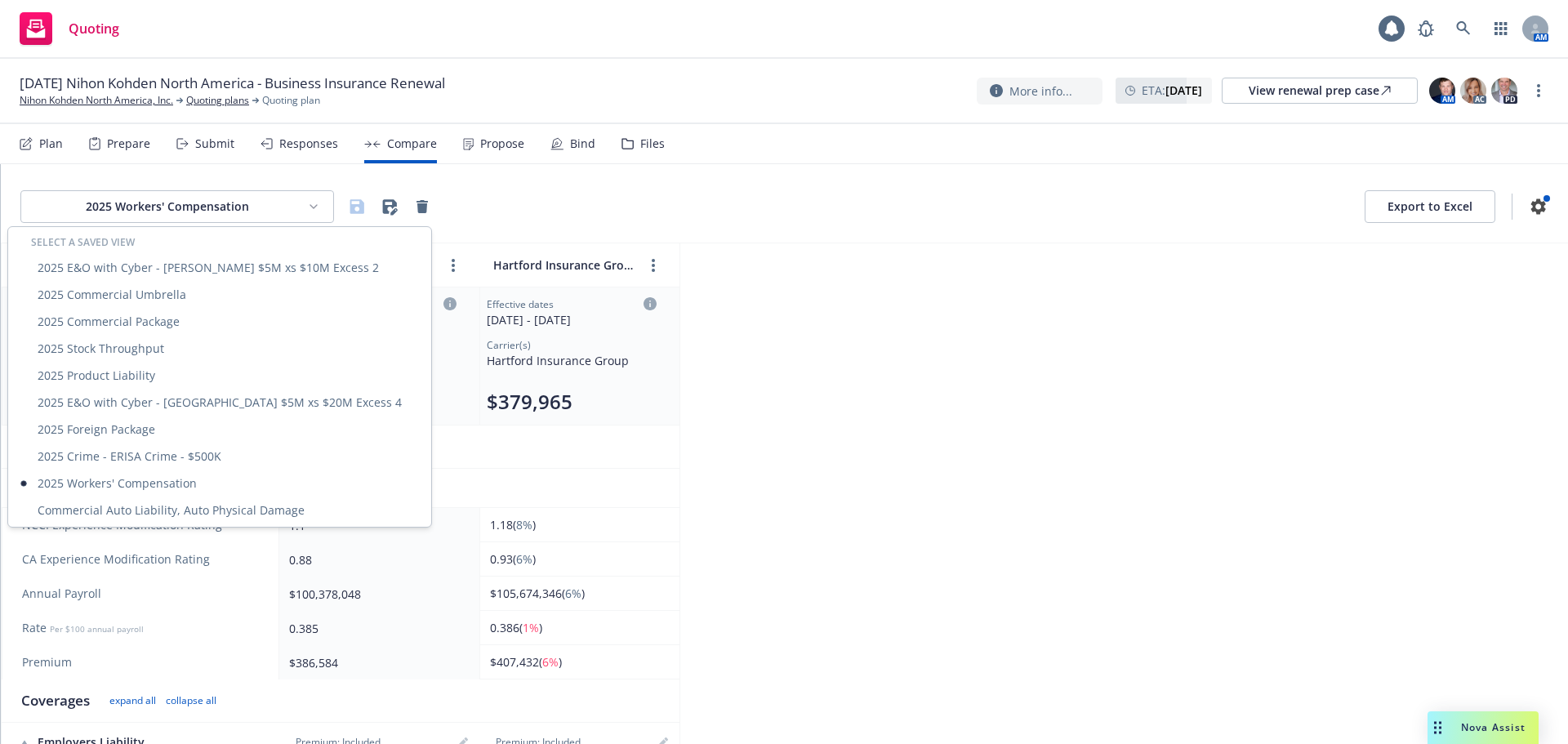
click at [183, 209] on html "Quoting 1 AM 11/01/25 Nihon Kohden North America - Business Insurance Renewal N…" at bounding box center [784, 372] width 1568 height 744
click at [156, 322] on div "2025 Commercial Package" at bounding box center [219, 321] width 417 height 27
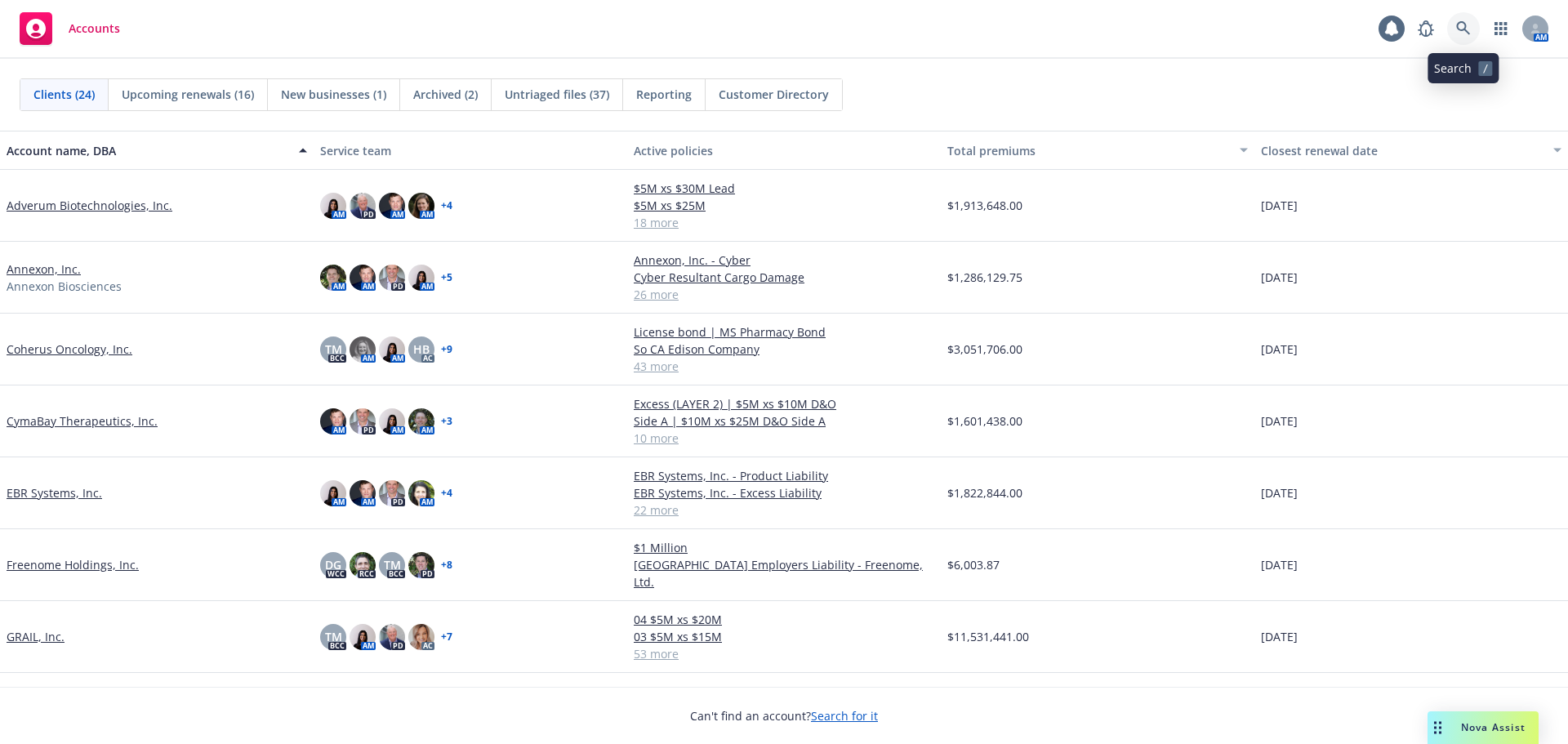
click at [1454, 32] on link at bounding box center [1463, 28] width 33 height 33
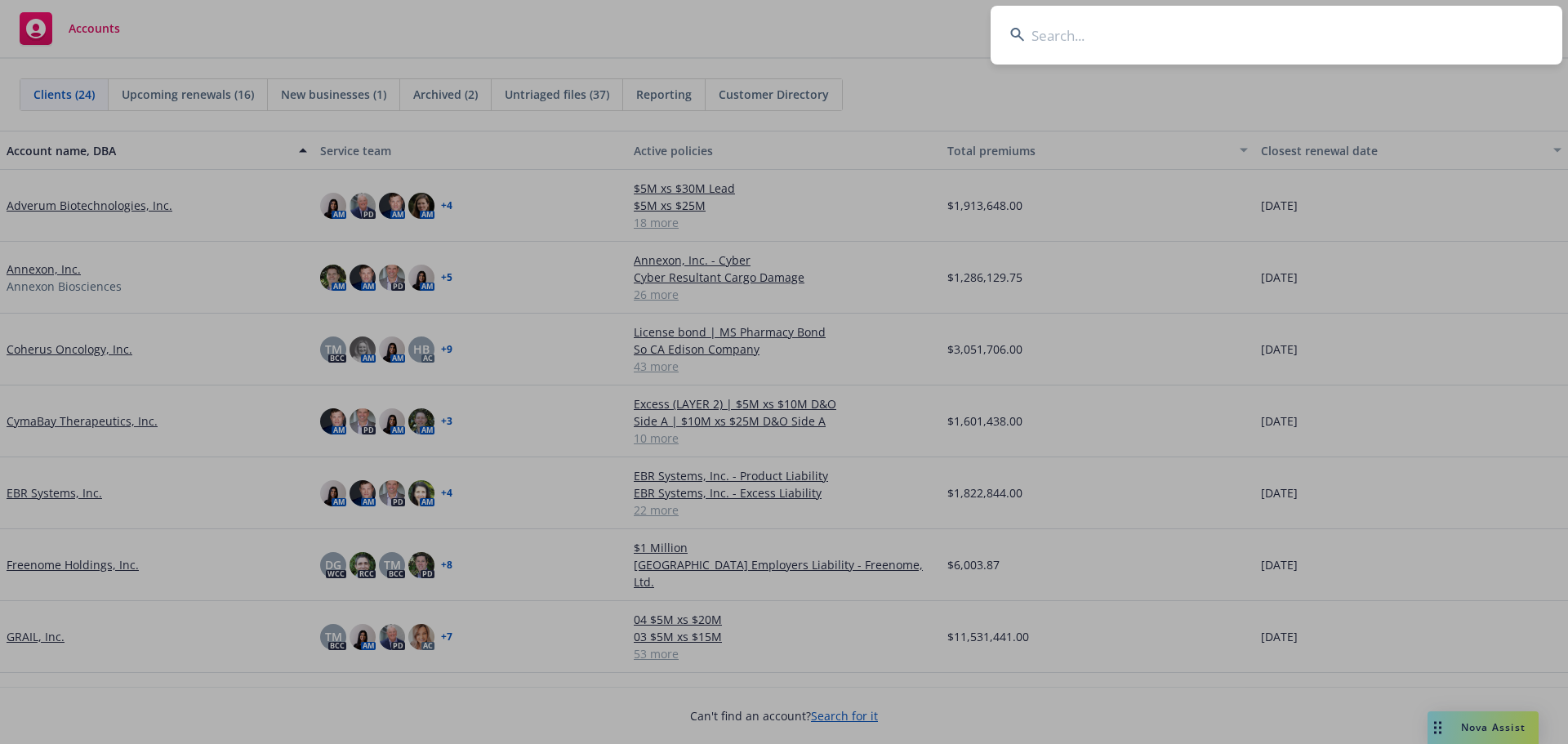
click at [1070, 37] on input at bounding box center [1276, 35] width 571 height 58
click at [1067, 28] on input at bounding box center [1276, 35] width 571 height 58
click at [1049, 35] on input at bounding box center [1276, 35] width 571 height 58
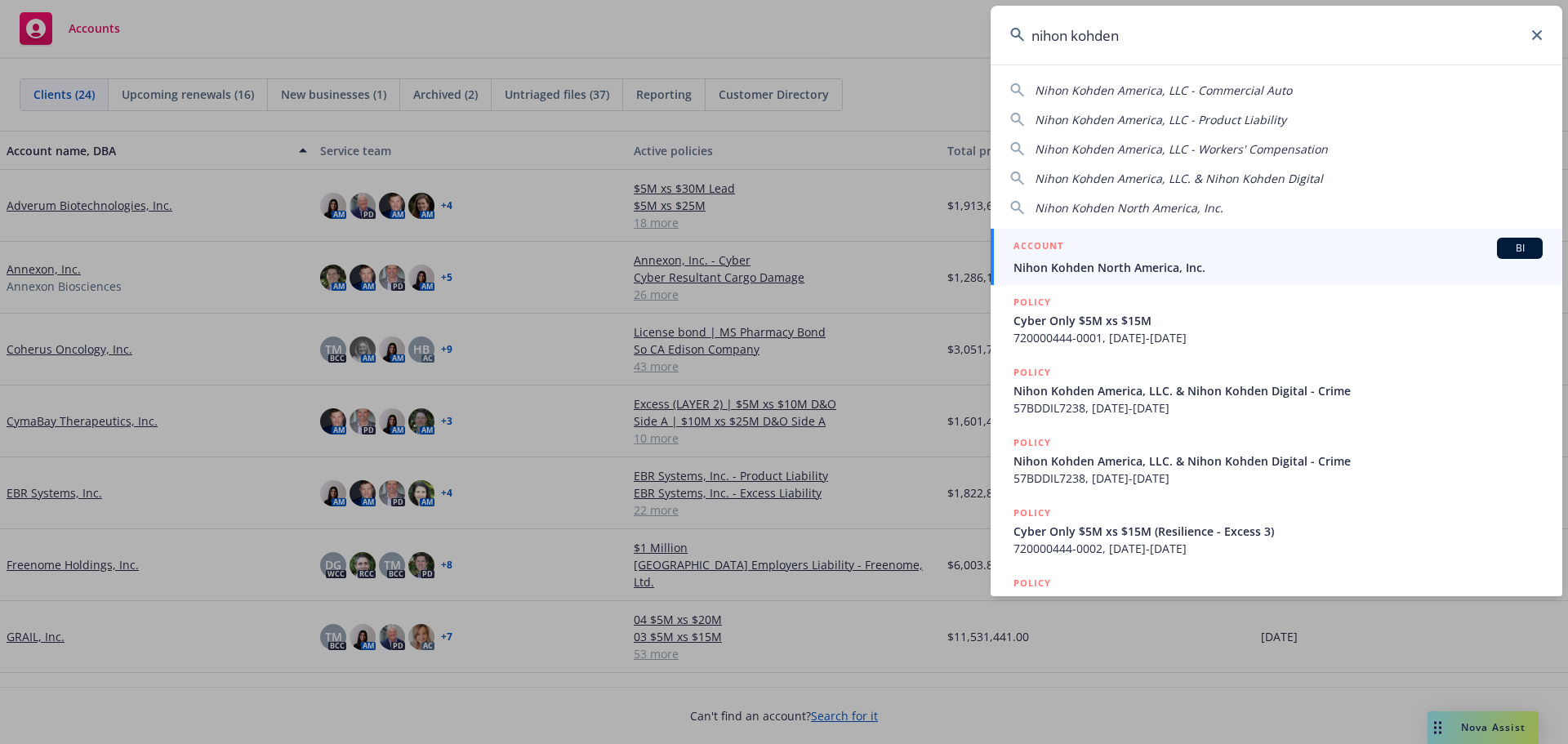
type input "nihon kohden"
click at [1094, 265] on span "Nihon Kohden North America, Inc." at bounding box center [1278, 267] width 529 height 17
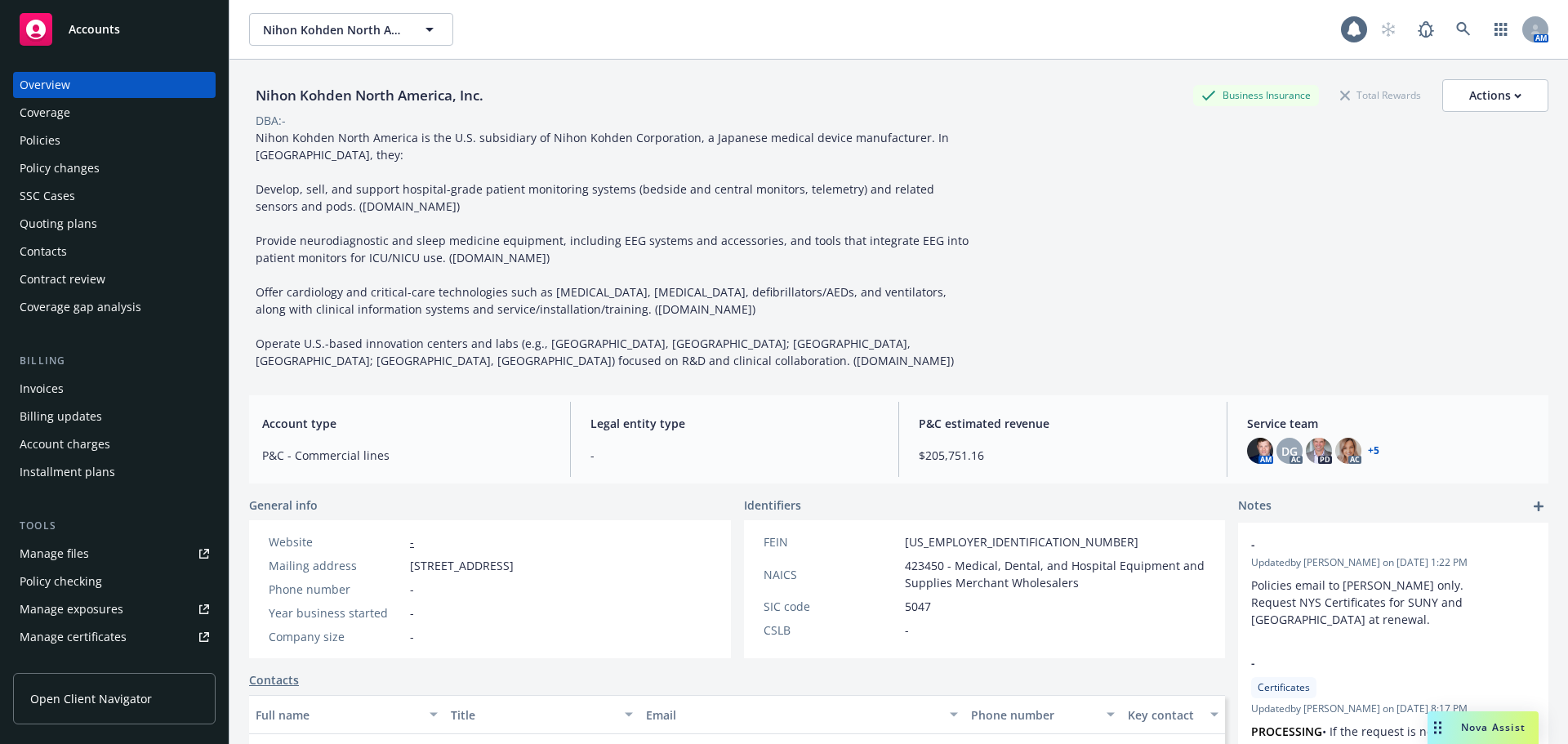
click at [83, 147] on div "Policies" at bounding box center [114, 141] width 189 height 27
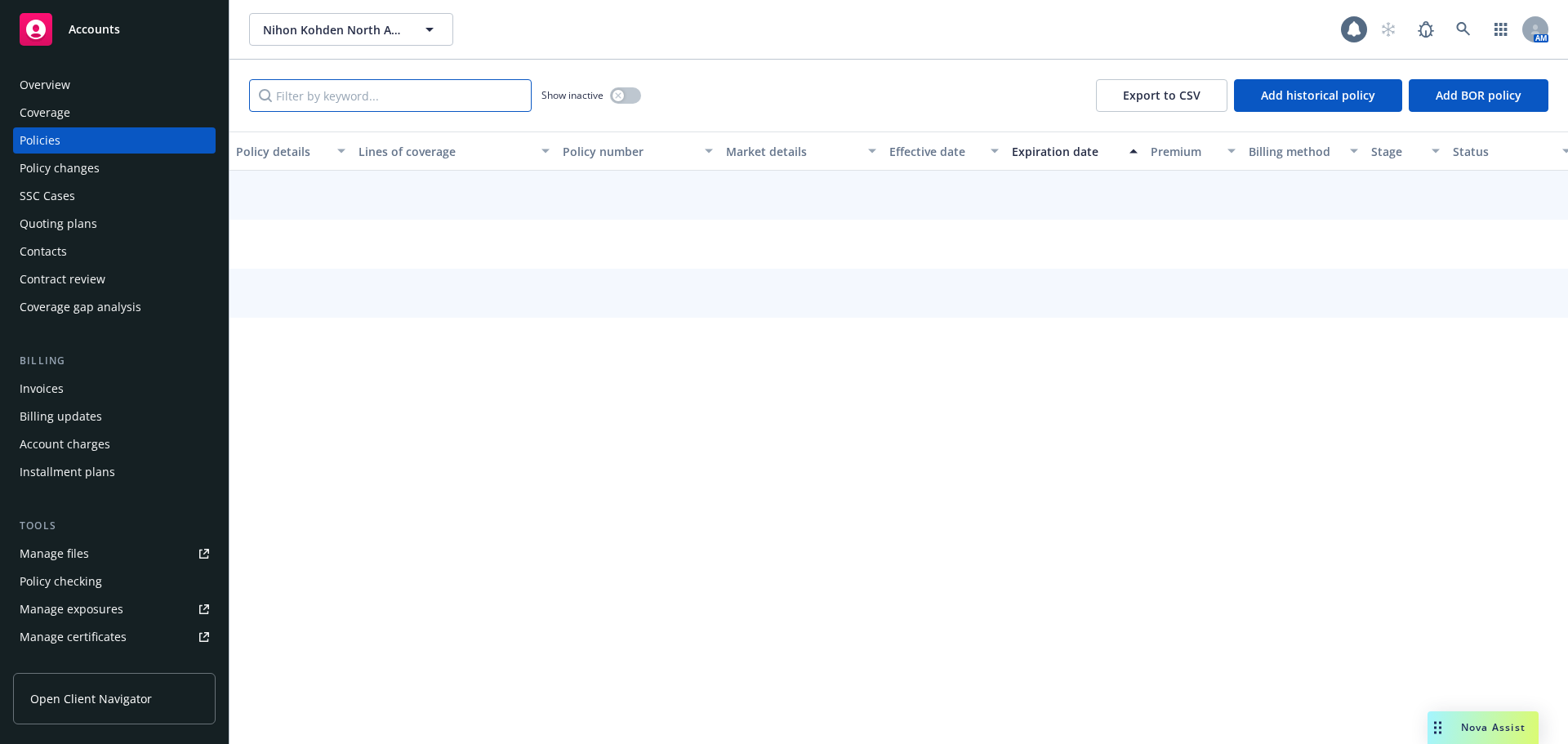
click at [288, 101] on input "Filter by keyword..." at bounding box center [390, 96] width 282 height 33
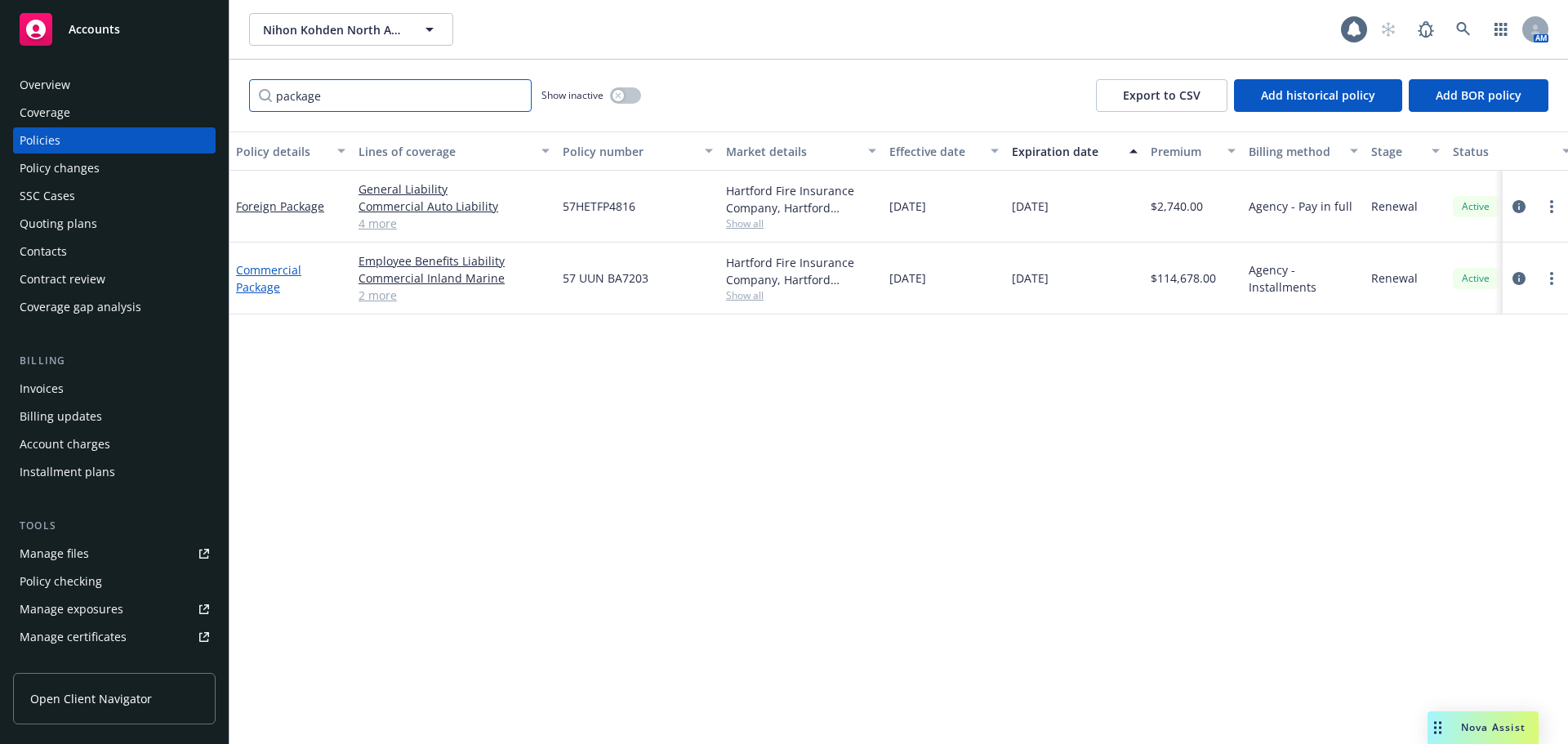
type input "package"
click at [250, 271] on link "Commercial Package" at bounding box center [269, 278] width 65 height 33
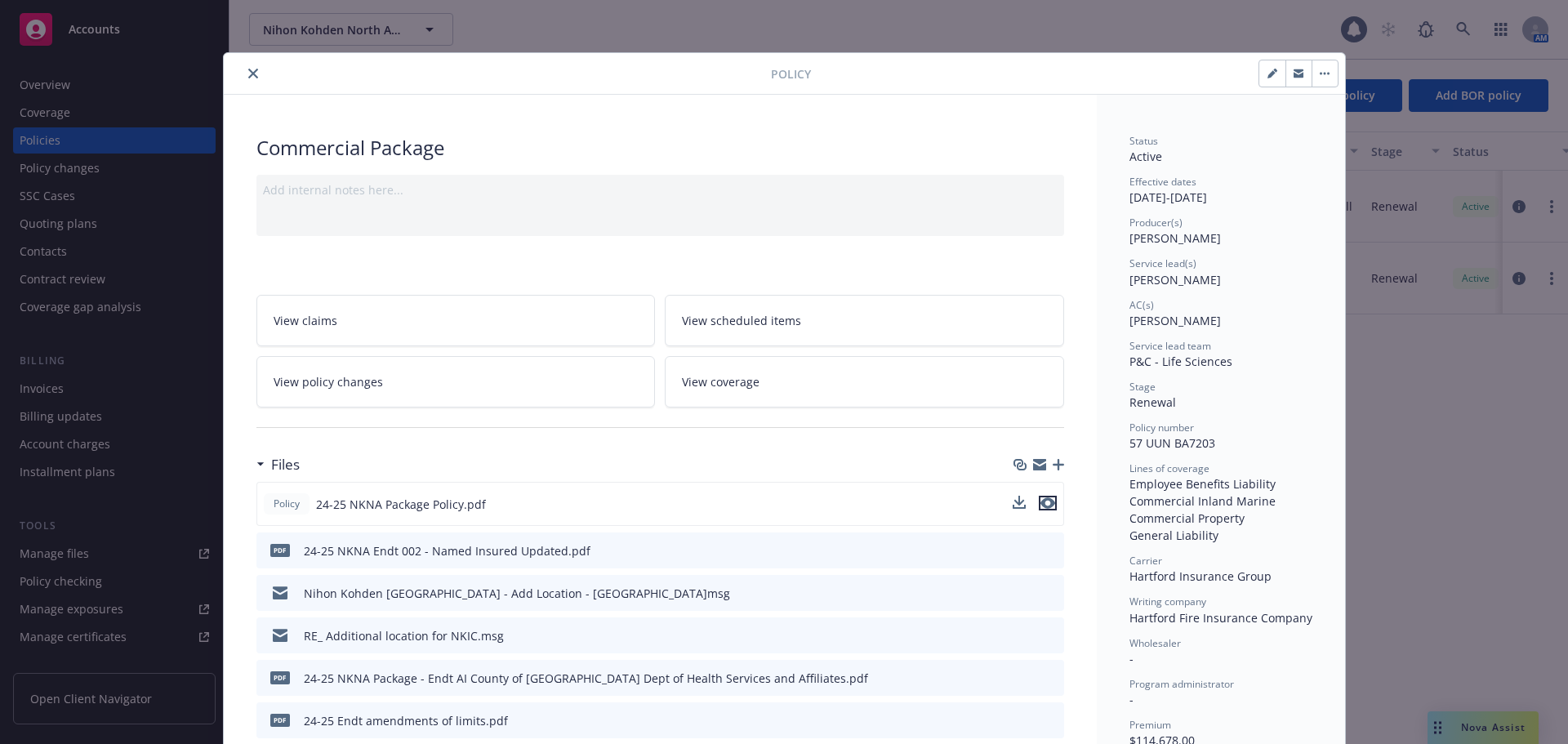
click at [1043, 504] on icon "preview file" at bounding box center [1047, 502] width 15 height 12
click at [245, 80] on button "close" at bounding box center [253, 73] width 19 height 19
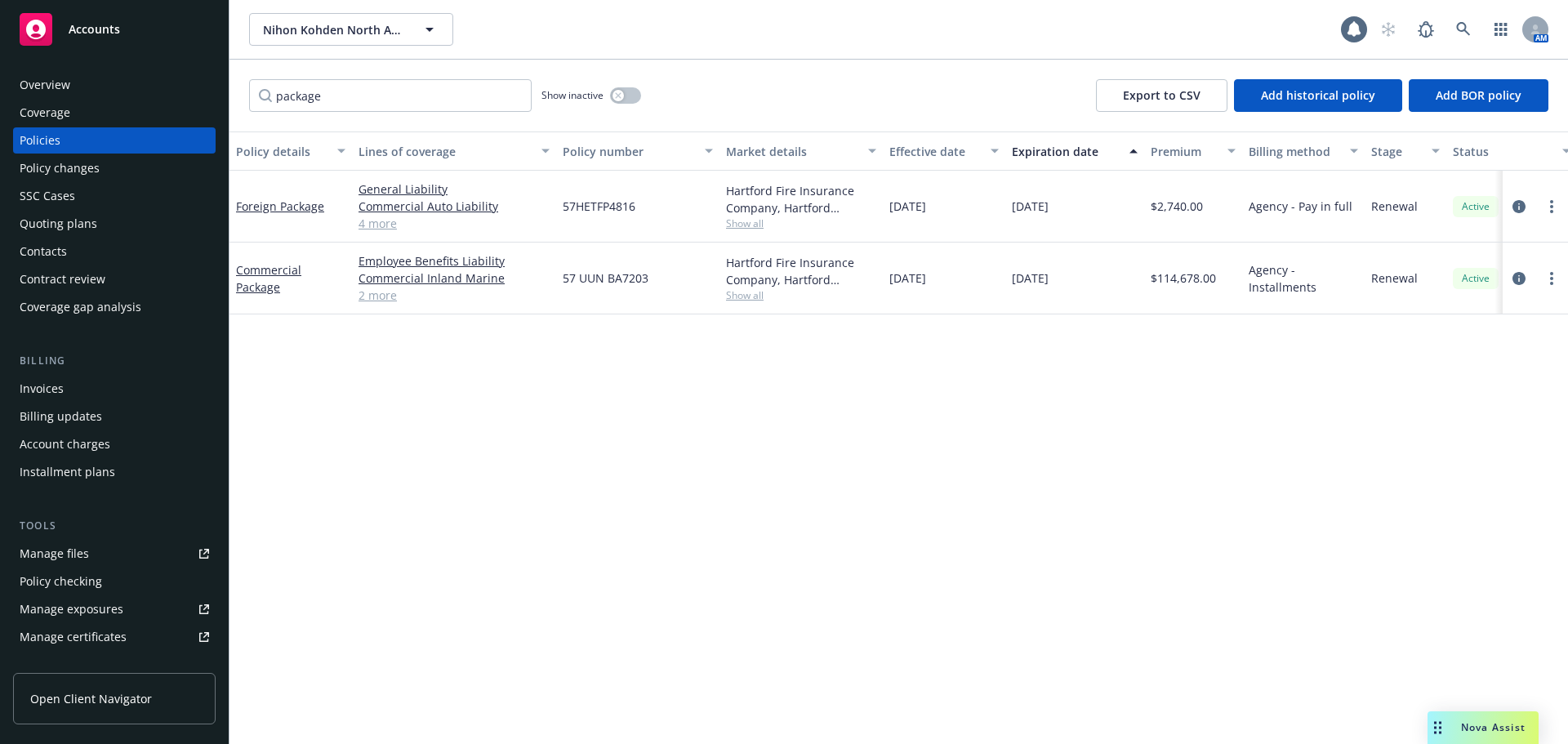
click at [77, 79] on div "Overview" at bounding box center [114, 85] width 189 height 27
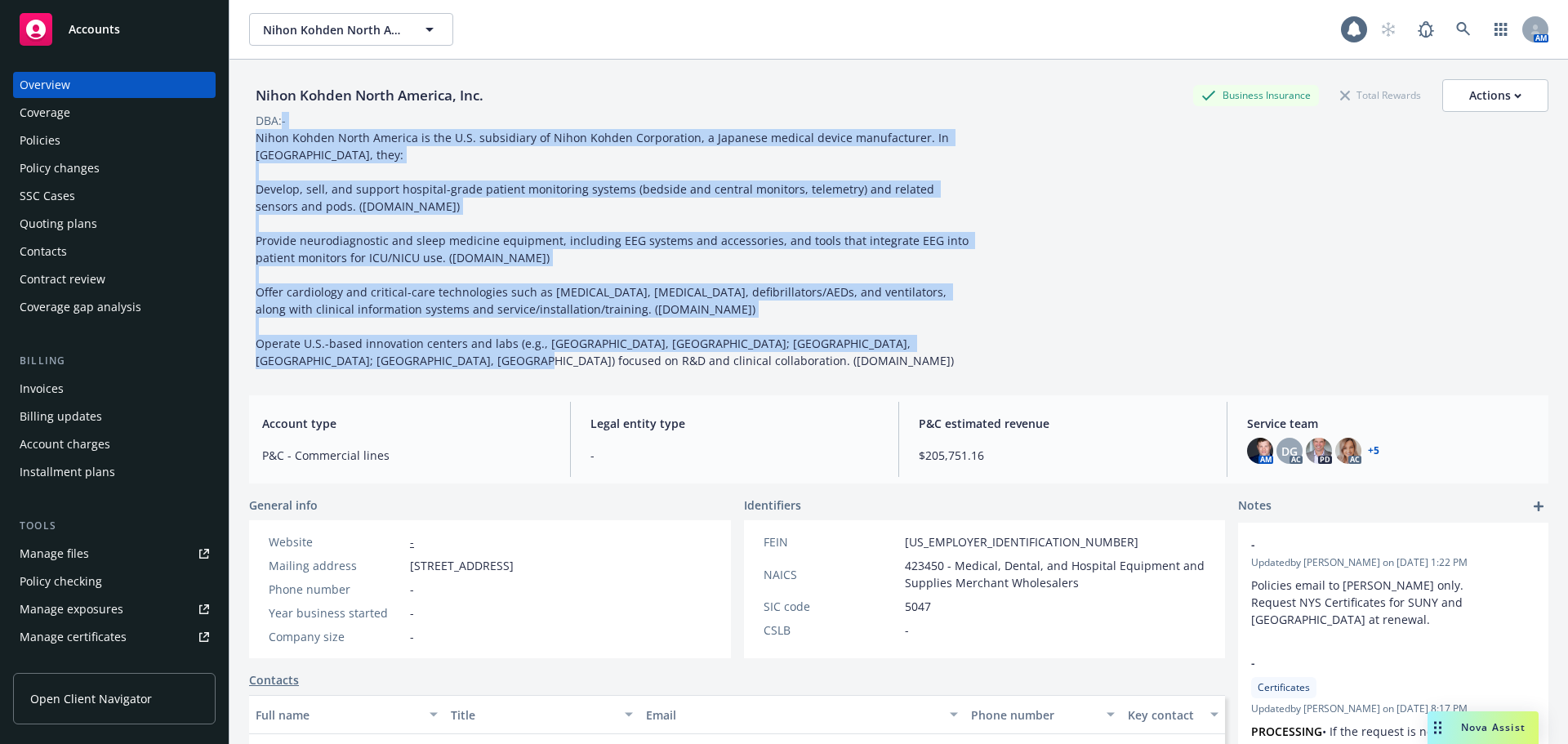
drag, startPoint x: 470, startPoint y: 368, endPoint x: 282, endPoint y: 125, distance: 307.2
click at [282, 125] on div "Nihon Kohden North America, Inc. Business Insurance Total Rewards Actions DBA: …" at bounding box center [899, 225] width 1299 height 290
click at [440, 215] on div "Nihon Kohden North America is the U.S. subsidiary of Nihon Kohden Corporation, …" at bounding box center [616, 249] width 735 height 240
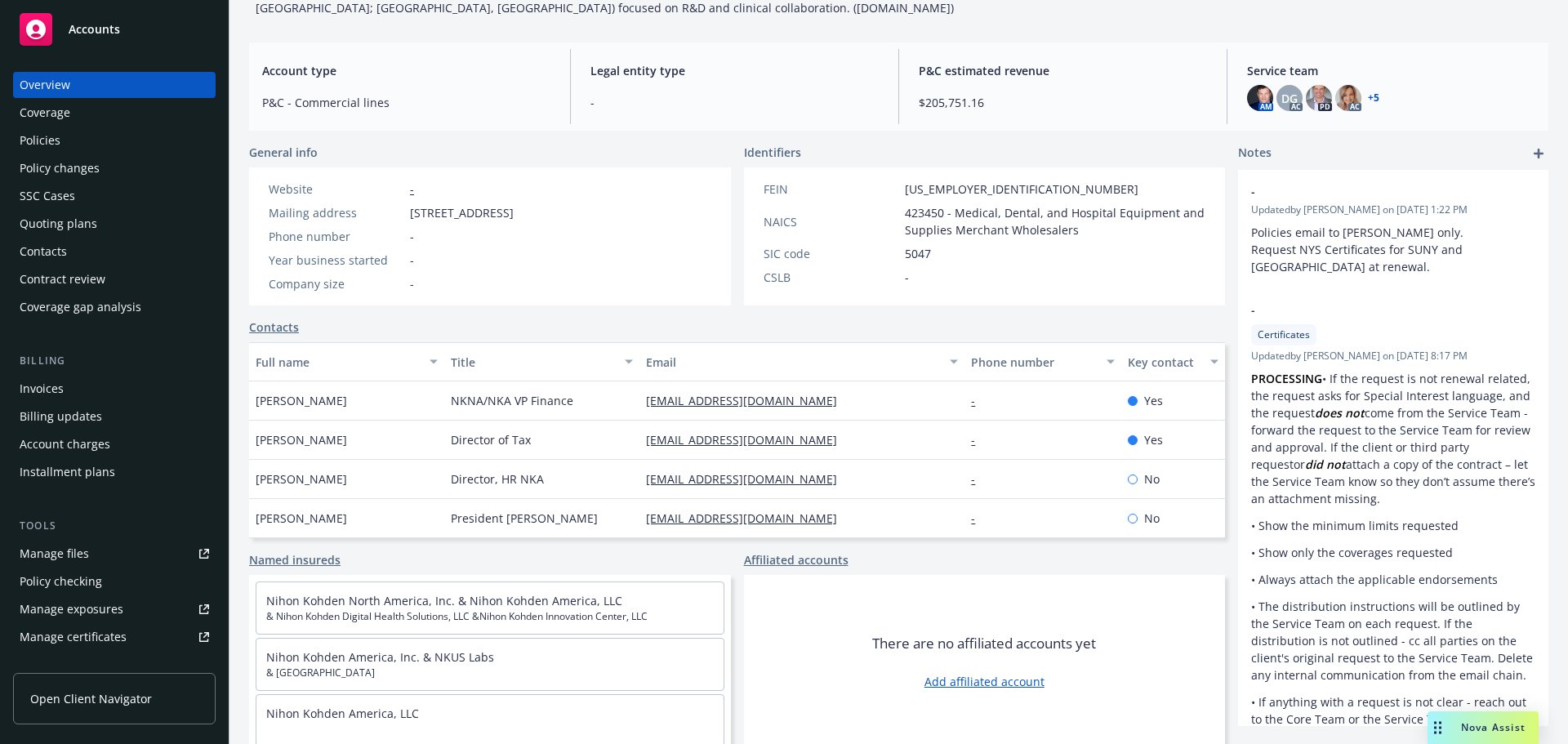
scroll to position [357, 0]
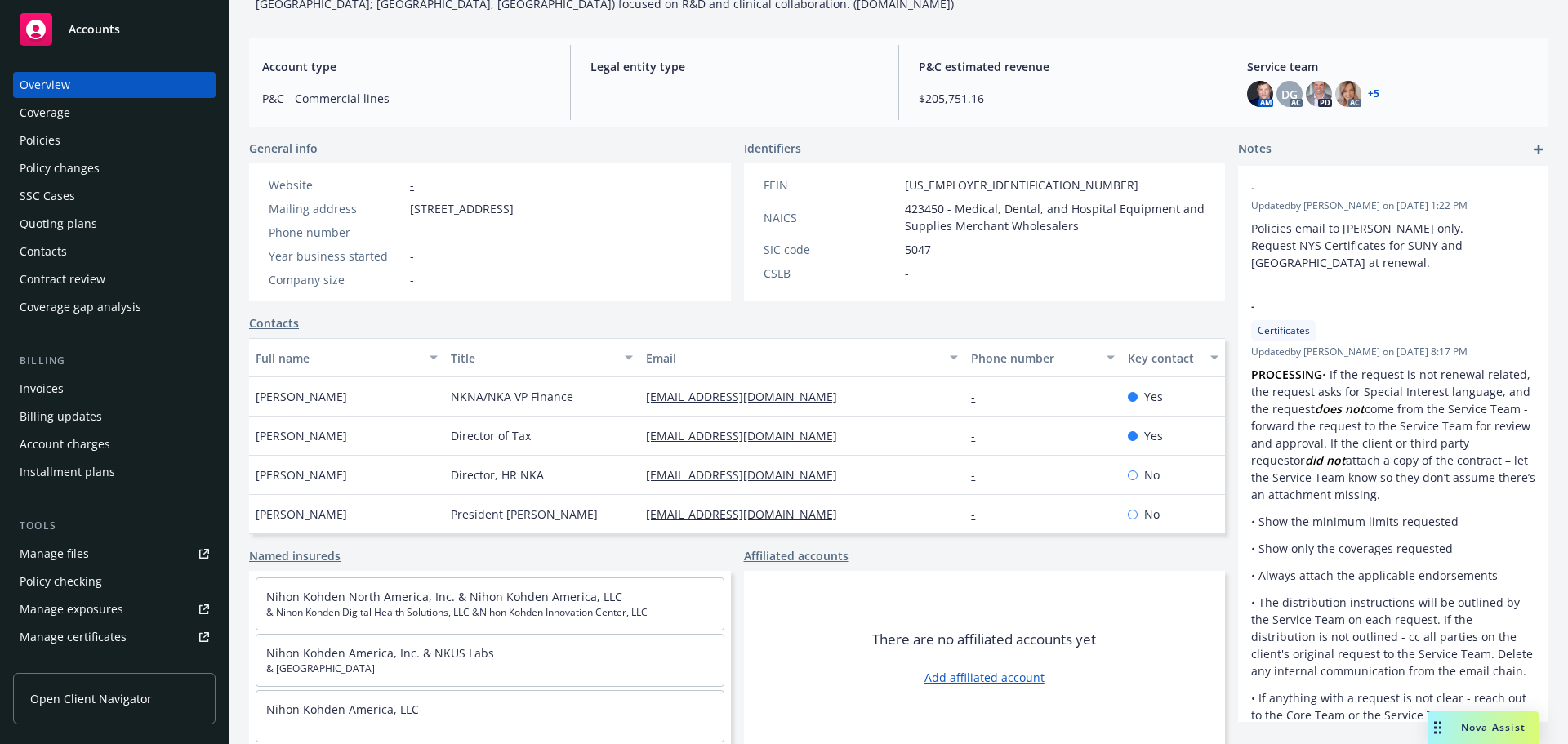
click at [69, 232] on div "Quoting plans" at bounding box center [58, 224] width 78 height 27
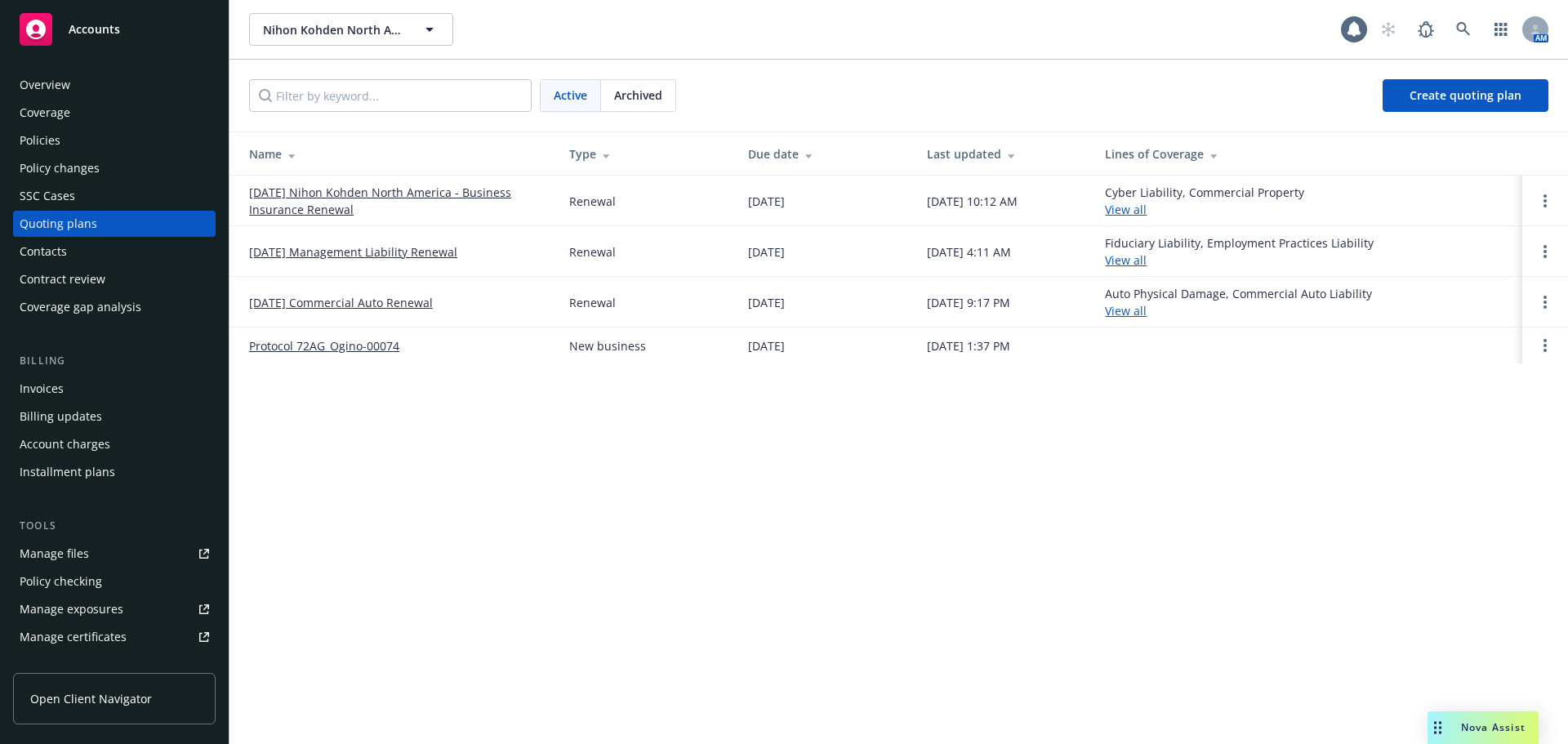
click at [292, 205] on link "[DATE] Nihon Kohden North America - Business Insurance Renewal" at bounding box center [396, 201] width 294 height 35
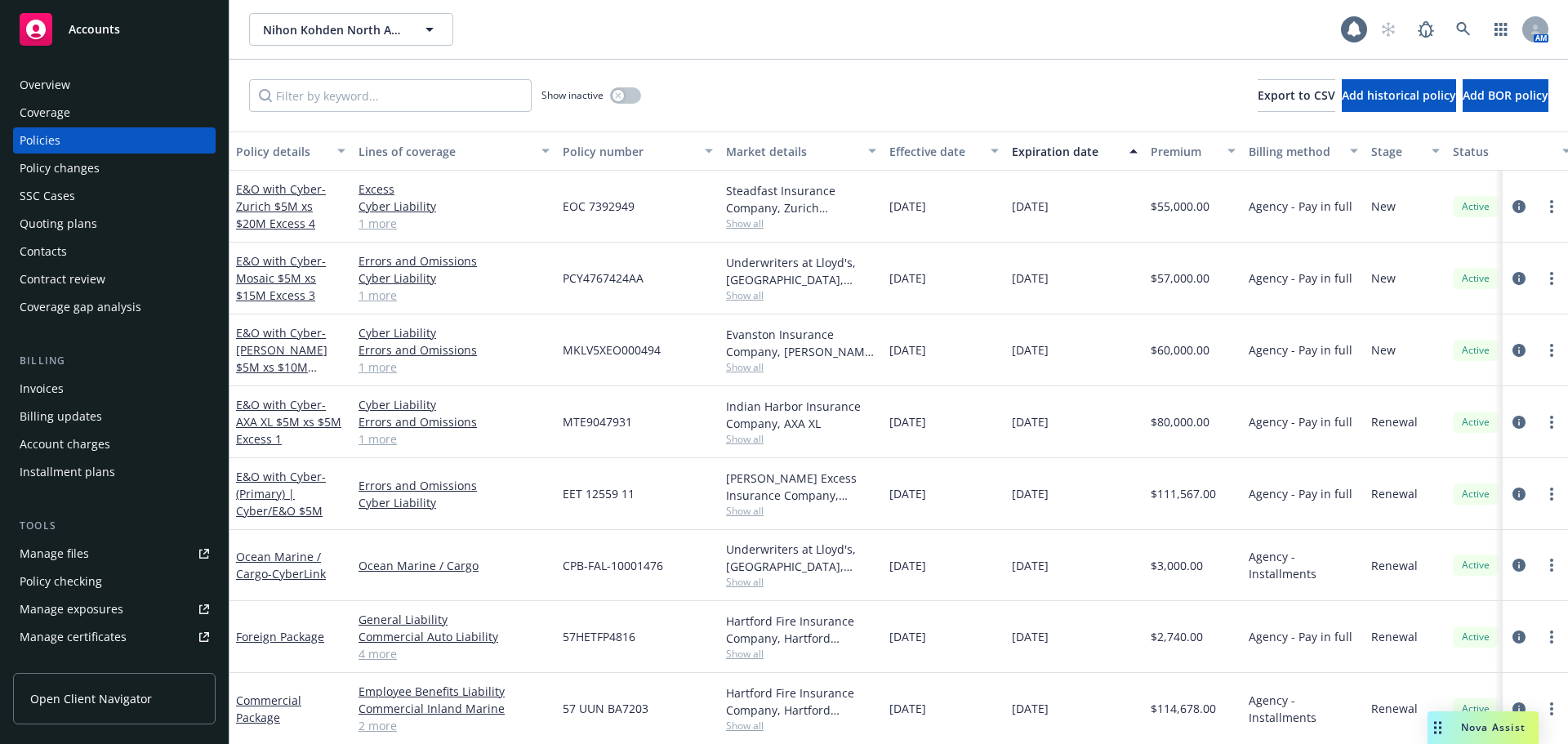
click at [71, 221] on div "Quoting plans" at bounding box center [58, 224] width 78 height 27
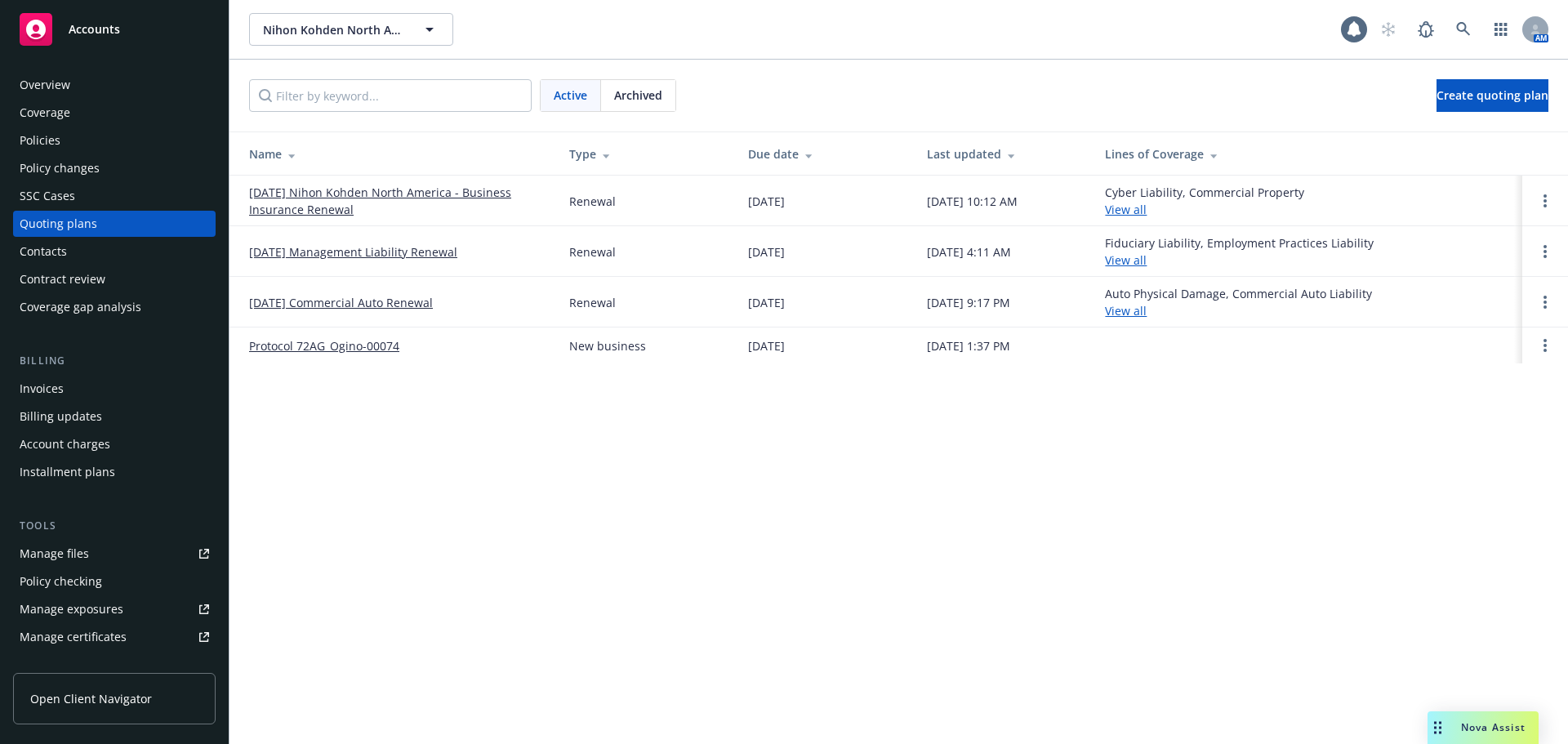
click at [272, 187] on link "[DATE] Nihon Kohden North America - Business Insurance Renewal" at bounding box center [396, 201] width 294 height 35
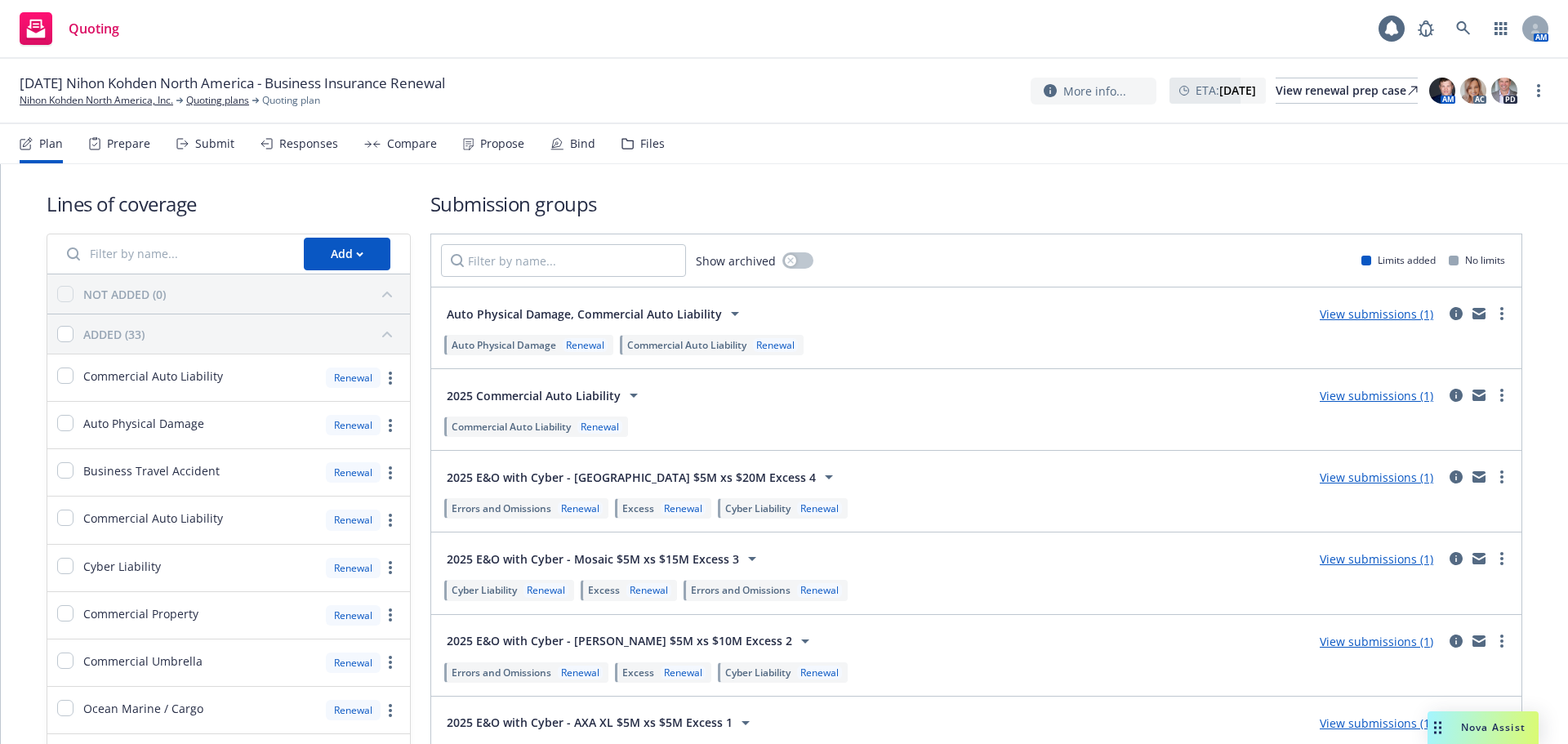
click at [603, 144] on div "Plan Prepare Submit Responses Compare Propose Bind Files" at bounding box center [341, 143] width 645 height 39
click at [622, 143] on icon at bounding box center [628, 143] width 12 height 12
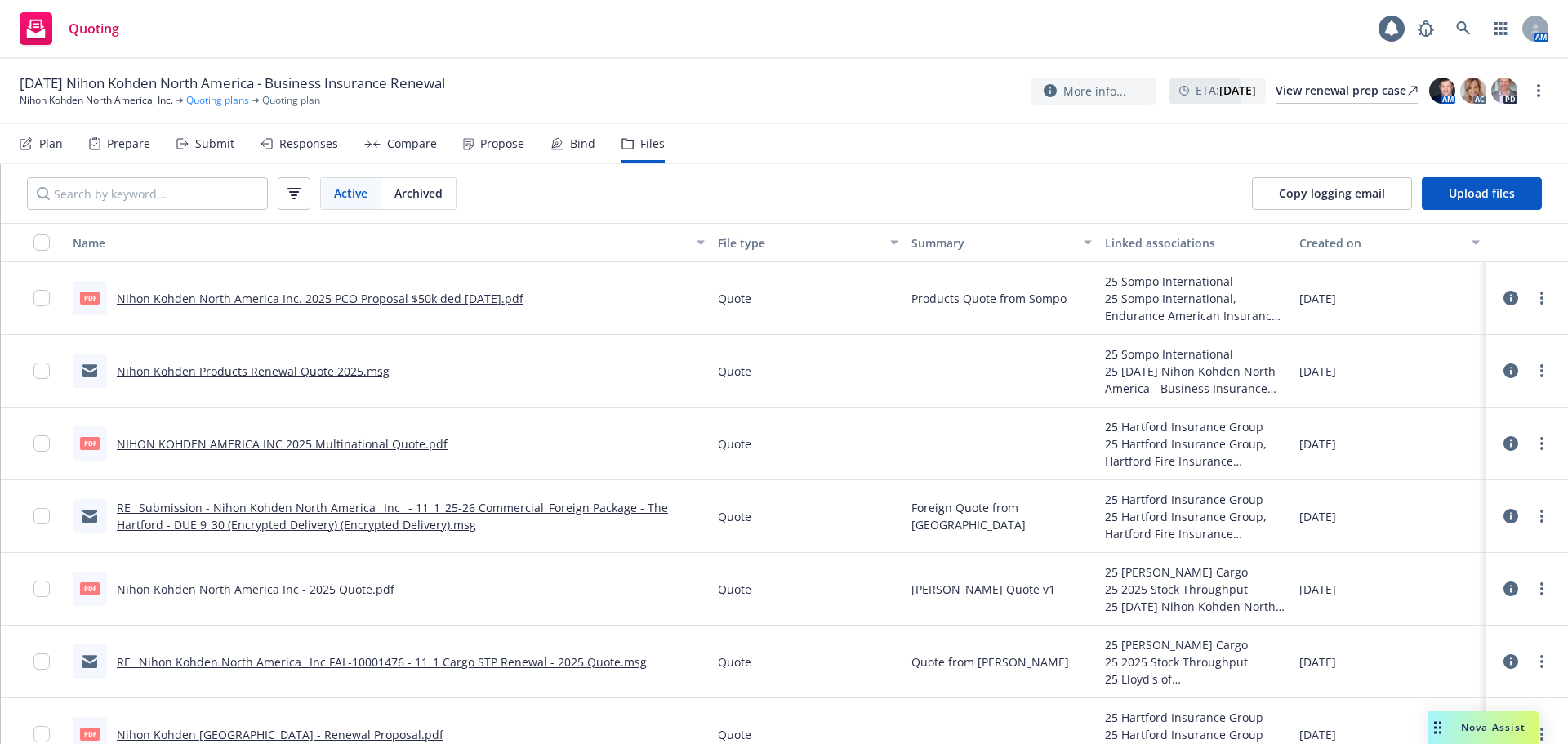
click at [215, 96] on link "Quoting plans" at bounding box center [218, 100] width 63 height 15
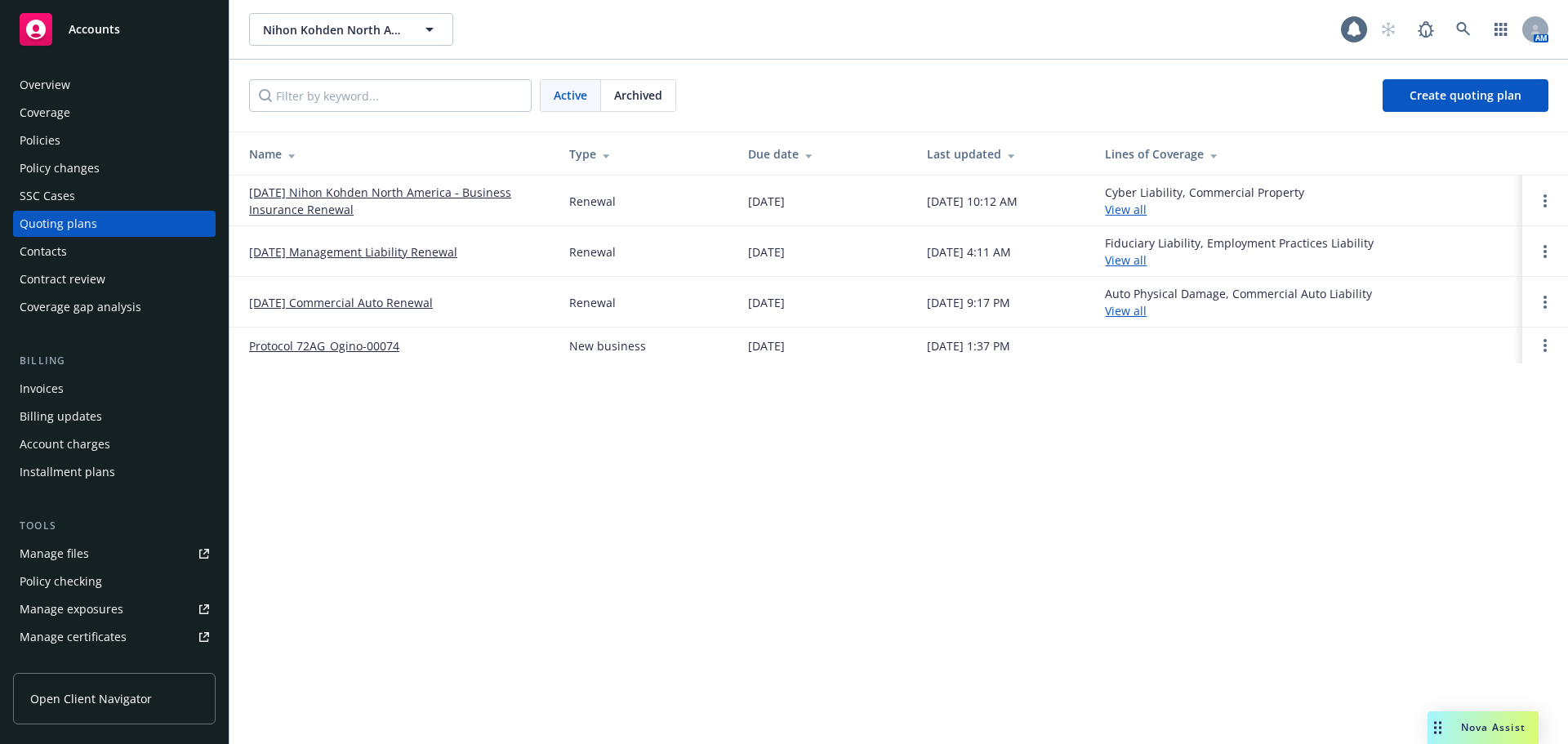
click at [326, 191] on link "[DATE] Nihon Kohden North America - Business Insurance Renewal" at bounding box center [396, 201] width 294 height 35
